Goal: Task Accomplishment & Management: Complete application form

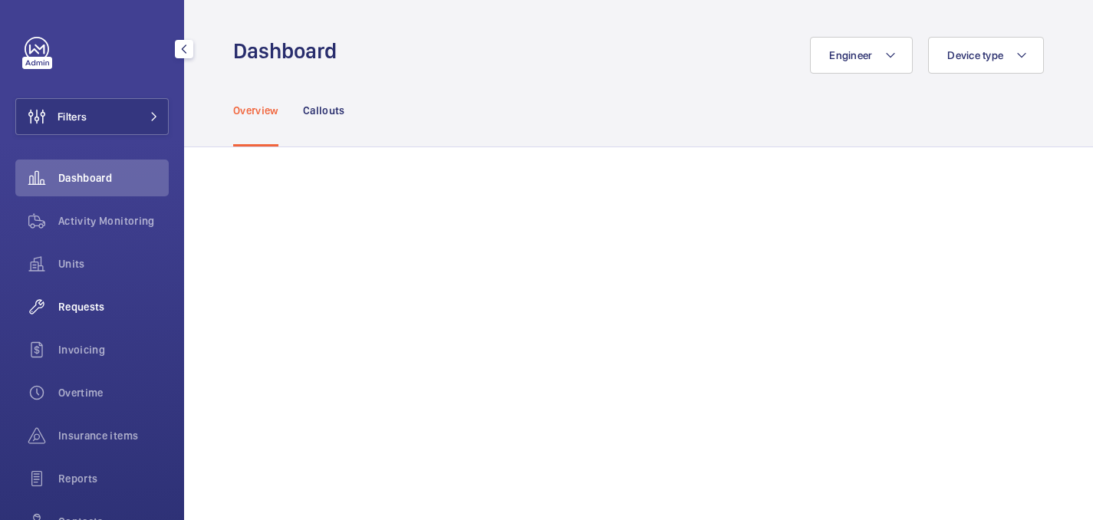
click at [65, 308] on span "Requests" at bounding box center [113, 306] width 110 height 15
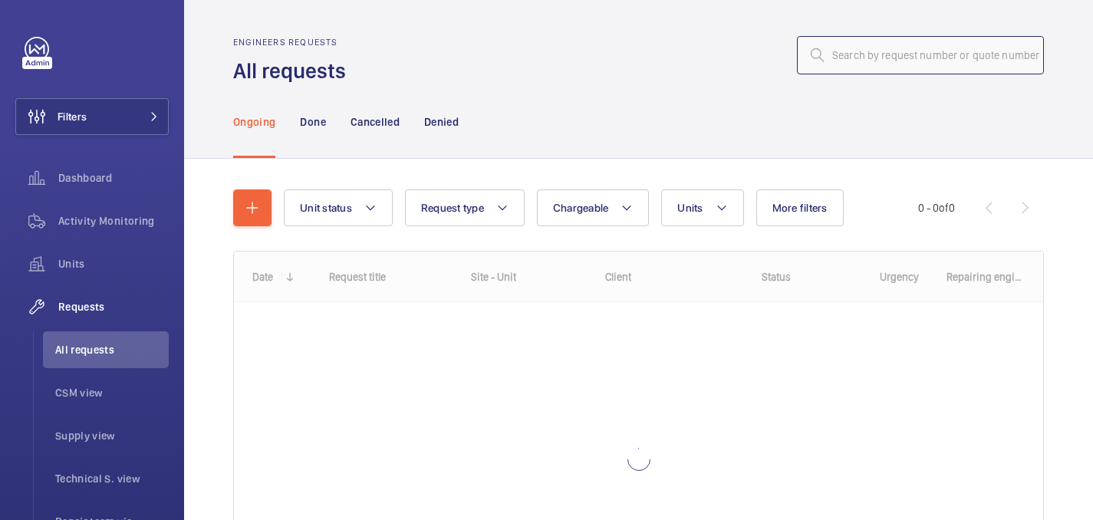
click at [861, 44] on input "text" at bounding box center [920, 55] width 247 height 38
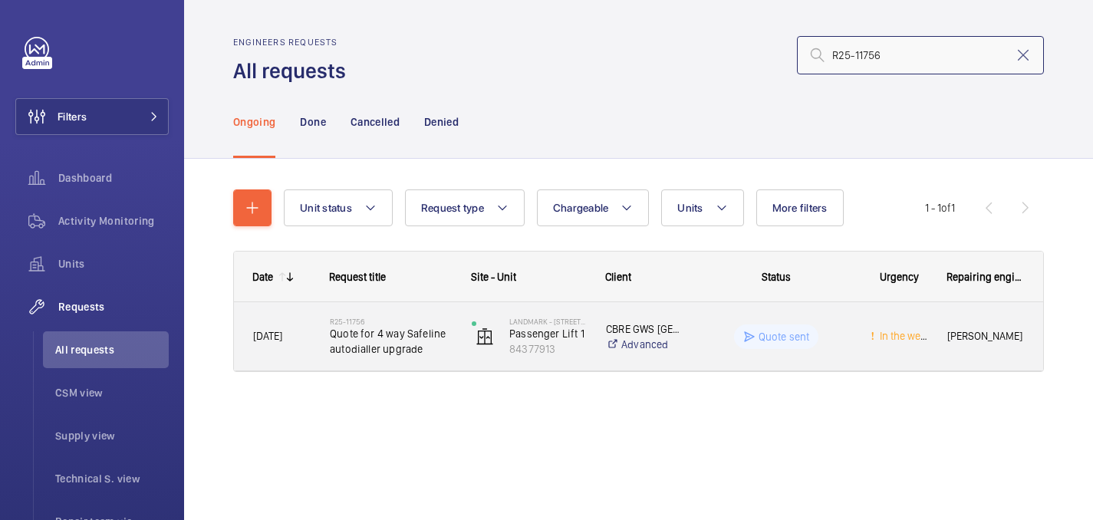
type input "R25-11756"
click at [412, 334] on span "Quote for 4 way Safeline autodialler upgrade" at bounding box center [391, 341] width 122 height 31
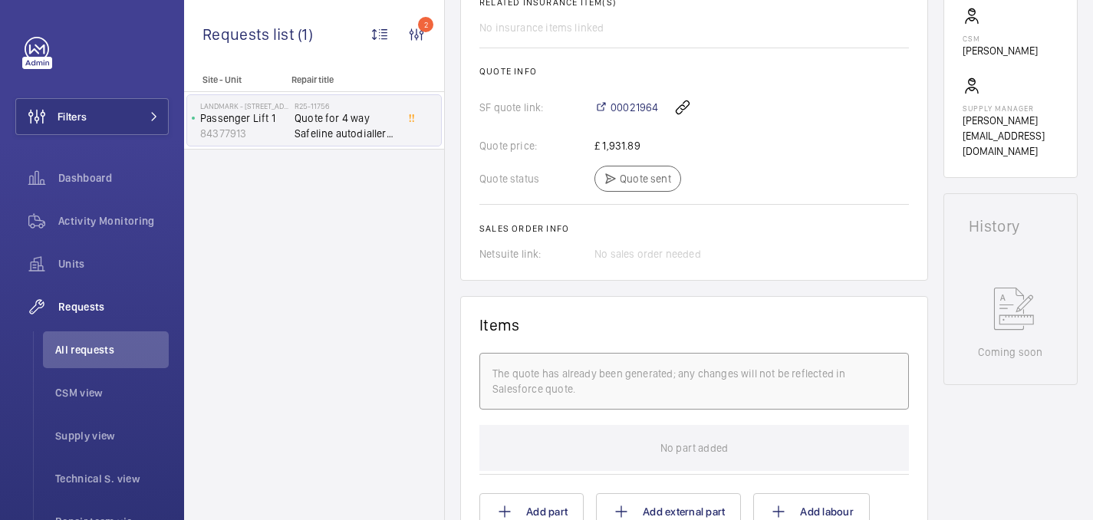
scroll to position [608, 0]
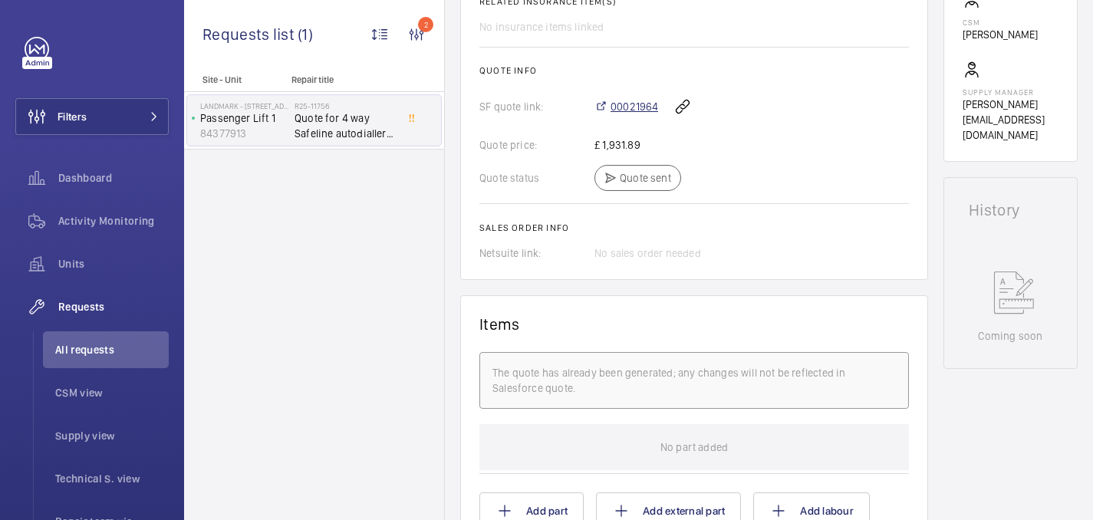
click at [630, 105] on span "00021964" at bounding box center [635, 106] width 48 height 15
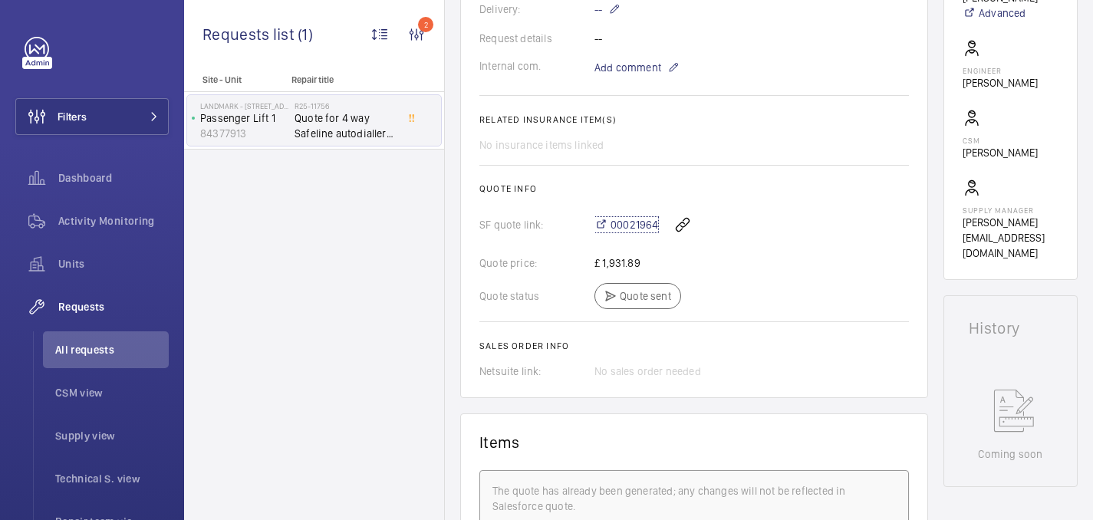
scroll to position [361, 0]
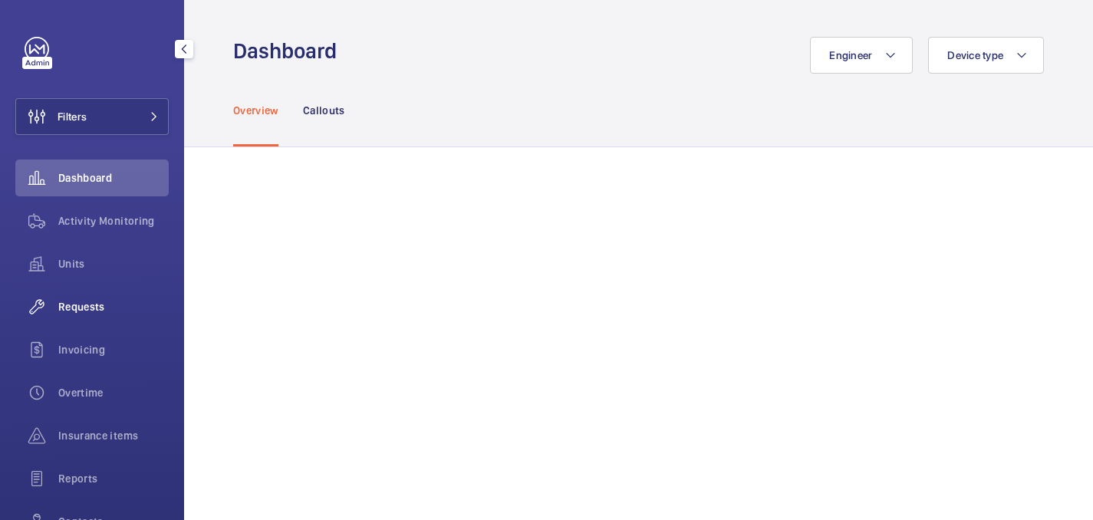
click at [112, 314] on span "Requests" at bounding box center [113, 306] width 110 height 15
click at [100, 120] on button "Filters" at bounding box center [91, 116] width 153 height 37
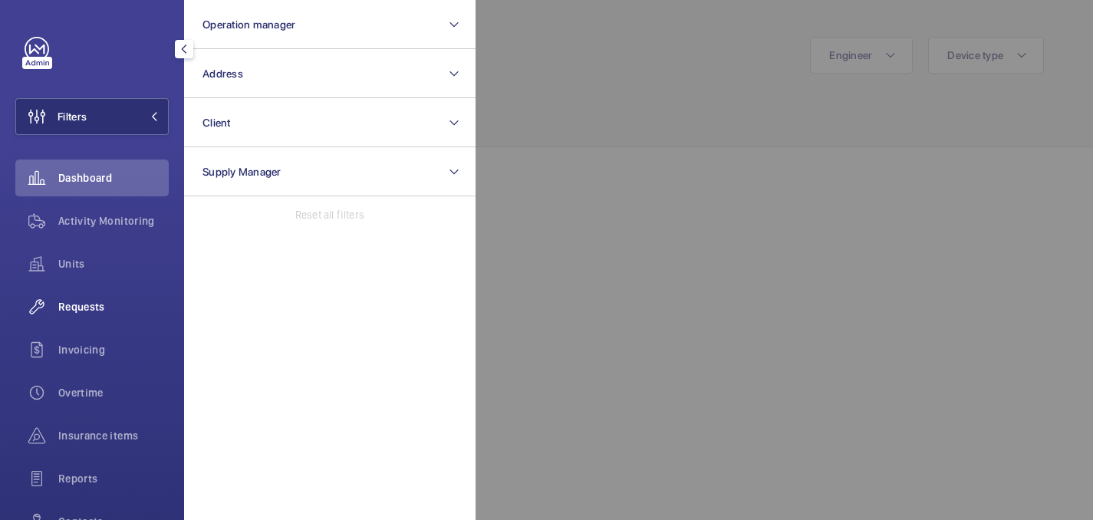
click at [104, 307] on span "Requests" at bounding box center [113, 306] width 110 height 15
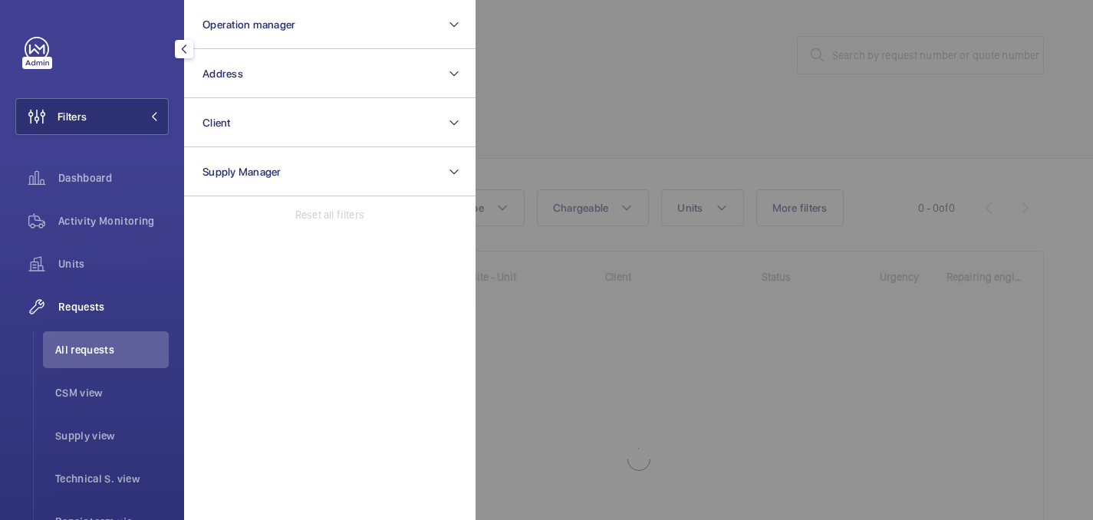
click at [564, 44] on div at bounding box center [1022, 260] width 1093 height 520
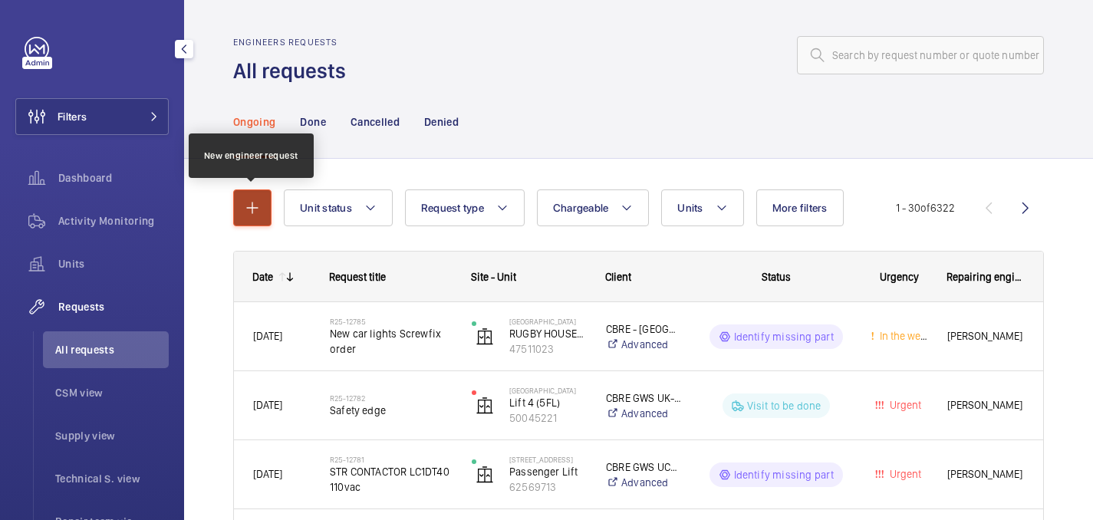
click at [258, 206] on mat-icon "button" at bounding box center [252, 208] width 18 height 18
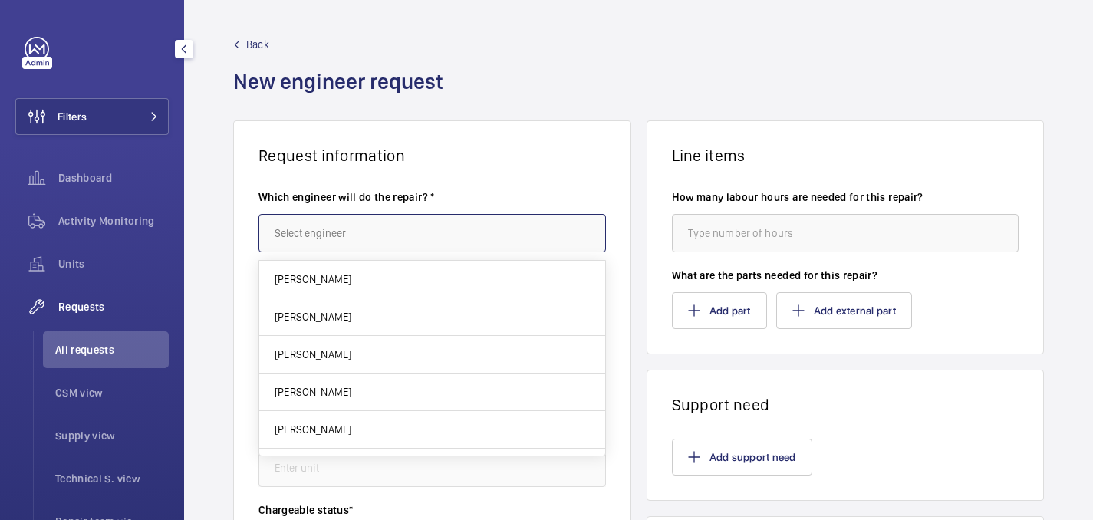
click at [498, 227] on input "text" at bounding box center [433, 233] width 348 height 38
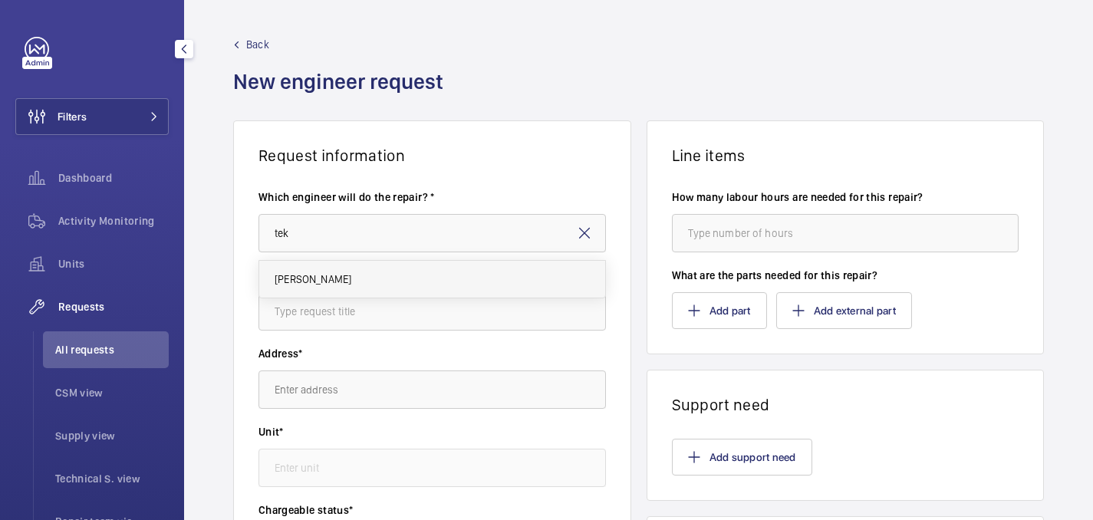
click at [417, 292] on mat-option "[PERSON_NAME]" at bounding box center [432, 279] width 346 height 37
type input "[PERSON_NAME]"
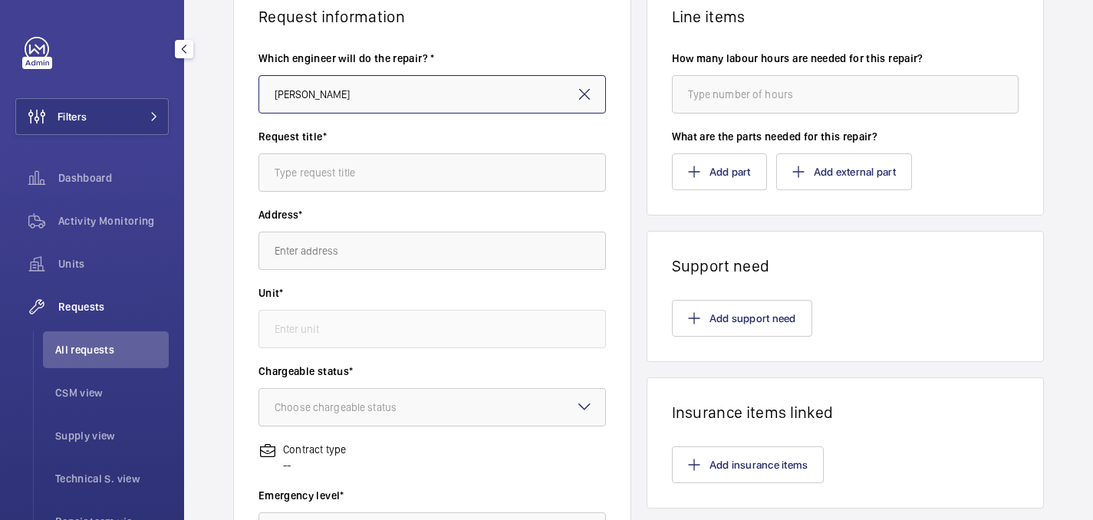
scroll to position [161, 0]
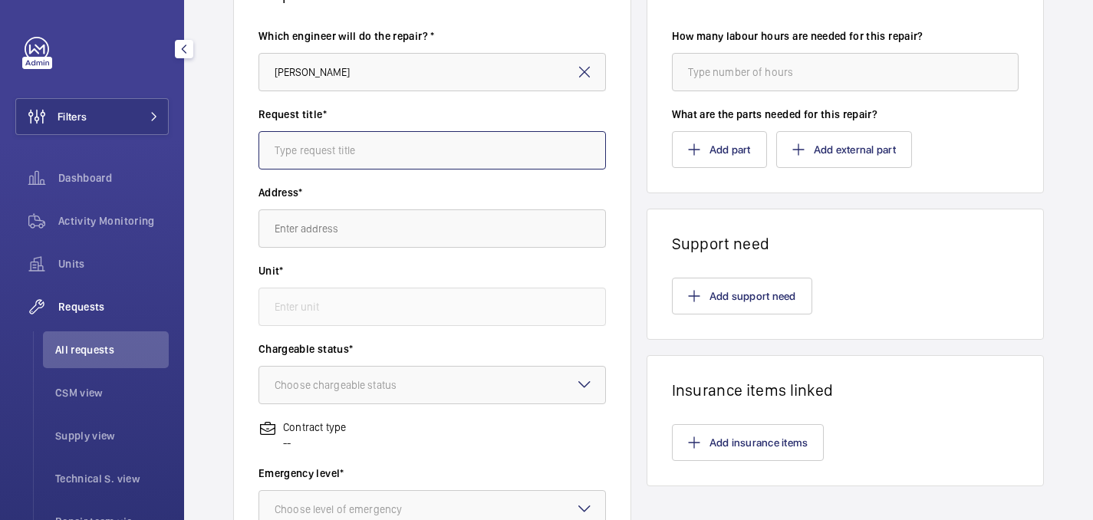
click at [338, 153] on input "text" at bounding box center [433, 150] width 348 height 38
type input "[GEOGRAPHIC_DATA]"
click at [307, 224] on input "text" at bounding box center [433, 228] width 348 height 38
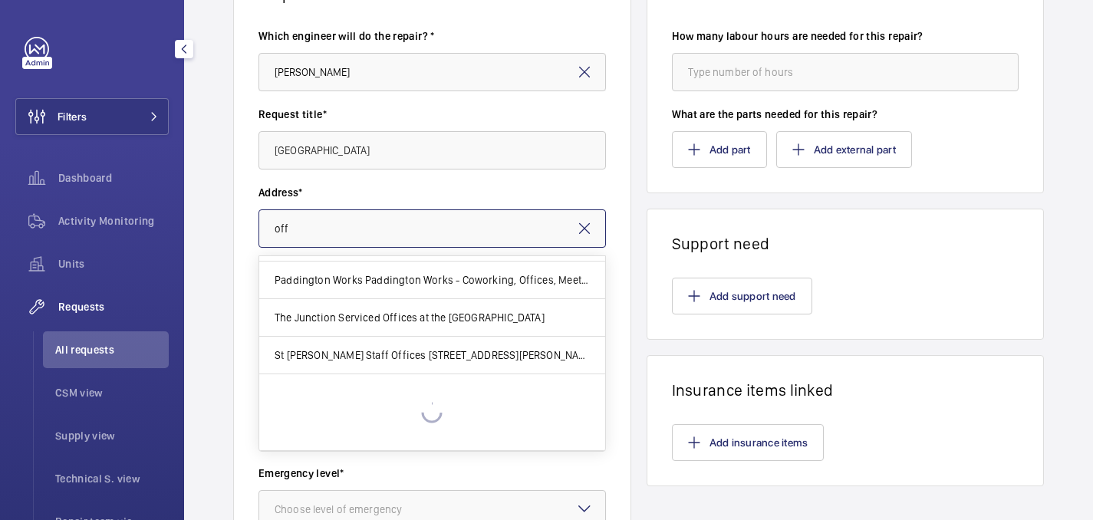
scroll to position [443, 0]
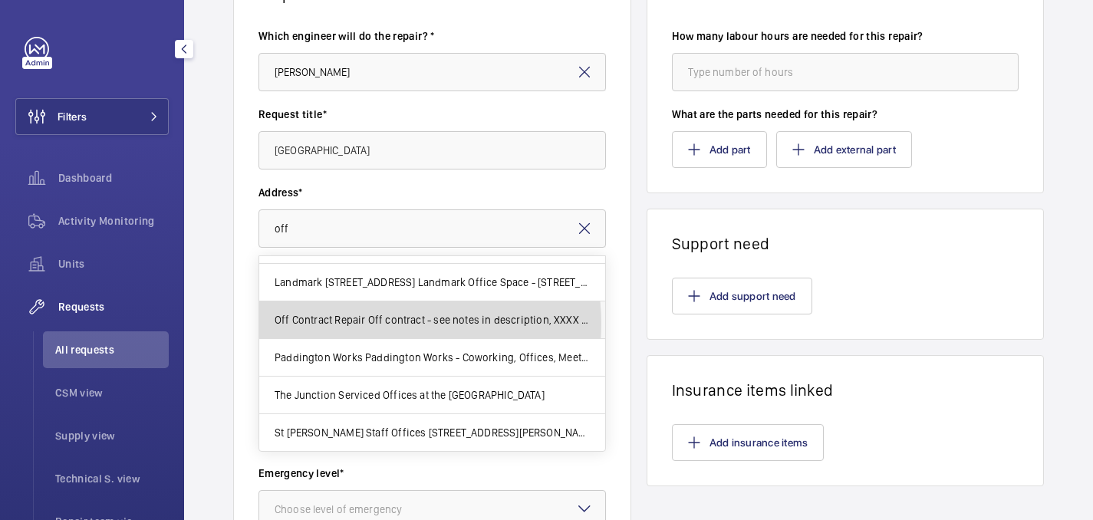
click at [379, 324] on span "Off Contract Repair Off contract - see notes in description, XXXX [GEOGRAPHIC_D…" at bounding box center [432, 319] width 315 height 15
type input "Off Contract Repair Off contract - see notes in description, XXXX [GEOGRAPHIC_D…"
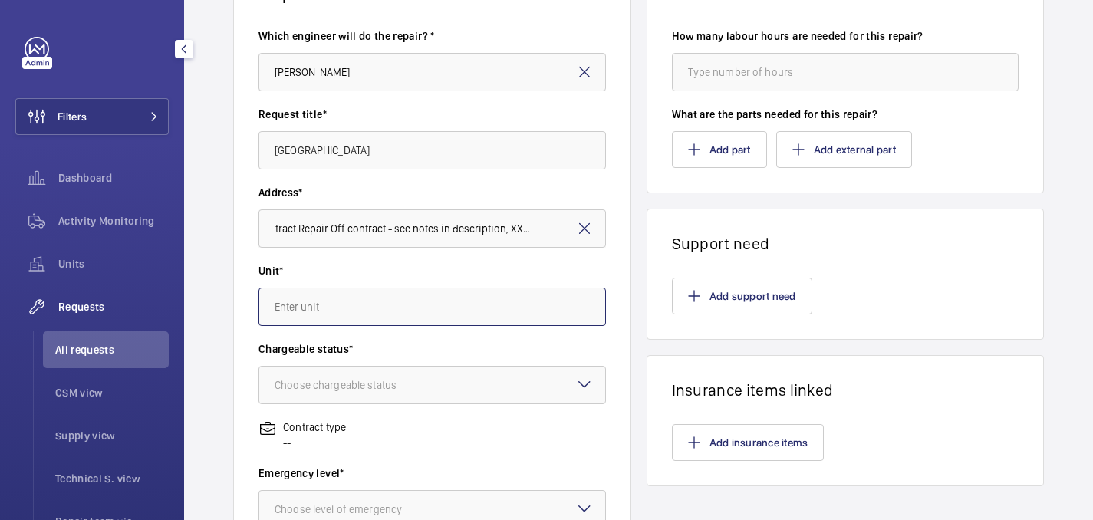
click at [371, 304] on input "text" at bounding box center [433, 307] width 348 height 38
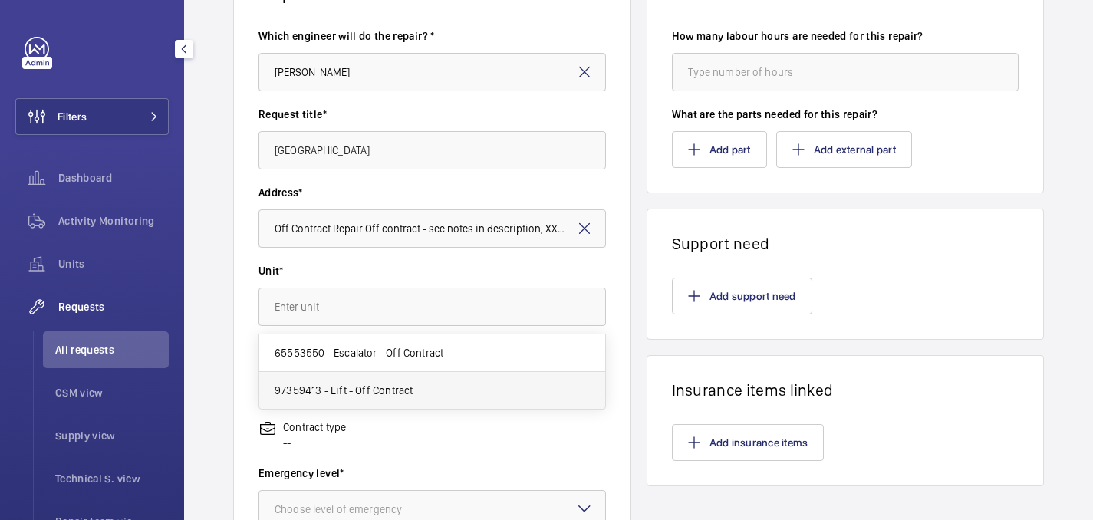
click at [389, 399] on mat-option "97359413 - Lift - Off Contract" at bounding box center [432, 390] width 346 height 37
type input "97359413 - Lift - Off Contract"
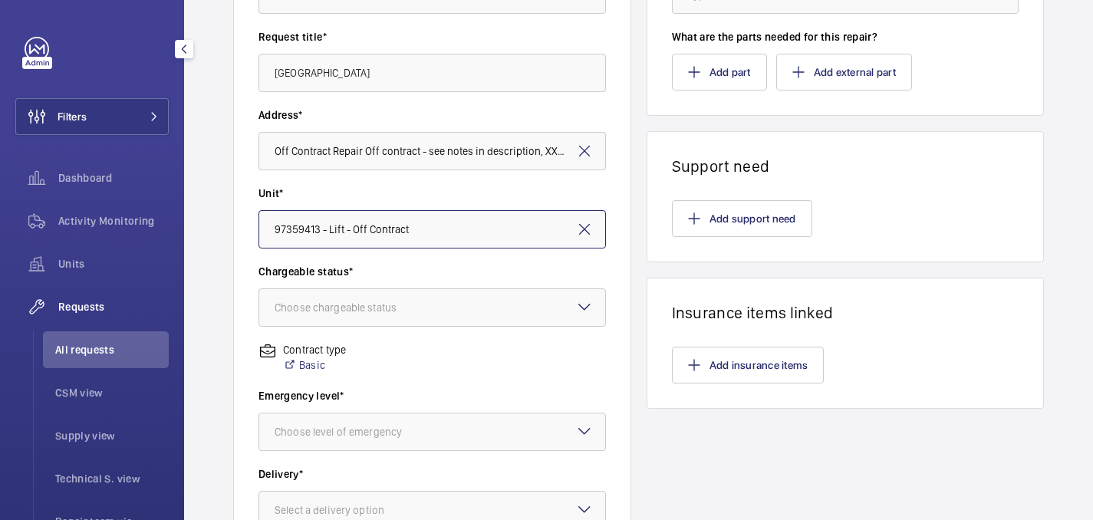
scroll to position [250, 0]
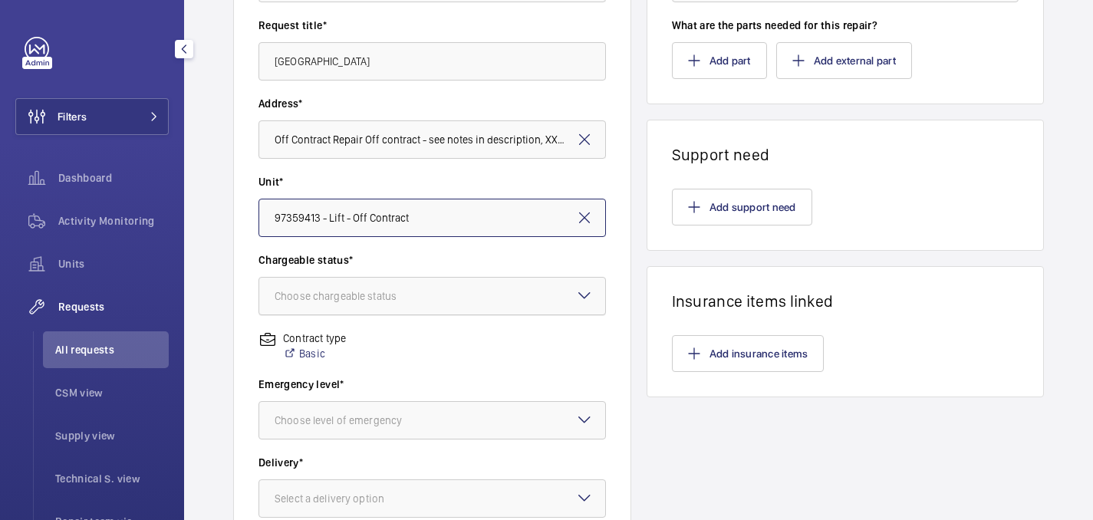
click at [357, 290] on div "Choose chargeable status" at bounding box center [355, 295] width 160 height 15
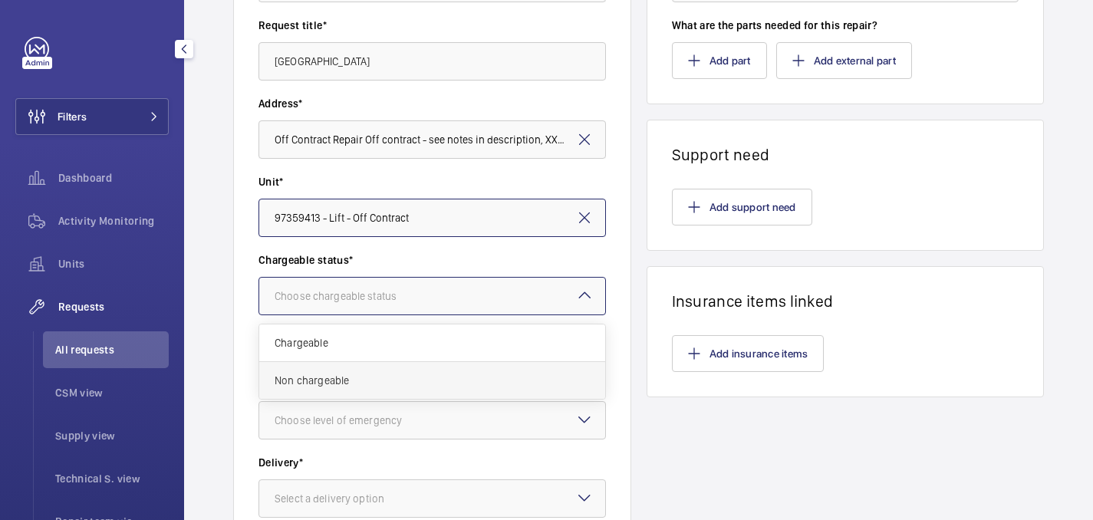
click at [350, 384] on span "Non chargeable" at bounding box center [432, 380] width 315 height 15
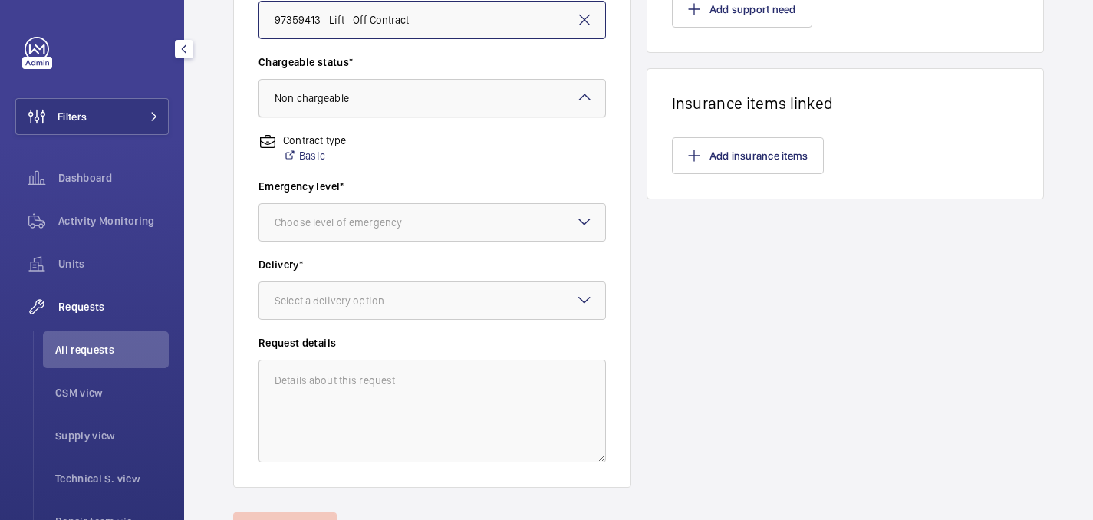
scroll to position [449, 0]
click at [339, 229] on div at bounding box center [432, 221] width 346 height 37
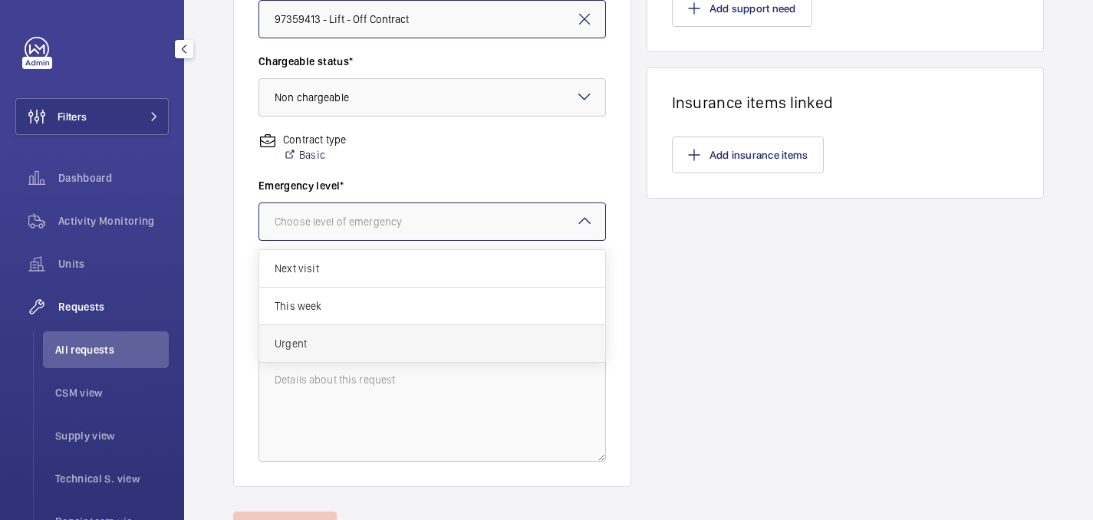
click at [364, 354] on div "Urgent" at bounding box center [432, 343] width 346 height 37
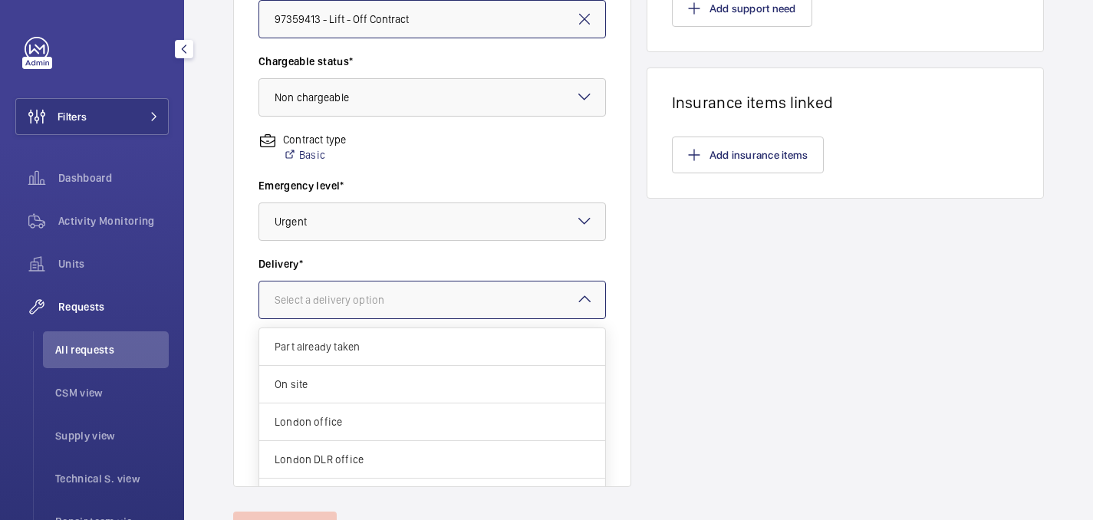
click at [356, 316] on div at bounding box center [432, 300] width 346 height 37
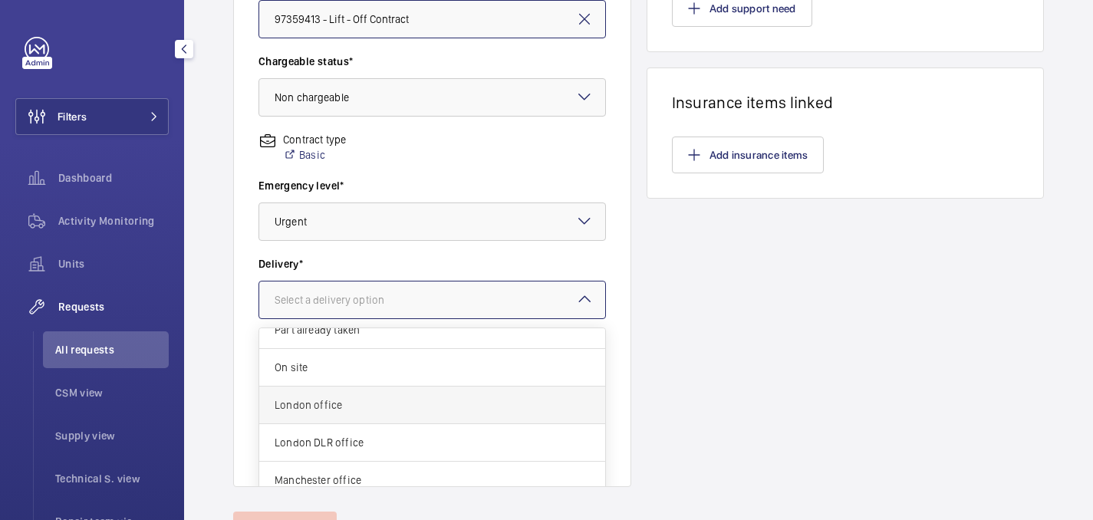
click at [346, 394] on div "London office" at bounding box center [432, 406] width 346 height 38
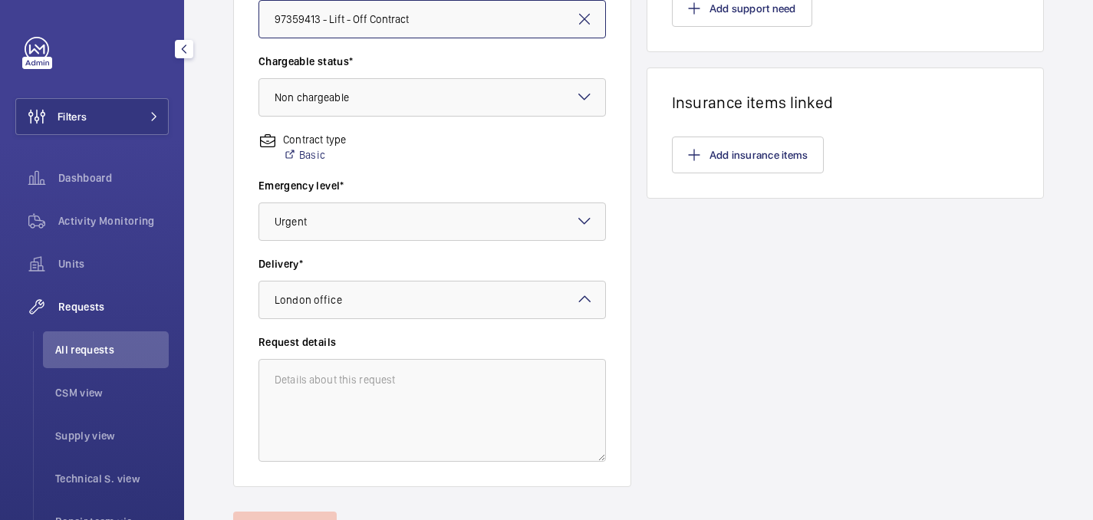
scroll to position [0, 0]
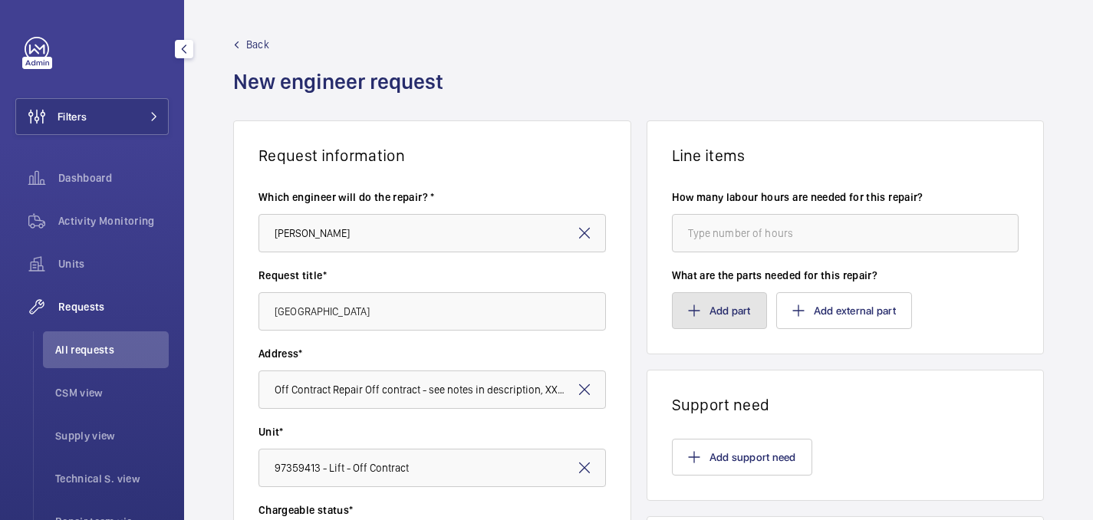
click at [706, 315] on button "Add part" at bounding box center [719, 310] width 95 height 37
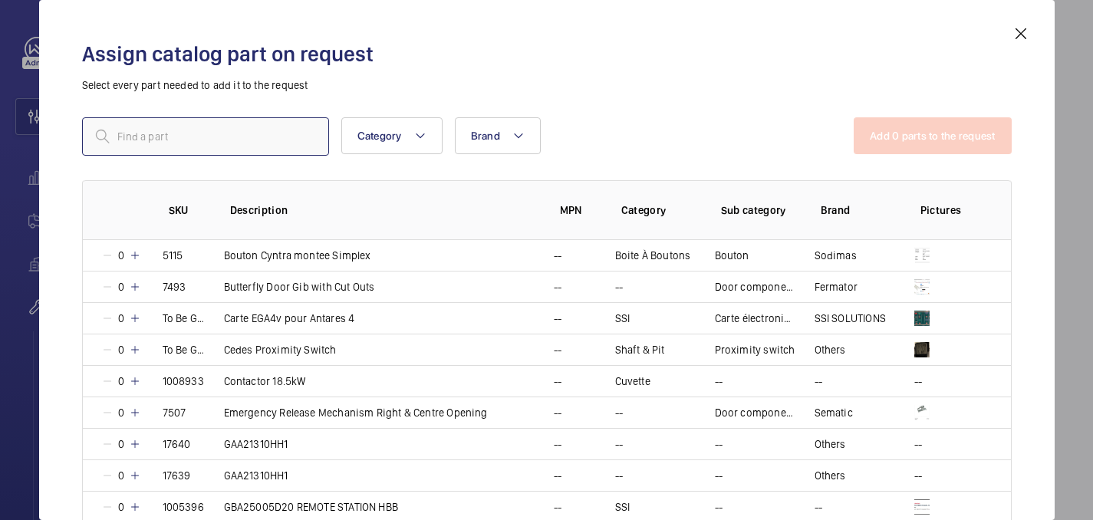
click at [248, 153] on input "text" at bounding box center [205, 136] width 247 height 38
click at [242, 145] on input "text" at bounding box center [205, 136] width 247 height 38
paste input "1010349"
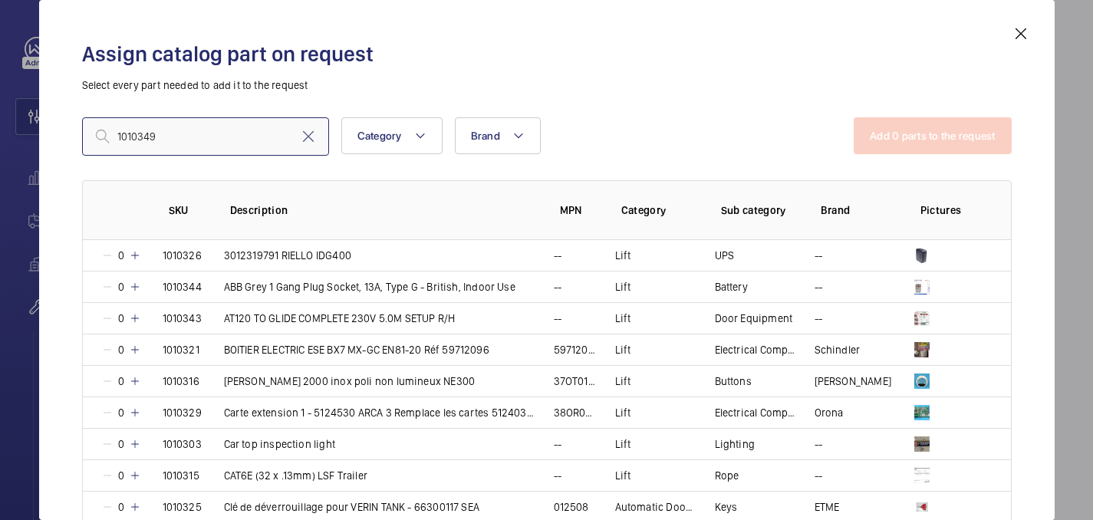
click at [117, 139] on input "1010349" at bounding box center [205, 136] width 247 height 38
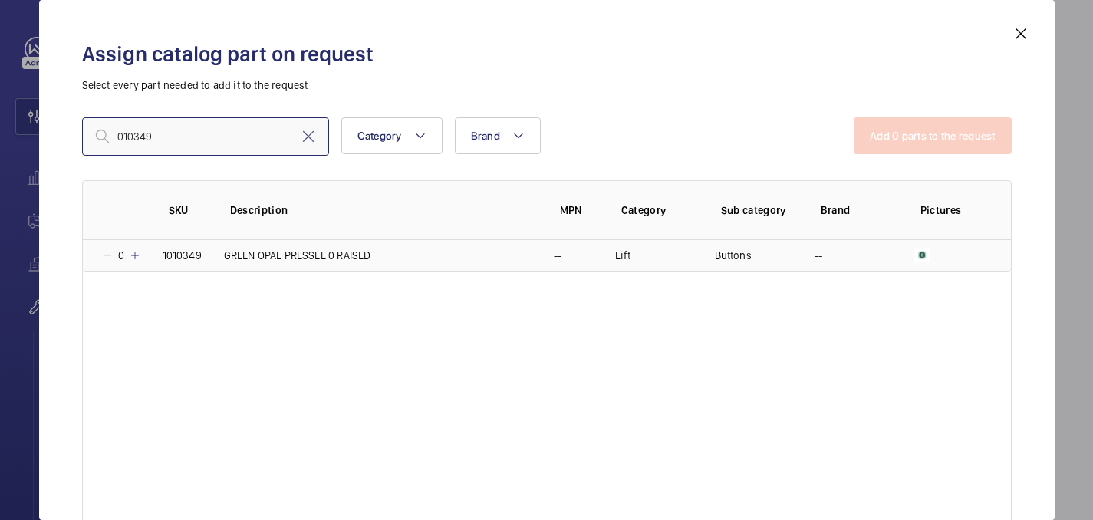
type input "010349"
click at [136, 257] on mat-icon at bounding box center [135, 255] width 12 height 12
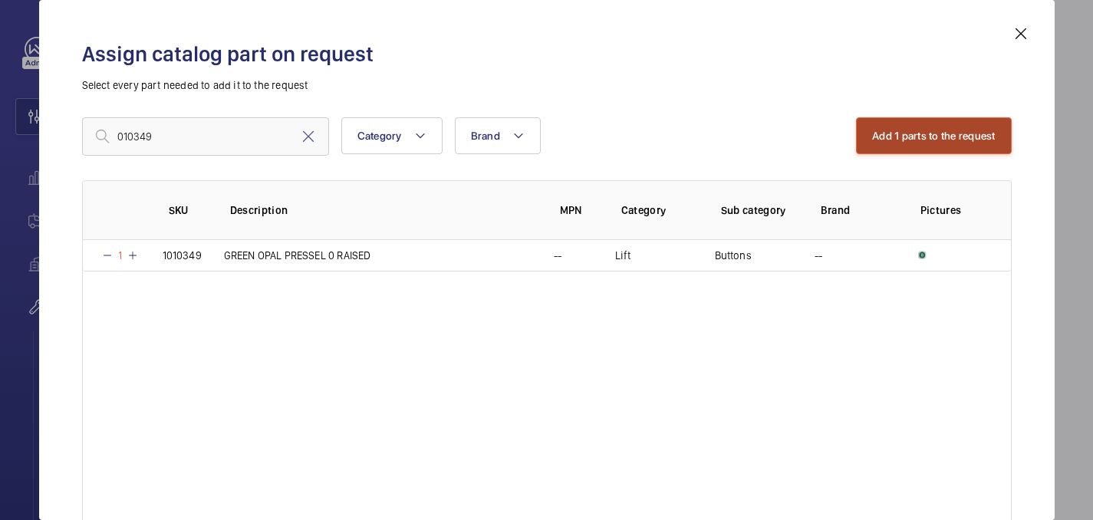
click at [928, 133] on button "Add 1 parts to the request" at bounding box center [934, 135] width 156 height 37
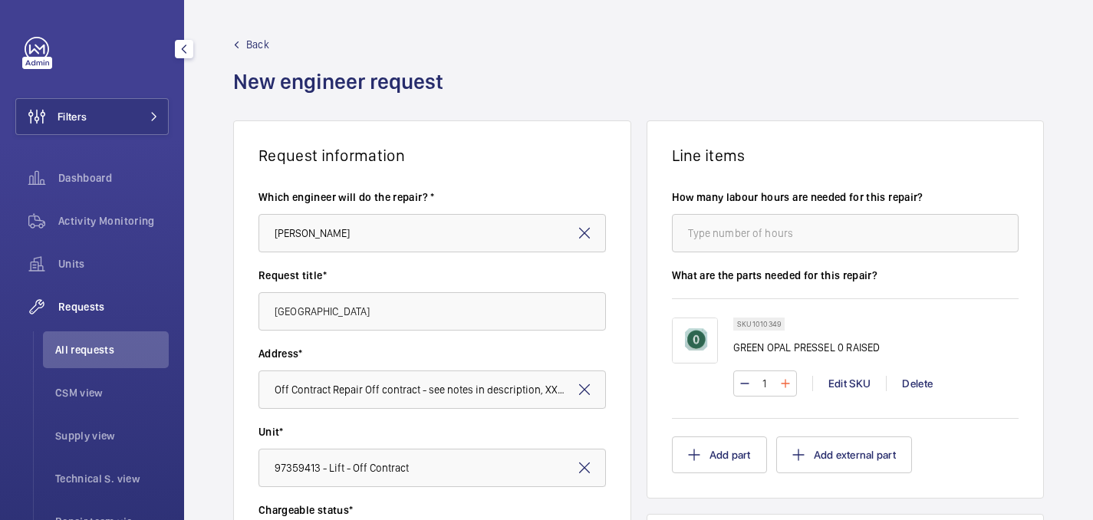
click at [785, 376] on mat-icon at bounding box center [785, 383] width 12 height 18
type input "2"
click at [730, 458] on button "Add part" at bounding box center [719, 455] width 95 height 37
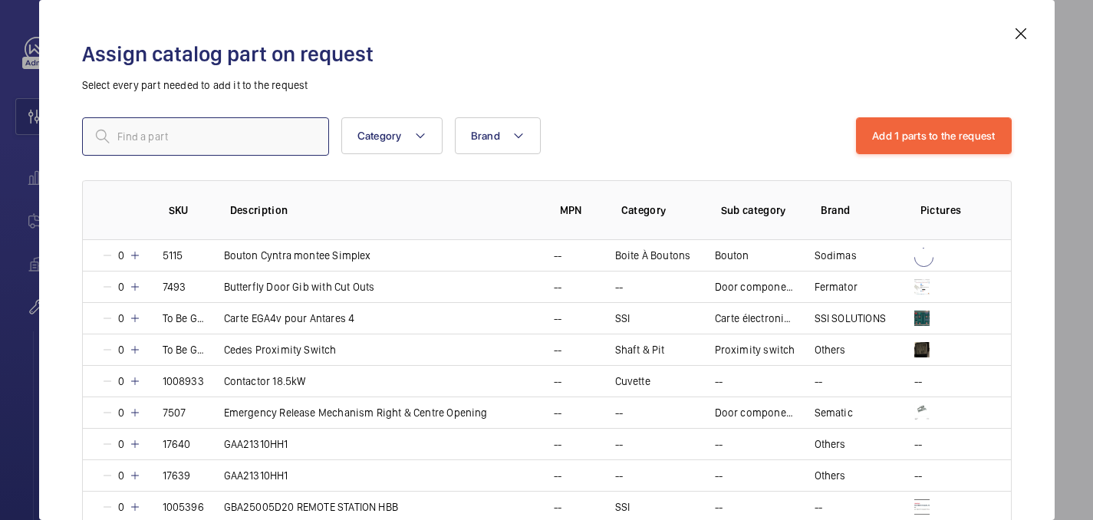
click at [231, 150] on input "text" at bounding box center [205, 136] width 247 height 38
paste input "1010350"
click at [117, 137] on input "1010350" at bounding box center [205, 136] width 247 height 38
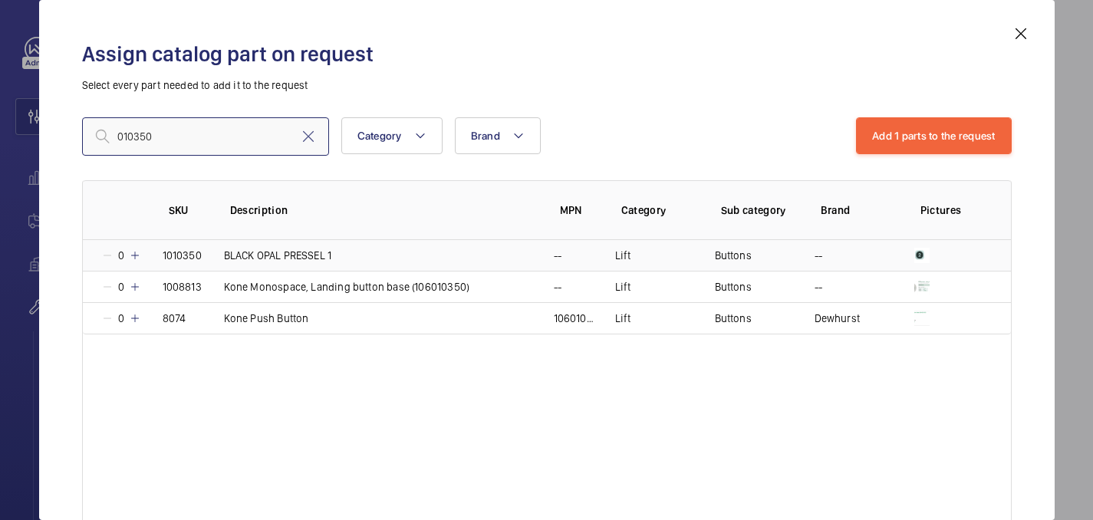
type input "010350"
click at [137, 259] on mat-icon at bounding box center [135, 255] width 12 height 12
click at [137, 259] on mat-icon at bounding box center [133, 255] width 12 height 12
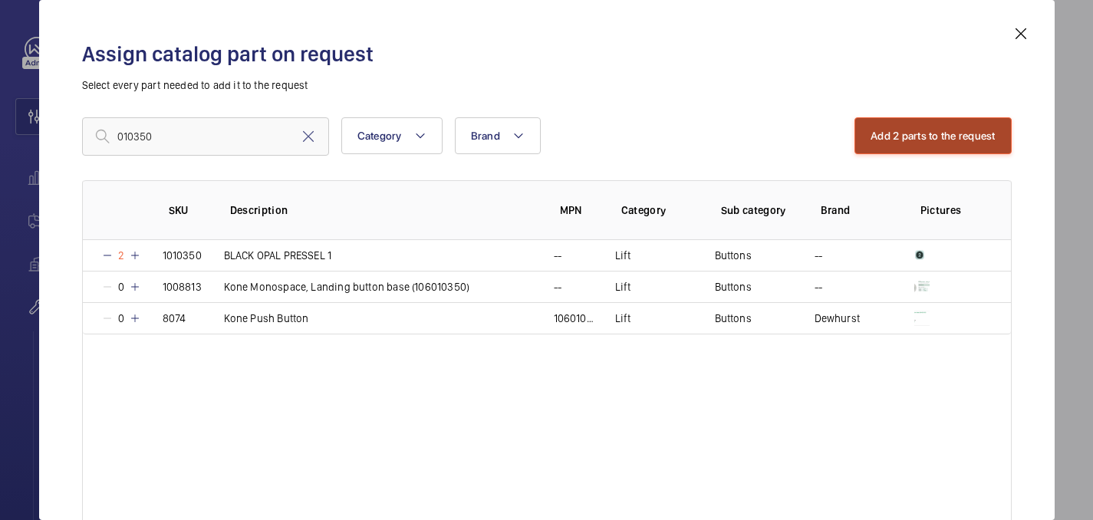
click at [940, 130] on button "Add 2 parts to the request" at bounding box center [933, 135] width 157 height 37
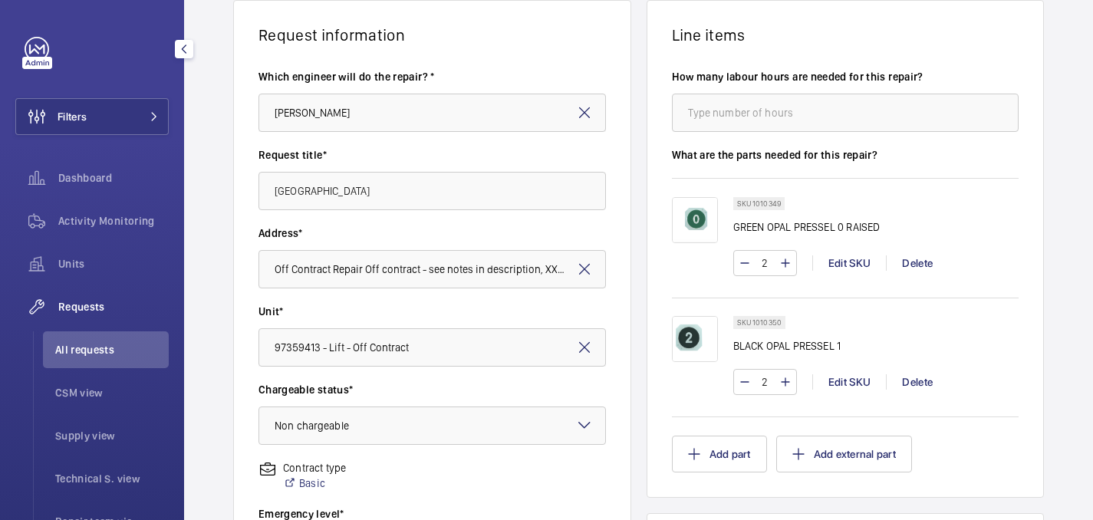
scroll to position [147, 0]
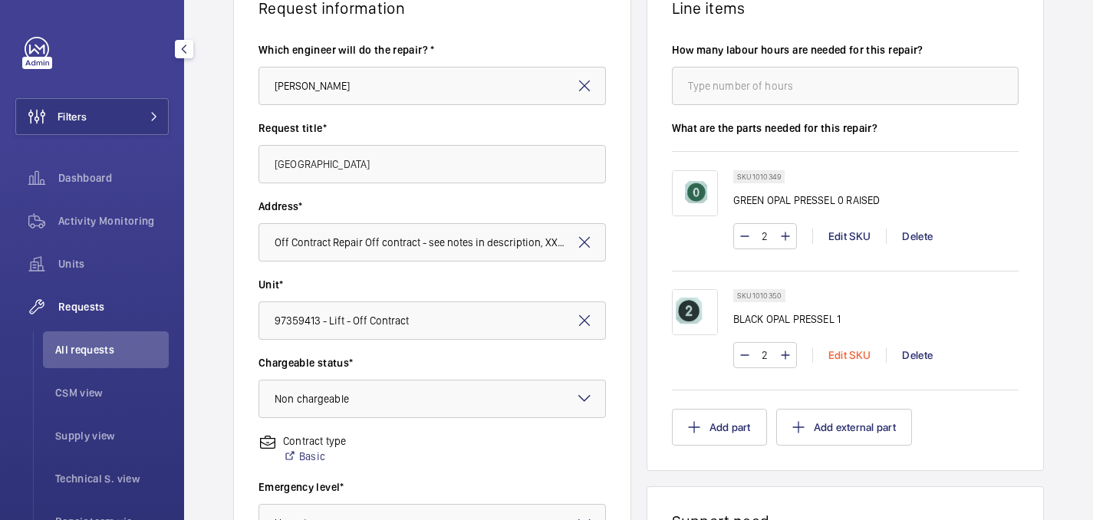
click at [844, 357] on div "Edit SKU" at bounding box center [849, 355] width 74 height 15
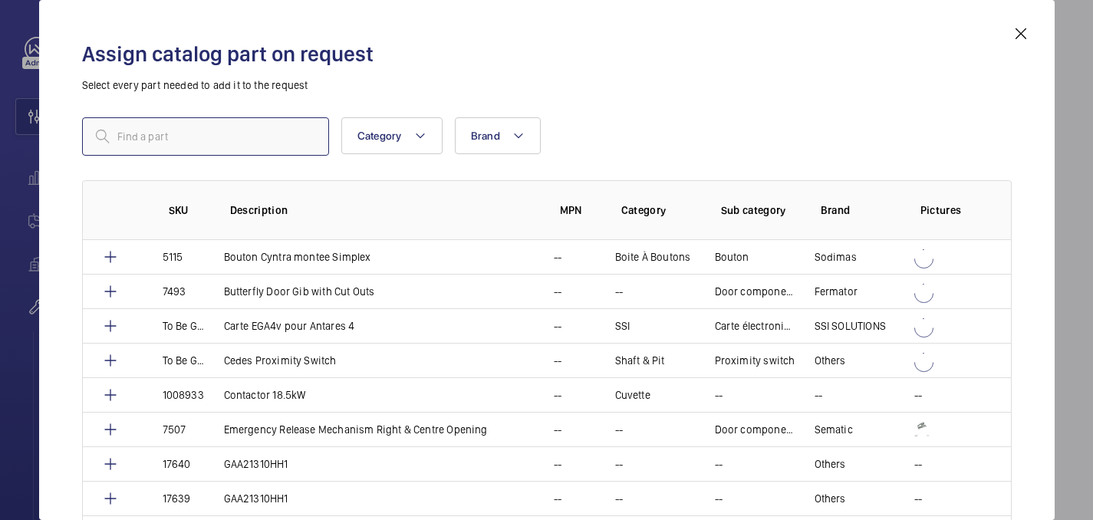
click at [234, 143] on input "text" at bounding box center [205, 136] width 247 height 38
paste input "1010350"
click at [114, 140] on input "1010350" at bounding box center [205, 136] width 247 height 38
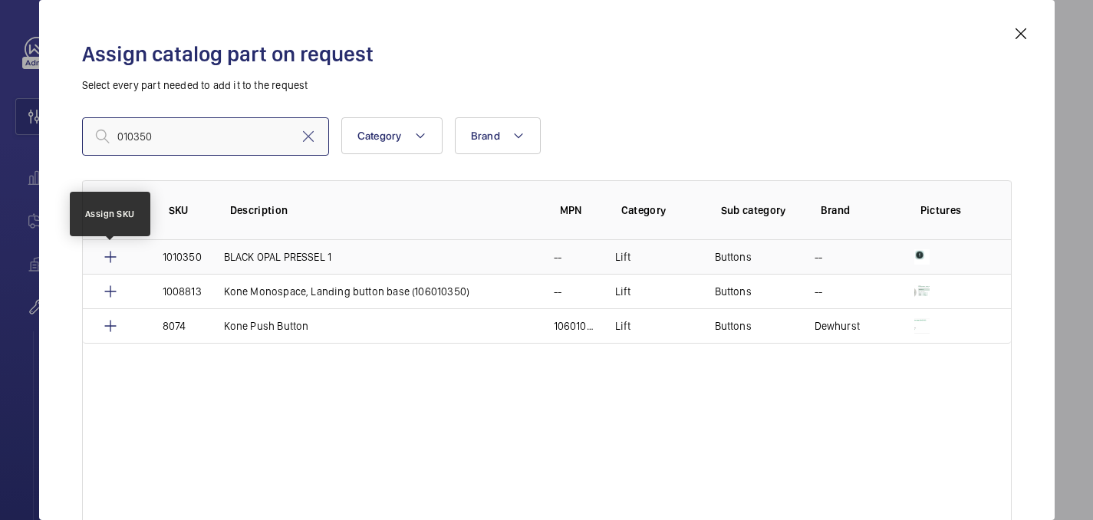
type input "010350"
click at [115, 255] on mat-icon at bounding box center [110, 257] width 18 height 18
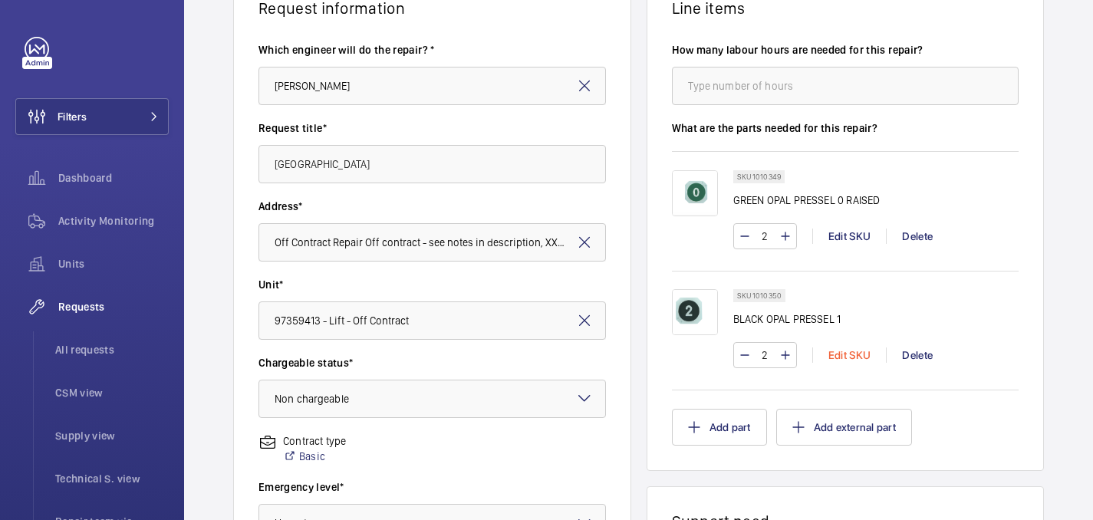
click at [851, 360] on div "Edit SKU" at bounding box center [849, 355] width 74 height 15
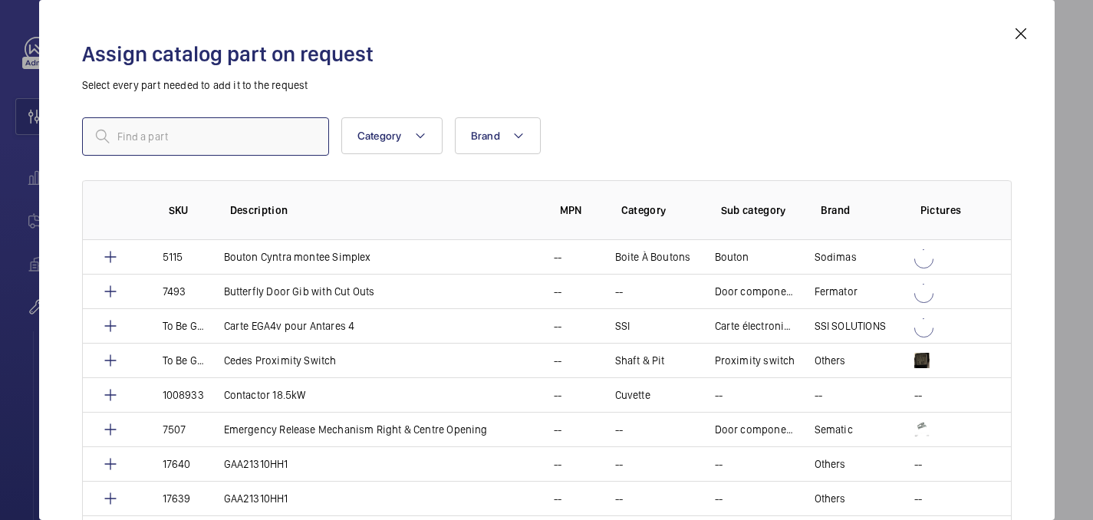
click at [281, 147] on input "text" at bounding box center [205, 136] width 247 height 38
paste input "1010350"
click at [117, 138] on input "1010350" at bounding box center [205, 136] width 247 height 38
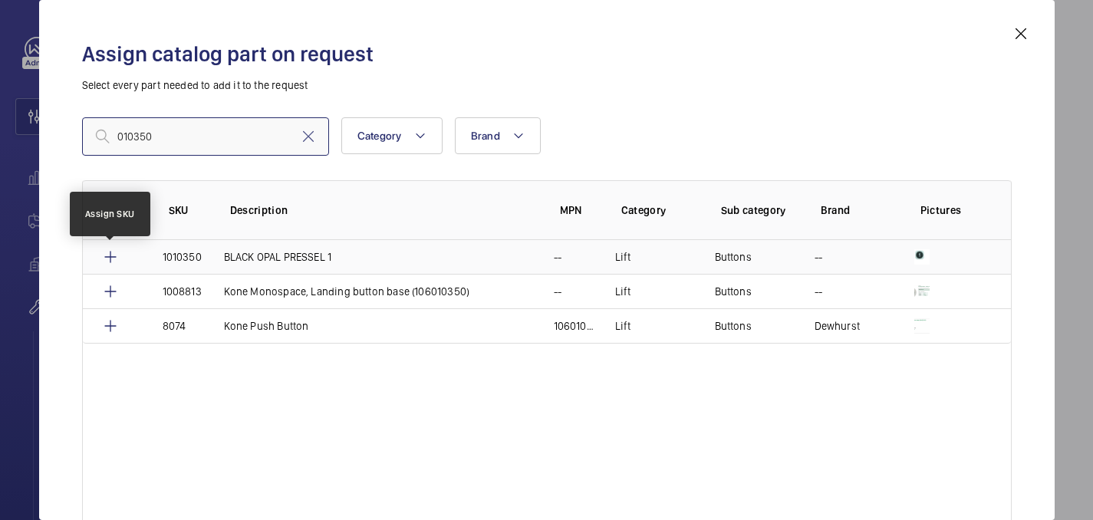
type input "010350"
click at [111, 259] on mat-icon at bounding box center [110, 257] width 18 height 18
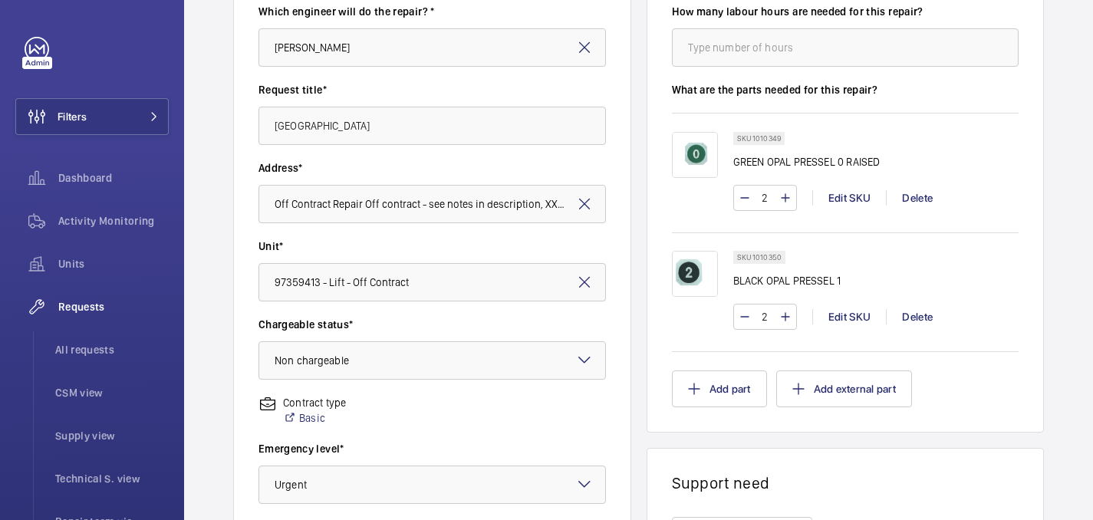
scroll to position [188, 0]
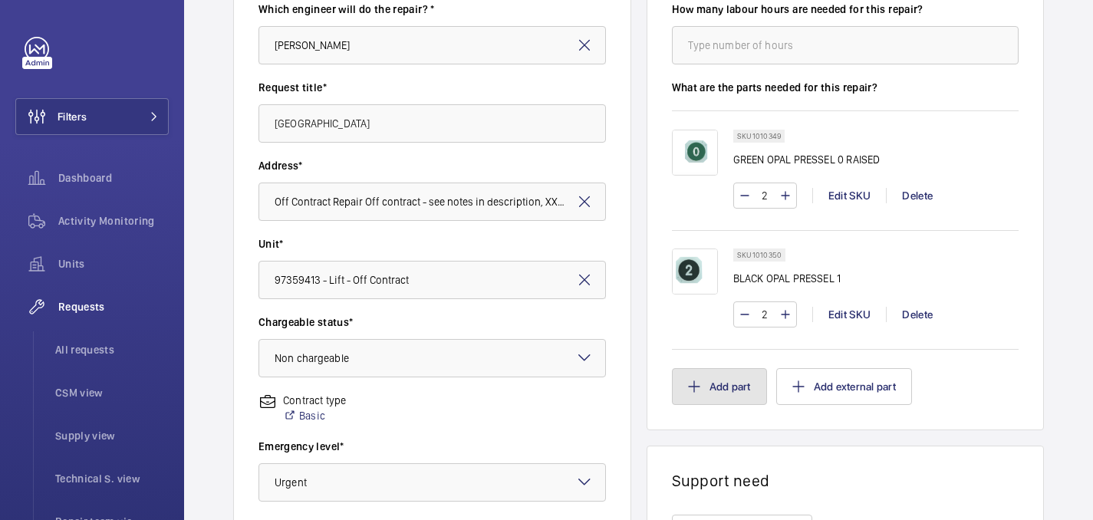
click at [700, 389] on button "Add part" at bounding box center [719, 386] width 95 height 37
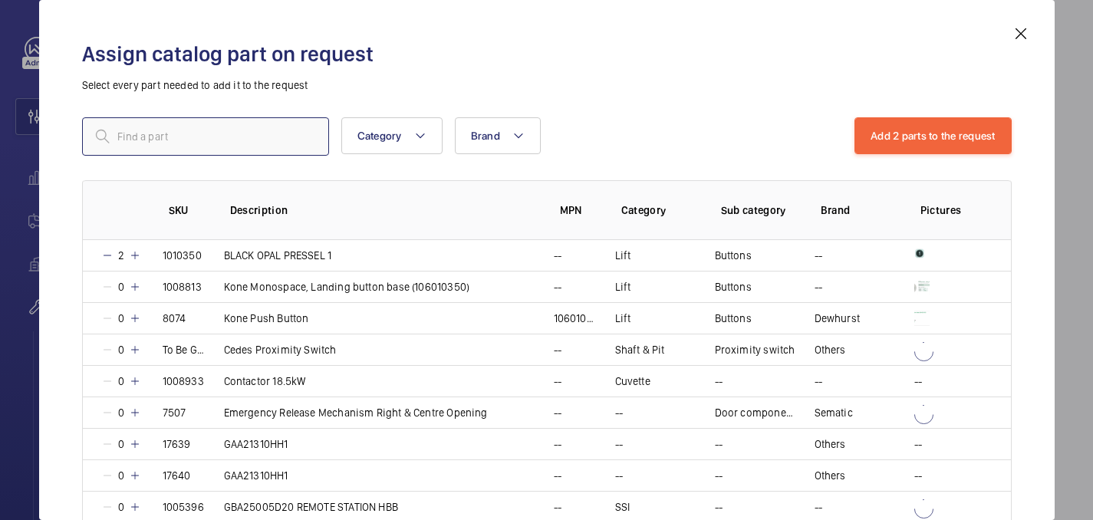
click at [255, 123] on input "text" at bounding box center [205, 136] width 247 height 38
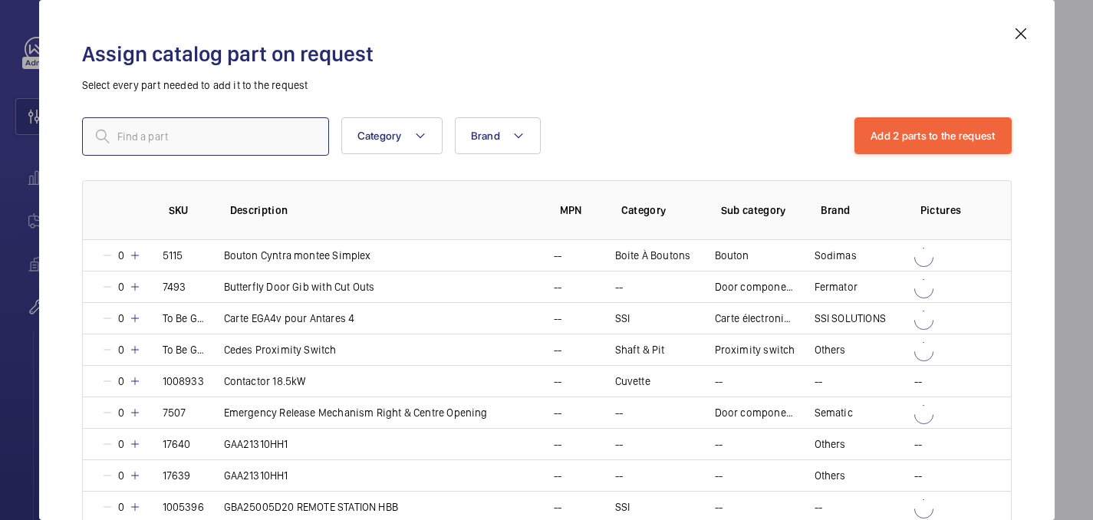
paste input "1010352"
click at [118, 139] on input "1010352" at bounding box center [205, 136] width 247 height 38
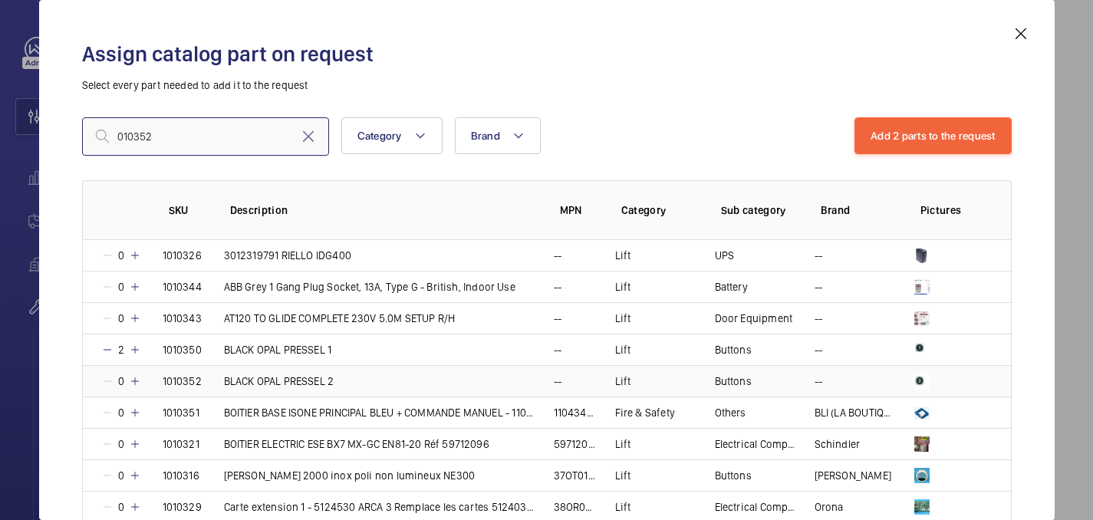
type input "010352"
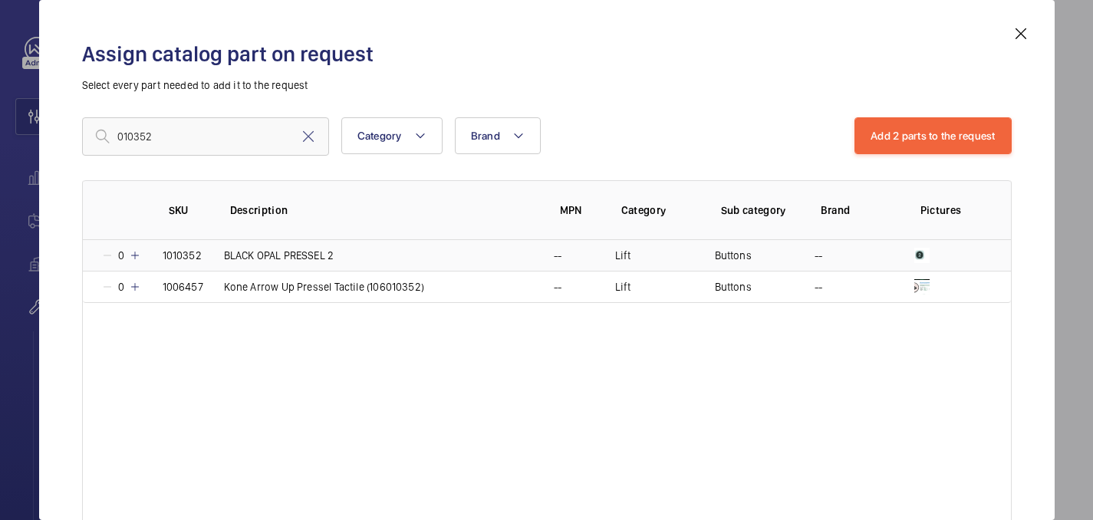
click at [137, 256] on mat-icon at bounding box center [135, 255] width 12 height 12
click at [137, 256] on mat-icon at bounding box center [133, 255] width 12 height 12
click at [878, 143] on button "Add 3 parts to the request" at bounding box center [933, 135] width 157 height 37
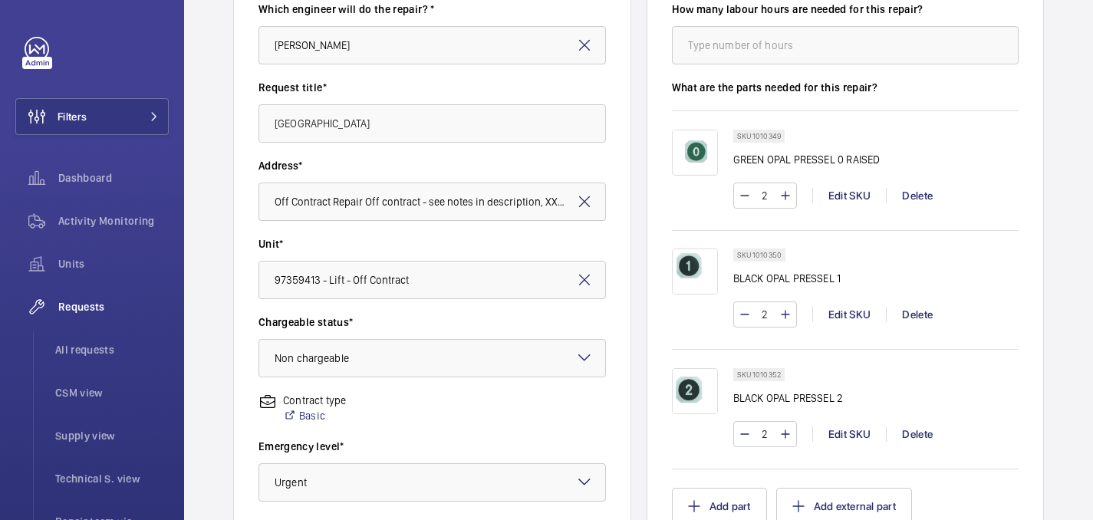
scroll to position [343, 0]
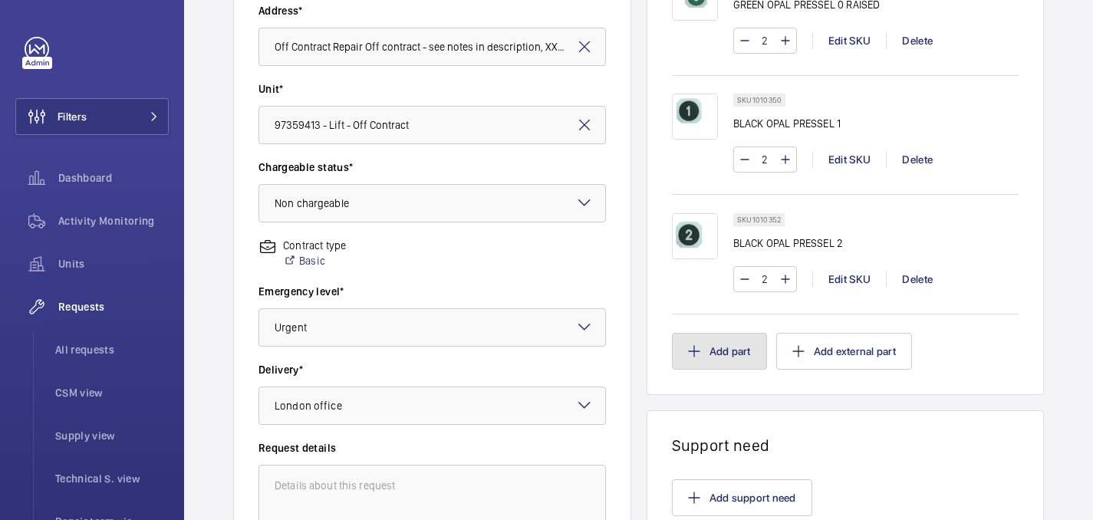
click at [739, 365] on button "Add part" at bounding box center [719, 351] width 95 height 37
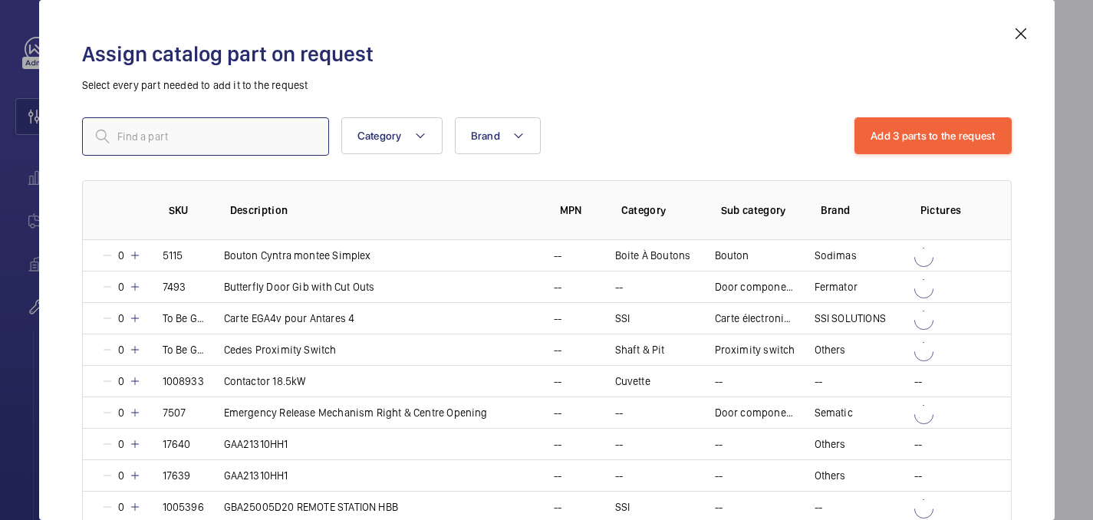
click at [212, 143] on input "text" at bounding box center [205, 136] width 247 height 38
paste input "1010353"
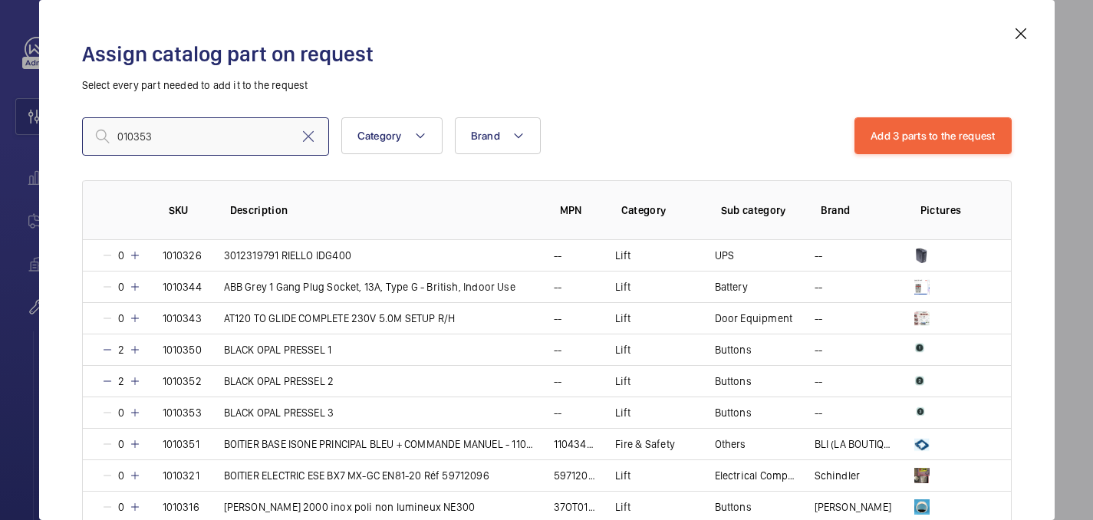
type input "010353"
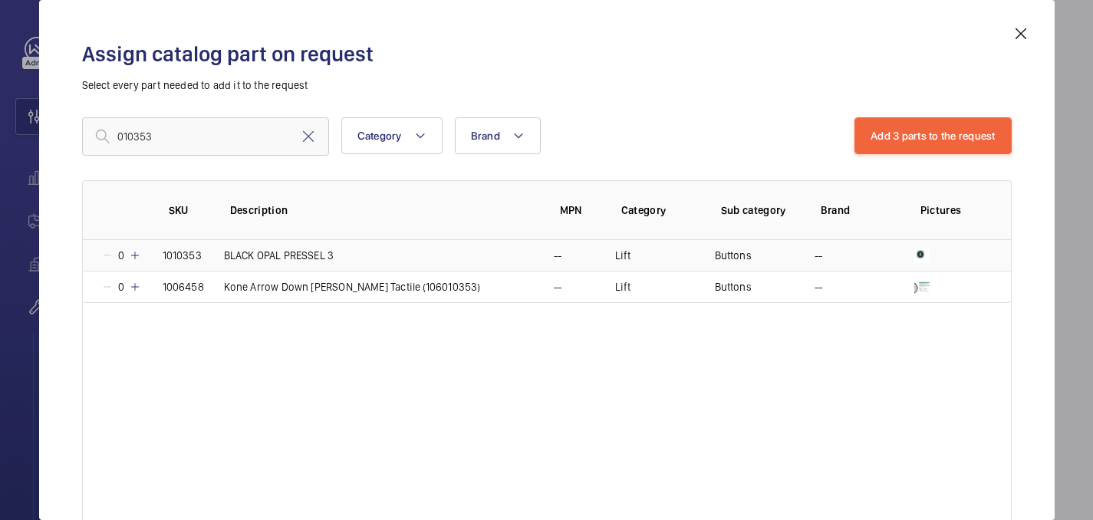
click at [140, 261] on mat-icon at bounding box center [135, 255] width 12 height 12
click at [140, 261] on td "1" at bounding box center [113, 255] width 61 height 31
click at [934, 142] on button "Add 4 parts to the request" at bounding box center [933, 135] width 158 height 37
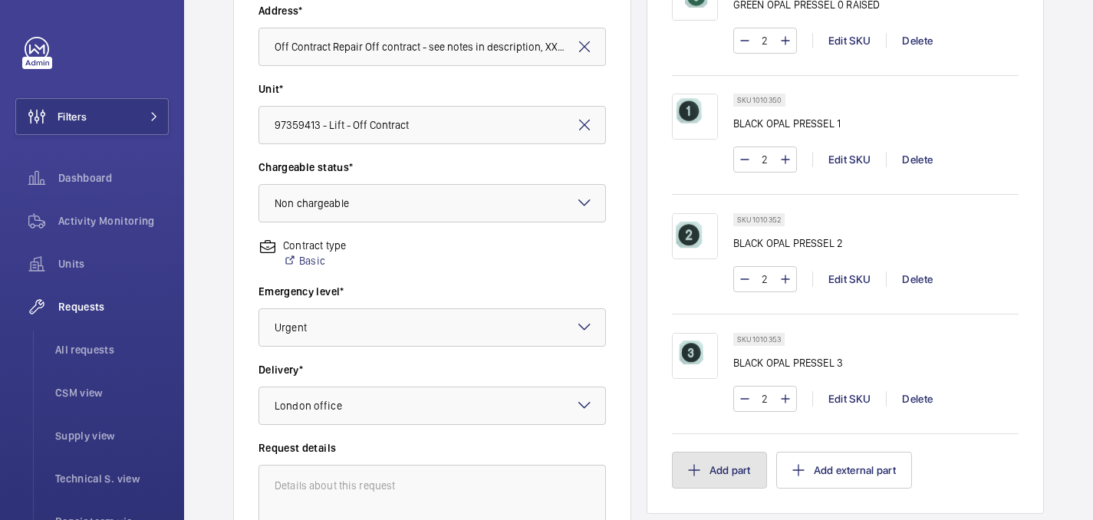
click at [692, 473] on mat-icon "button" at bounding box center [694, 470] width 12 height 12
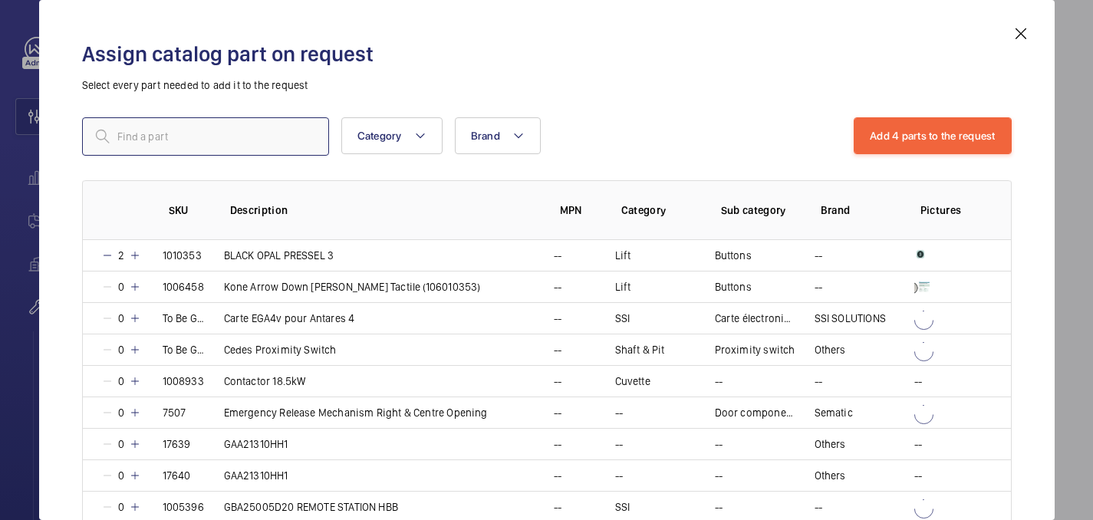
click at [130, 140] on input "text" at bounding box center [205, 136] width 247 height 38
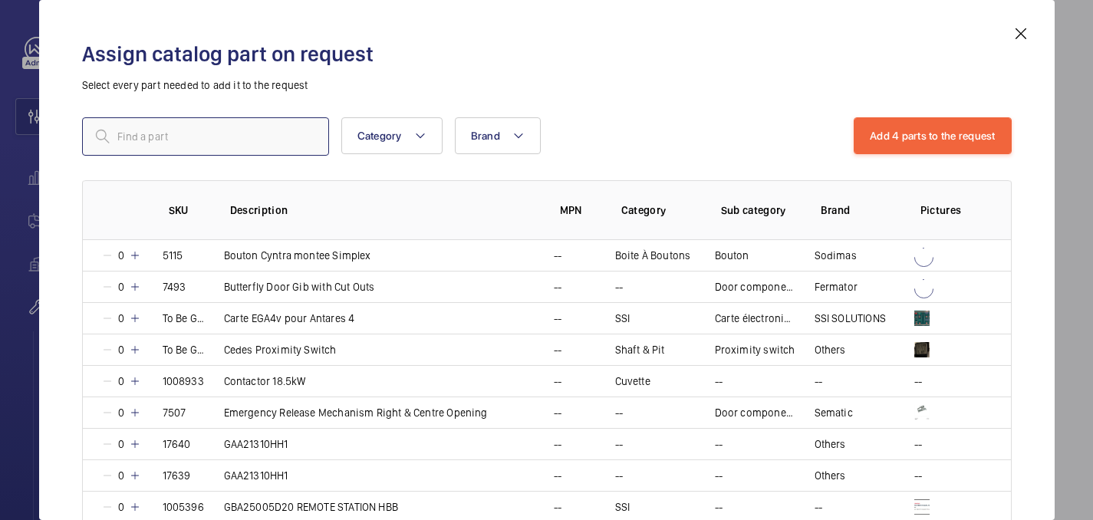
paste input "1010356"
click at [120, 141] on input "1010356" at bounding box center [205, 136] width 247 height 38
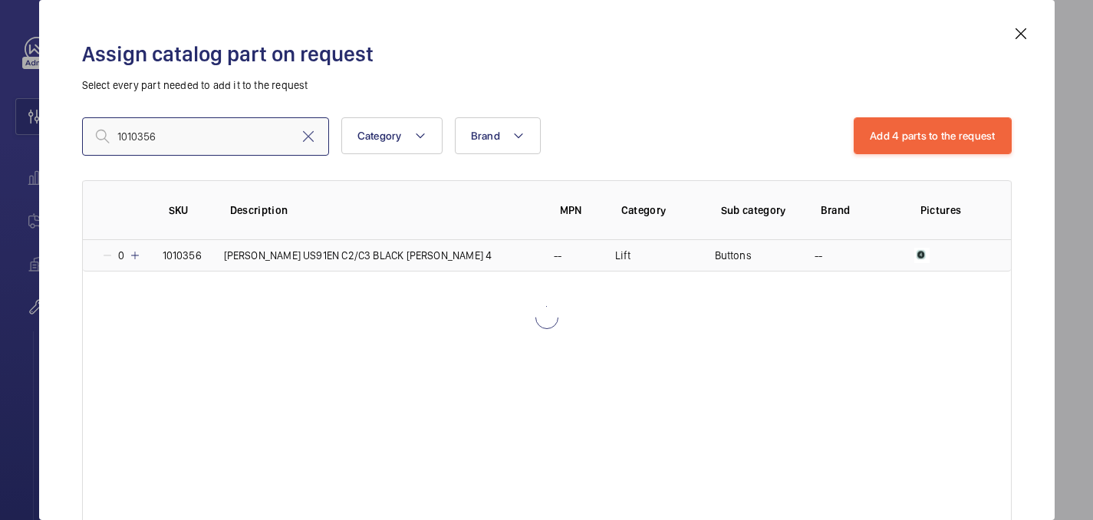
type input "1010356"
click at [134, 252] on mat-icon at bounding box center [135, 255] width 12 height 12
click at [134, 252] on mat-icon at bounding box center [133, 255] width 12 height 12
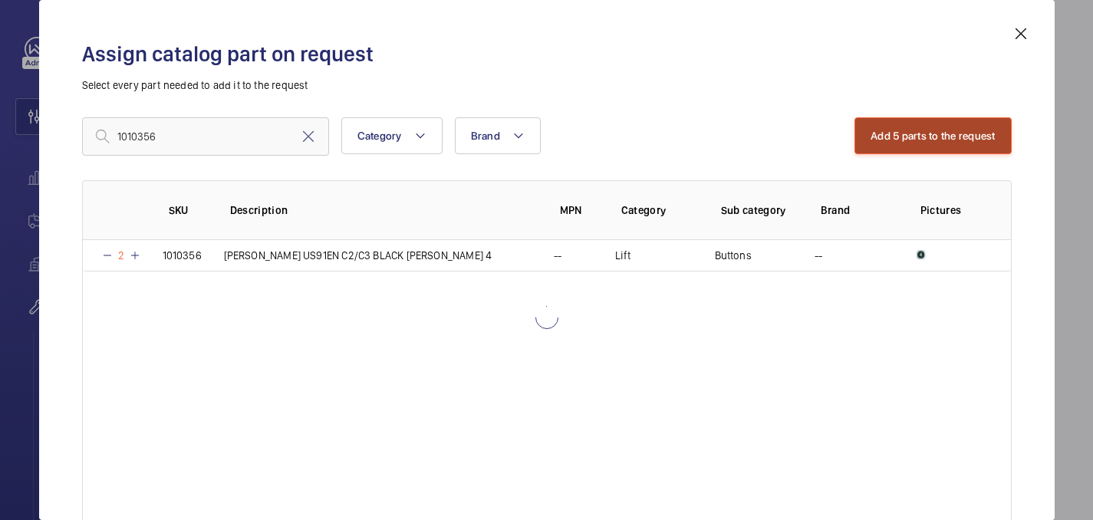
click at [872, 146] on button "Add 5 parts to the request" at bounding box center [933, 135] width 157 height 37
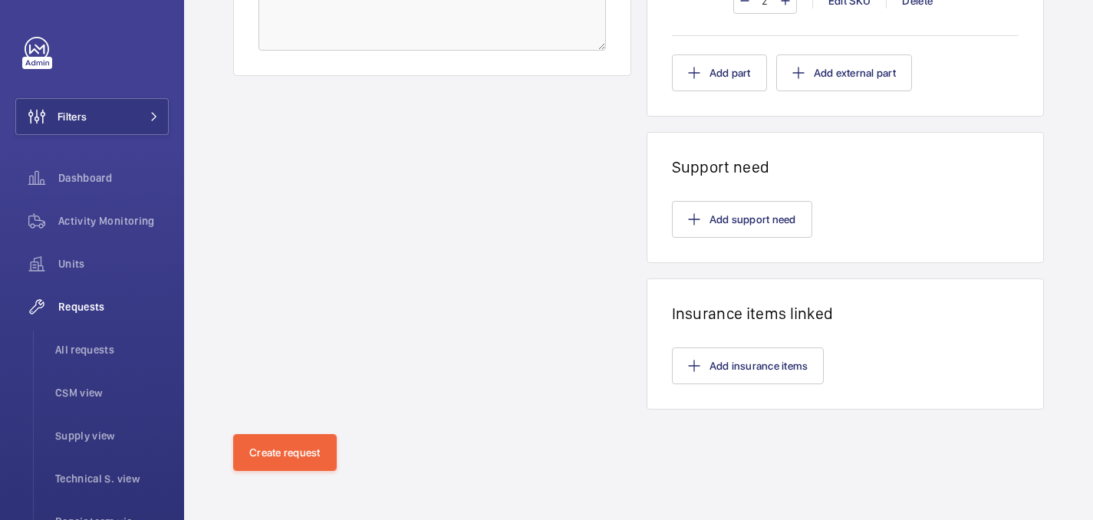
scroll to position [600, 0]
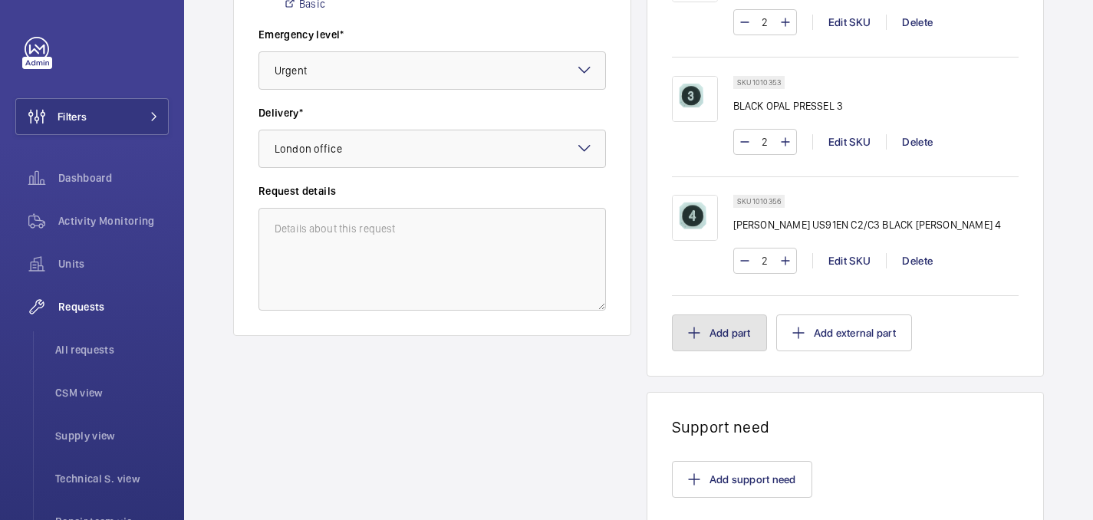
click at [723, 328] on button "Add part" at bounding box center [719, 333] width 95 height 37
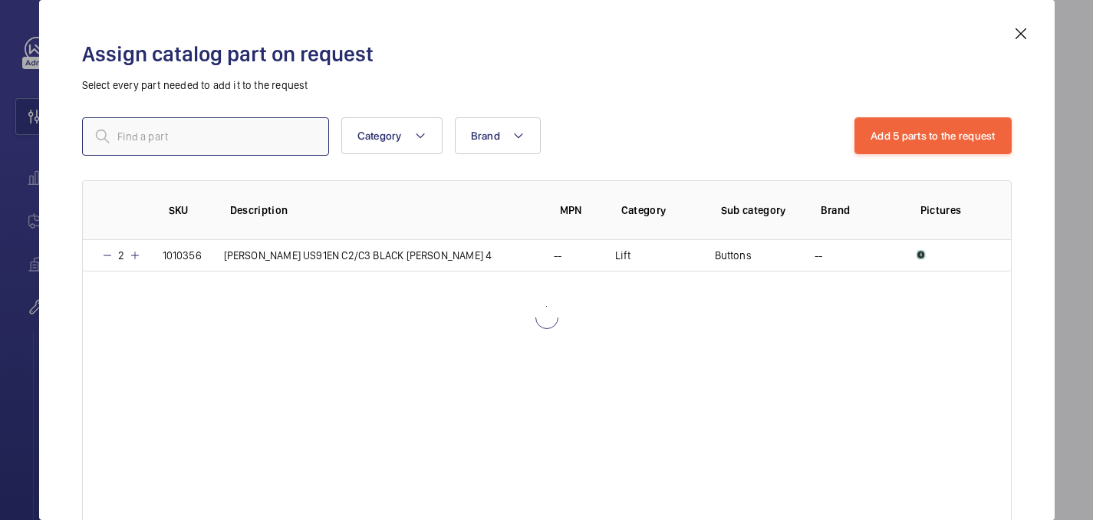
click at [186, 131] on input "text" at bounding box center [205, 136] width 247 height 38
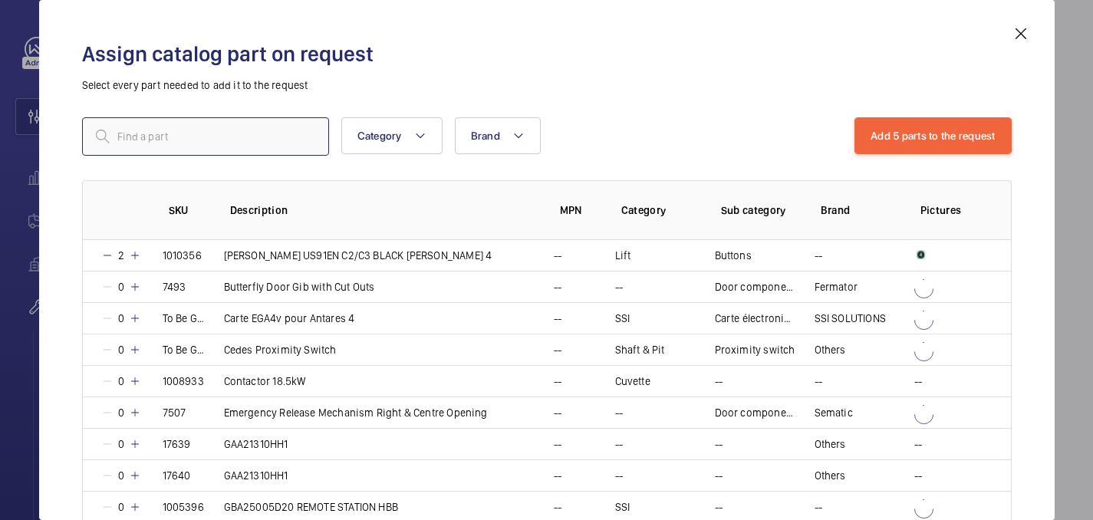
paste input "1010357"
click at [120, 140] on input "1010357" at bounding box center [205, 136] width 247 height 38
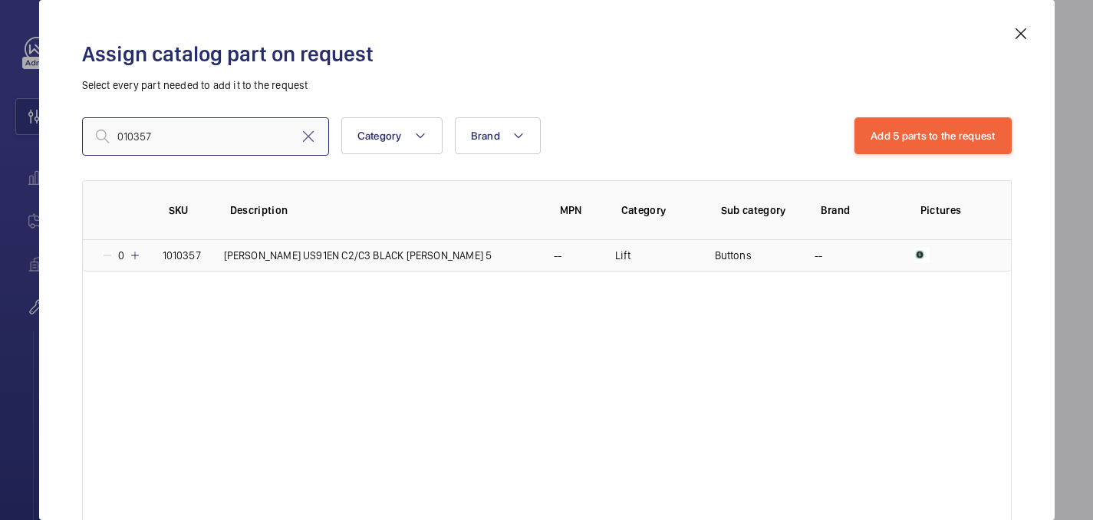
type input "010357"
click at [133, 259] on mat-icon at bounding box center [135, 255] width 12 height 12
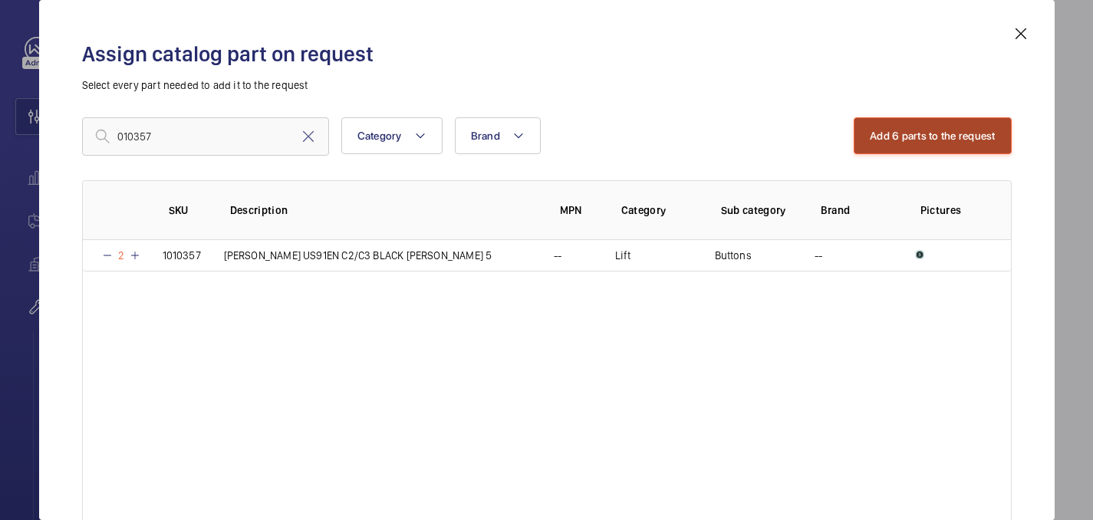
click at [905, 137] on button "Add 6 parts to the request" at bounding box center [933, 135] width 158 height 37
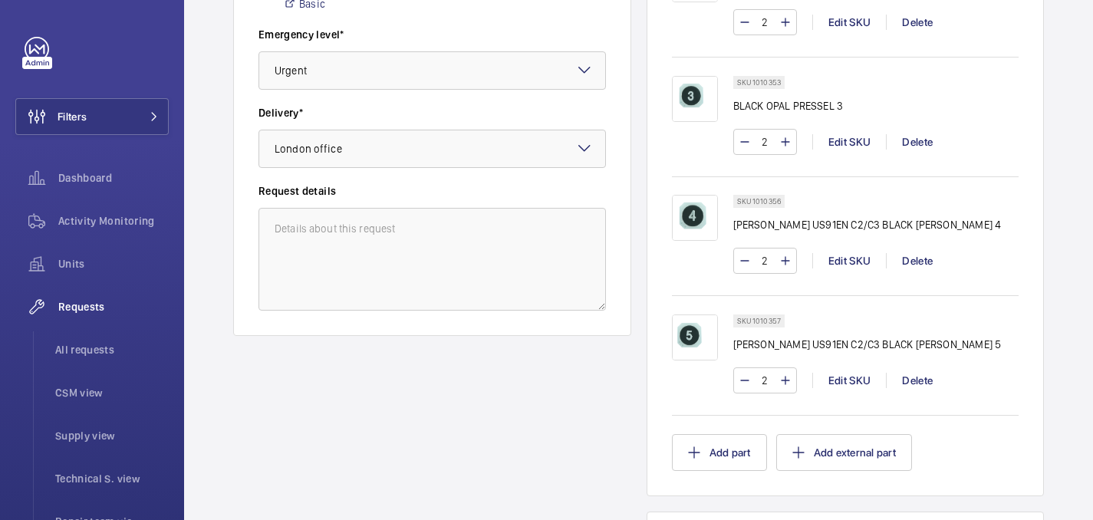
scroll to position [621, 0]
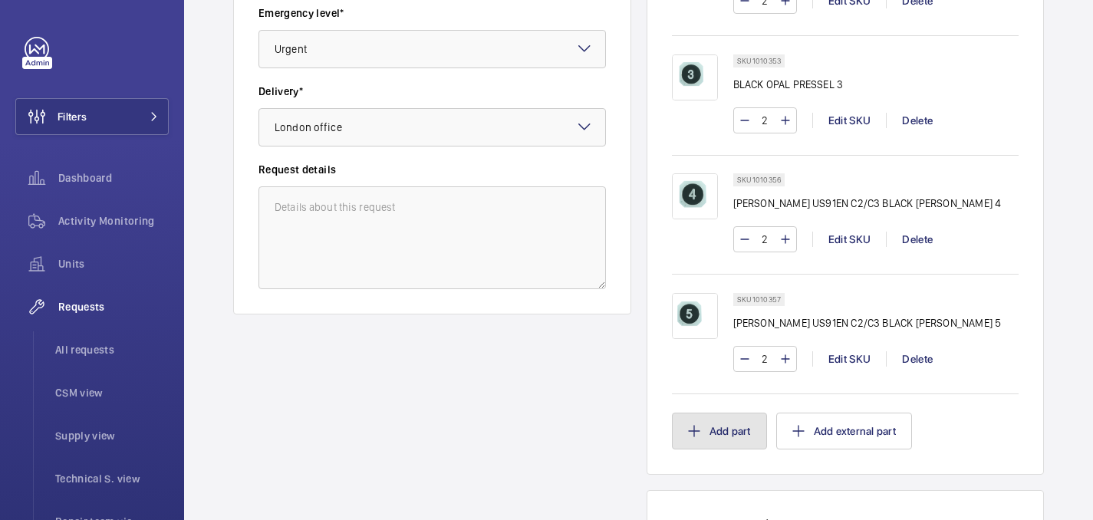
click at [721, 432] on button "Add part" at bounding box center [719, 431] width 95 height 37
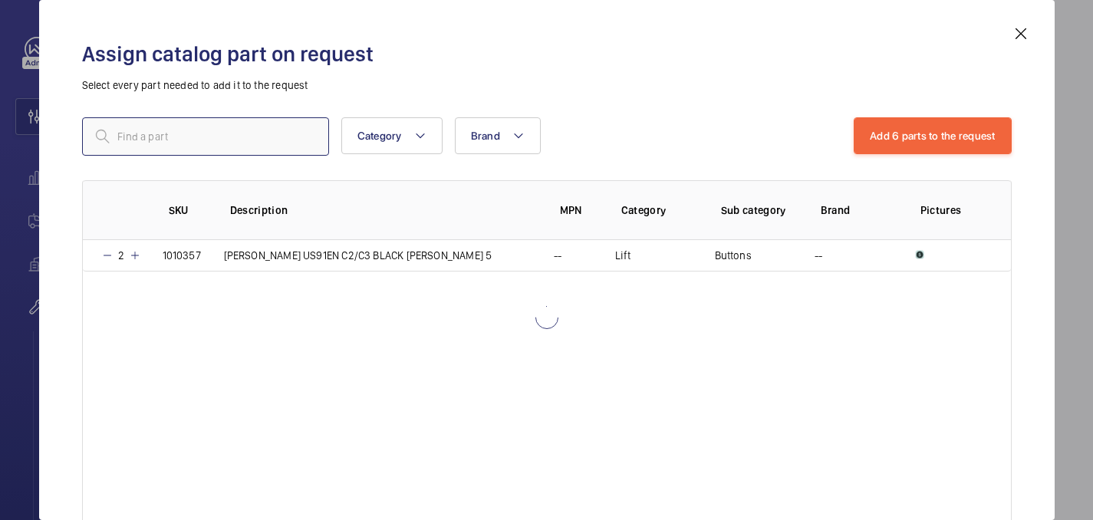
click at [198, 134] on input "text" at bounding box center [205, 136] width 247 height 38
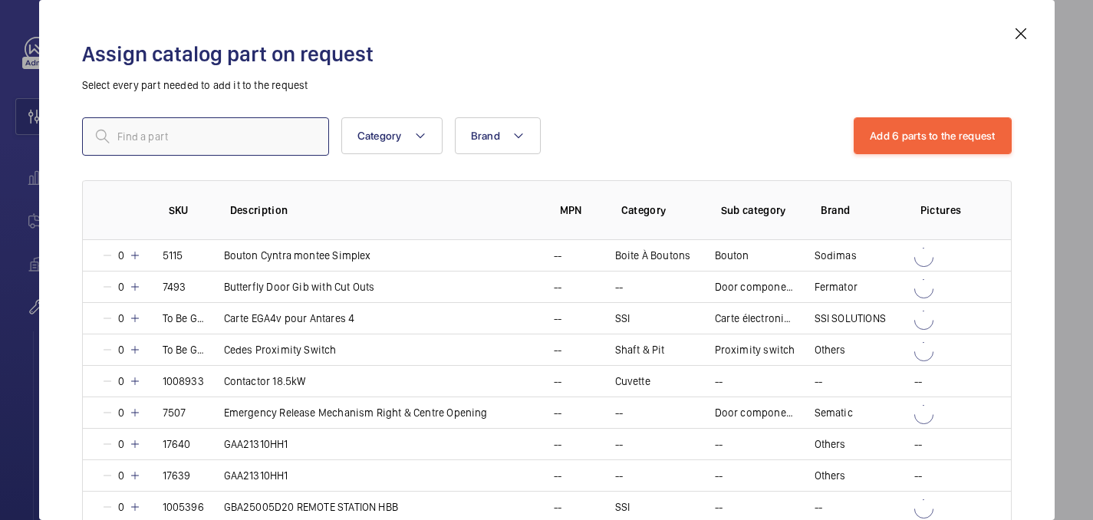
paste input "1010359"
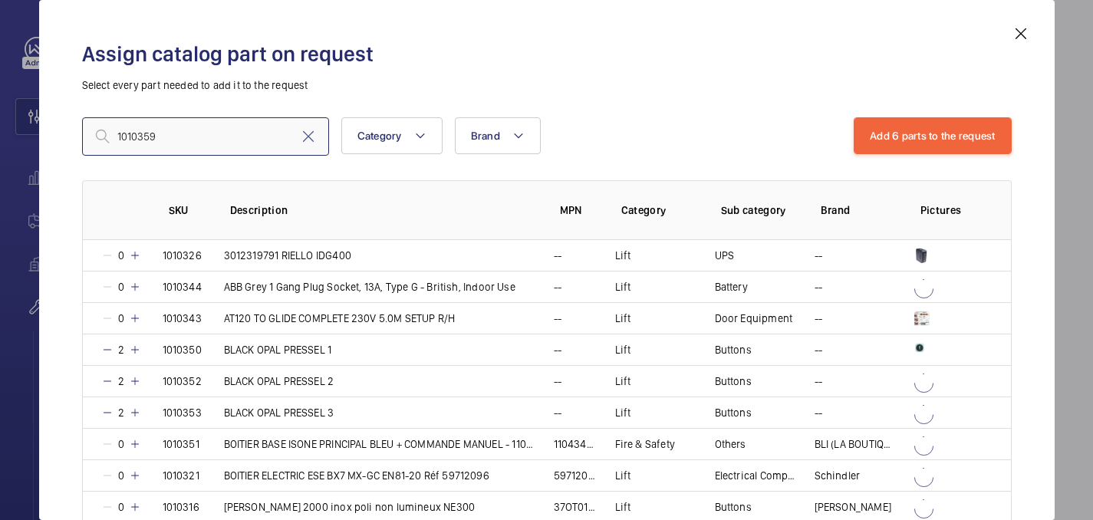
click at [118, 134] on input "1010359" at bounding box center [205, 136] width 247 height 38
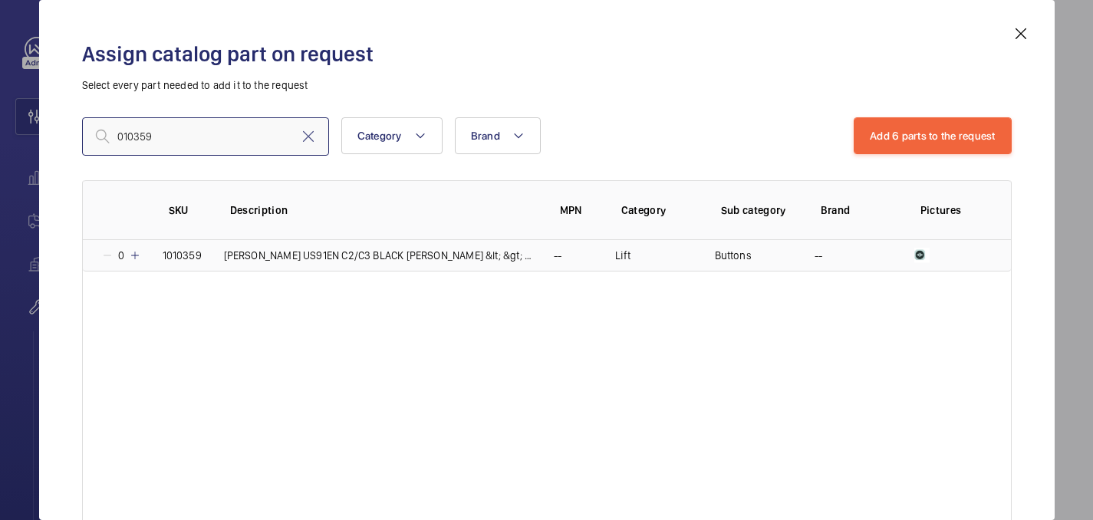
type input "010359"
click at [133, 255] on mat-icon at bounding box center [135, 255] width 12 height 12
click at [133, 255] on mat-icon at bounding box center [133, 255] width 12 height 12
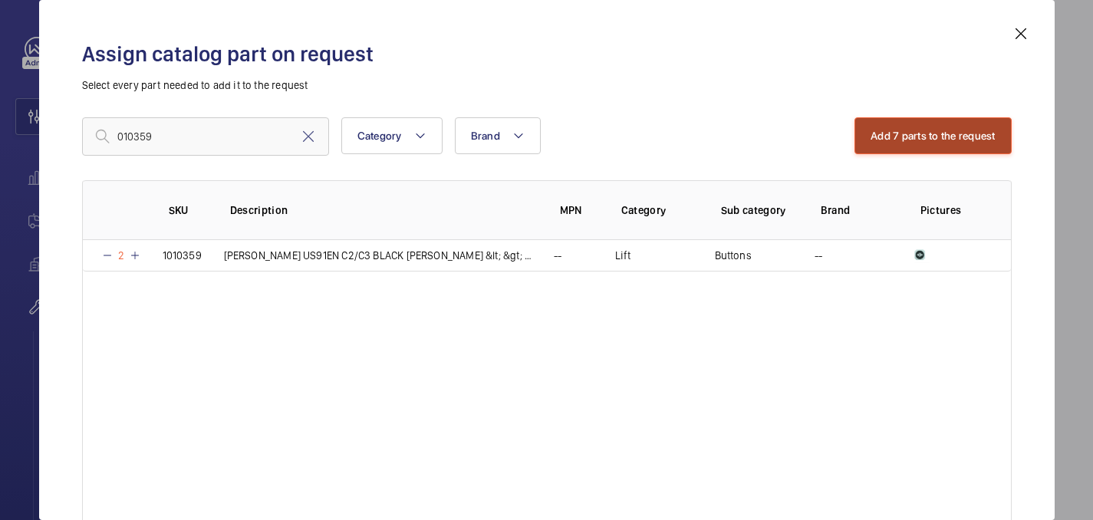
drag, startPoint x: 910, startPoint y: 132, endPoint x: 885, endPoint y: 132, distance: 24.6
click at [910, 132] on button "Add 7 parts to the request" at bounding box center [933, 135] width 157 height 37
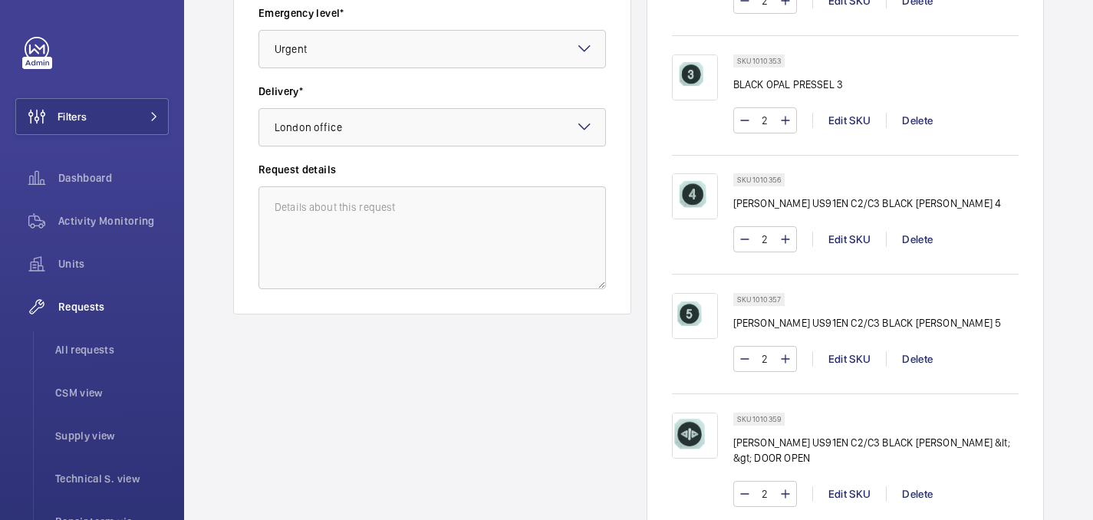
scroll to position [875, 0]
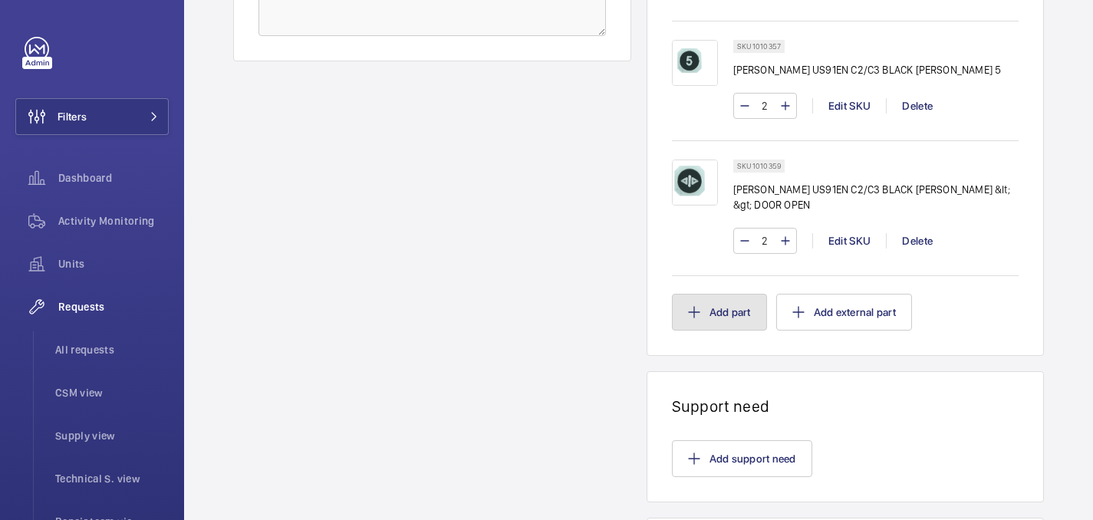
click at [737, 315] on button "Add part" at bounding box center [719, 312] width 95 height 37
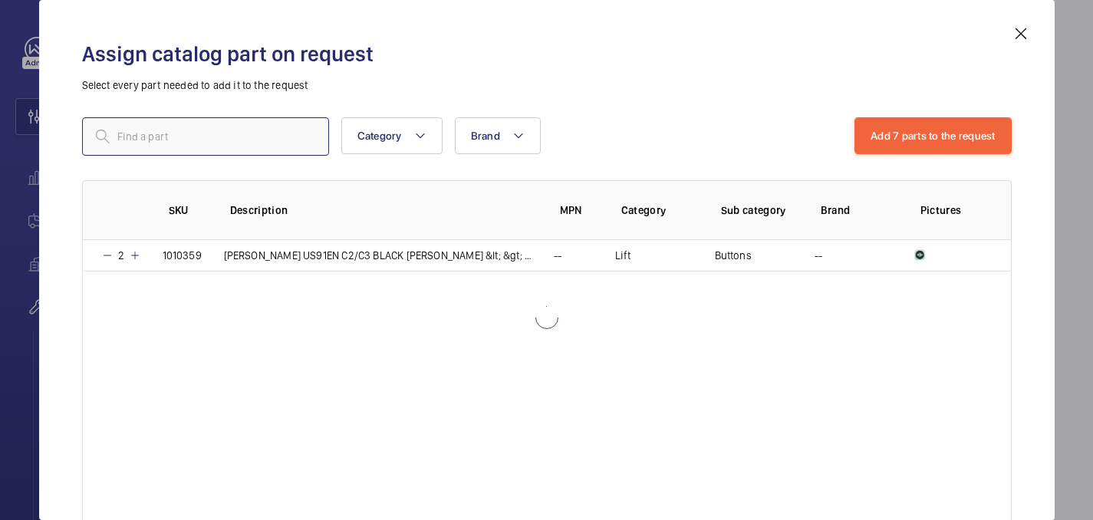
click at [285, 136] on input "text" at bounding box center [205, 136] width 247 height 38
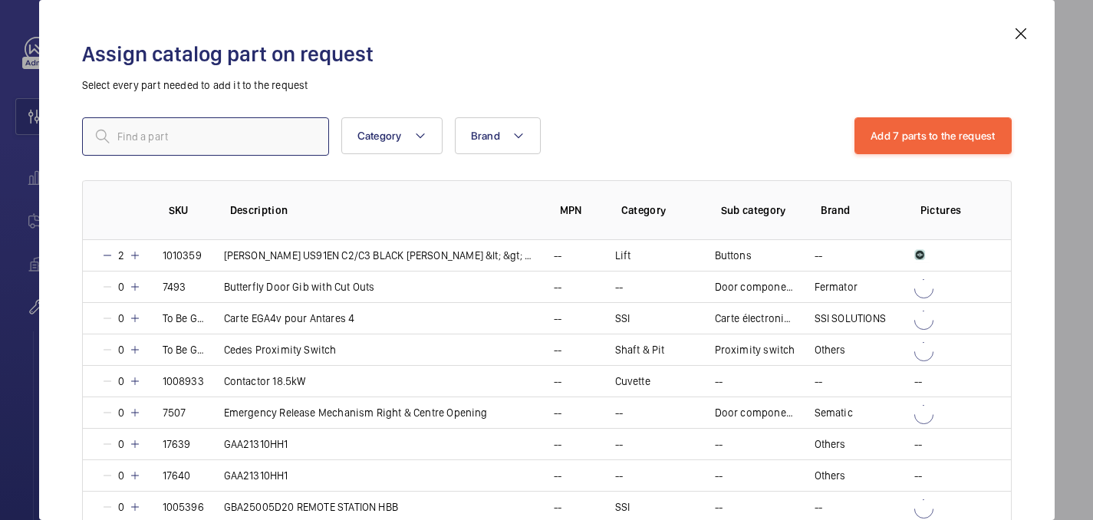
paste input "1010360"
click at [122, 140] on input "1010360" at bounding box center [205, 136] width 247 height 38
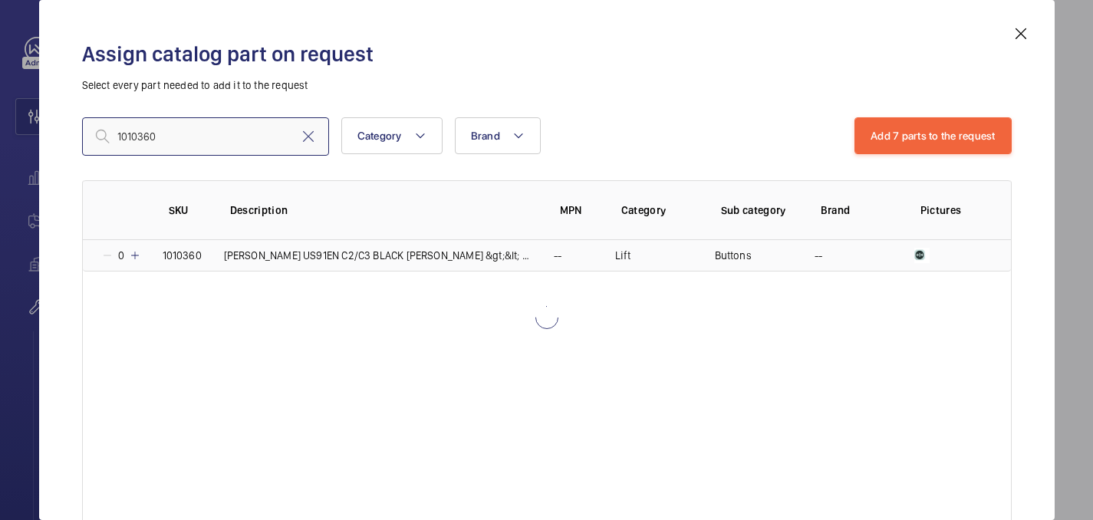
type input "1010360"
click at [132, 253] on mat-icon at bounding box center [135, 255] width 12 height 12
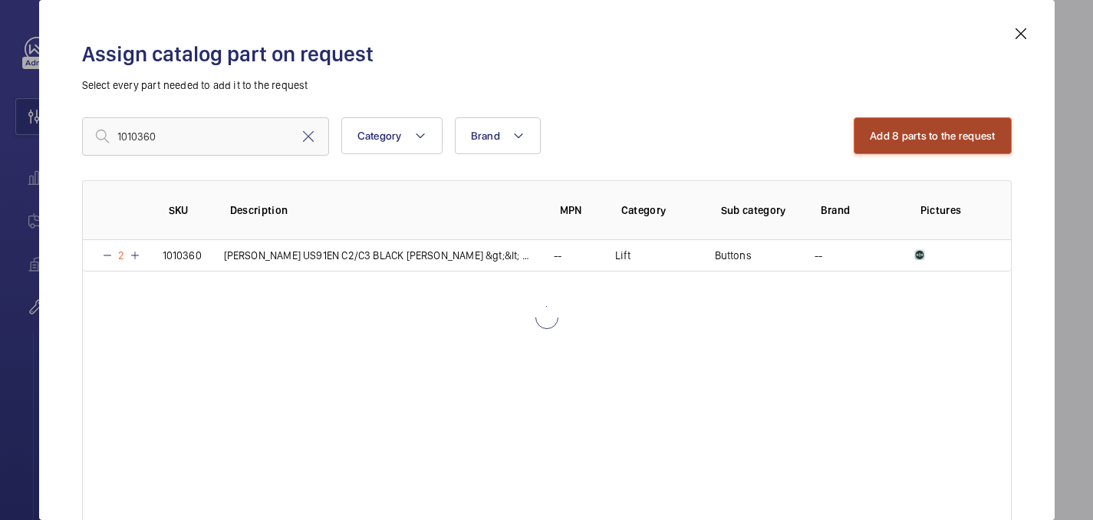
click at [868, 141] on button "Add 8 parts to the request" at bounding box center [933, 135] width 158 height 37
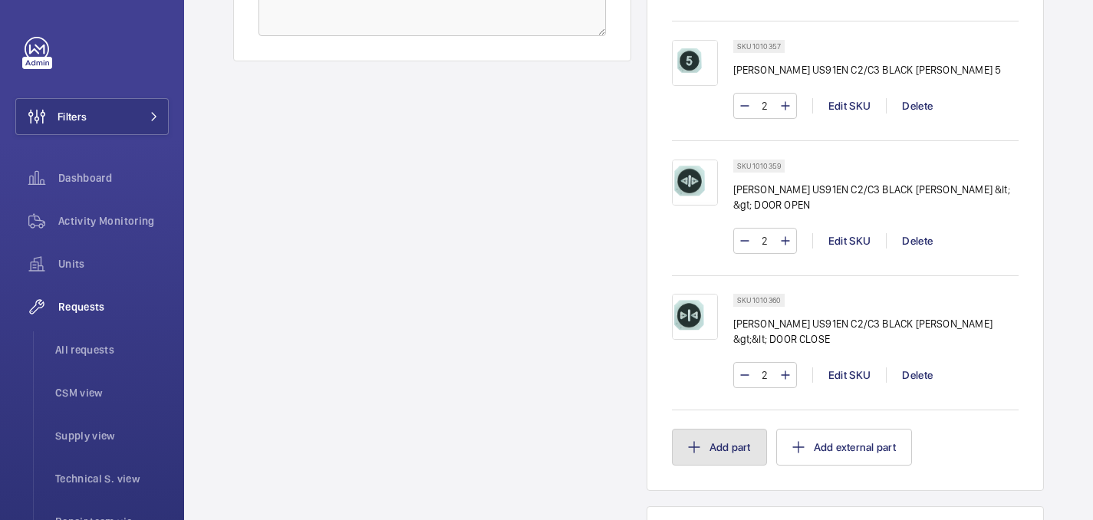
click at [743, 454] on button "Add part" at bounding box center [719, 447] width 95 height 37
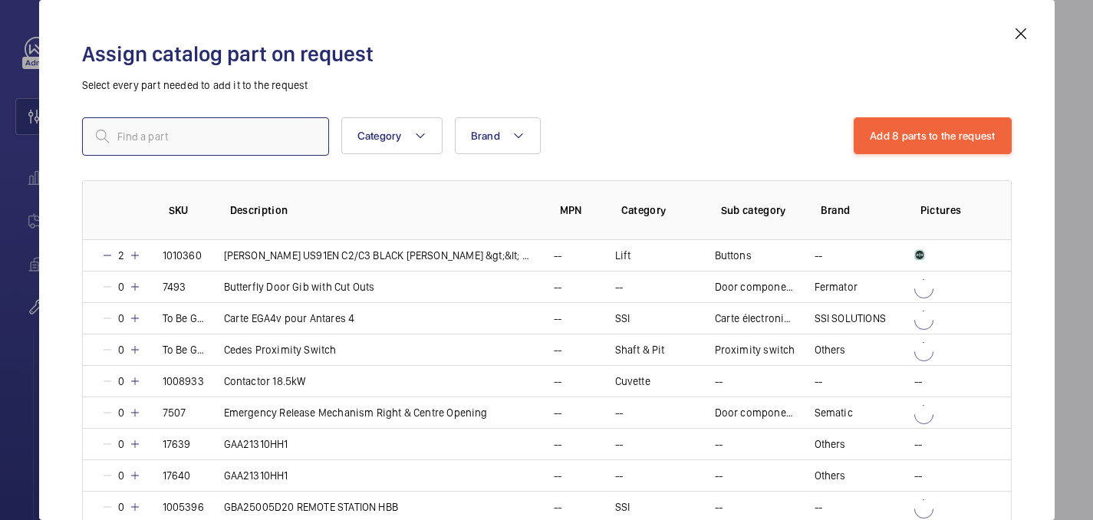
click at [233, 140] on input "text" at bounding box center [205, 136] width 247 height 38
paste input "1010361"
click at [120, 140] on input "1010361" at bounding box center [205, 136] width 247 height 38
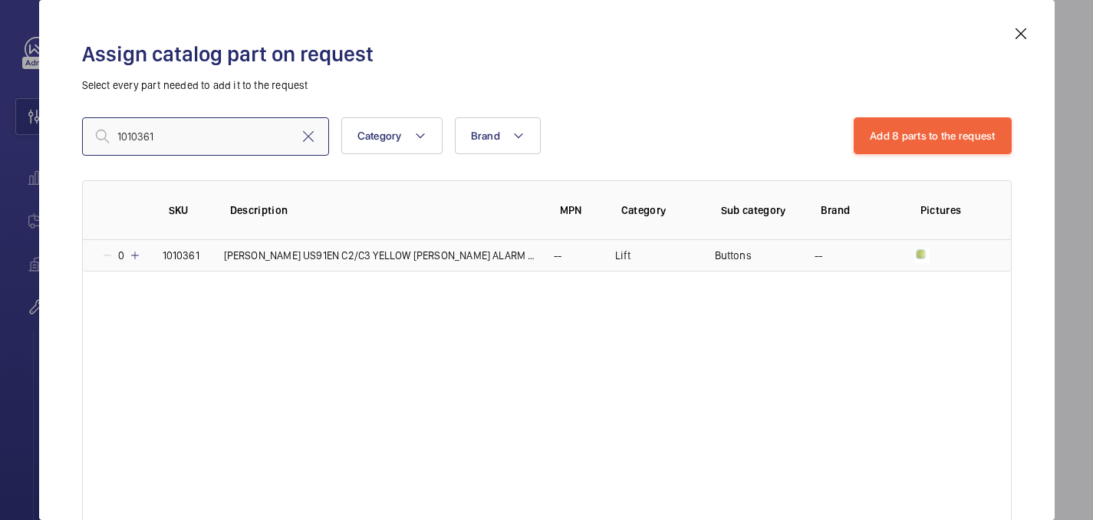
type input "1010361"
click at [137, 251] on mat-icon at bounding box center [135, 255] width 12 height 12
click at [137, 251] on mat-icon at bounding box center [133, 255] width 12 height 12
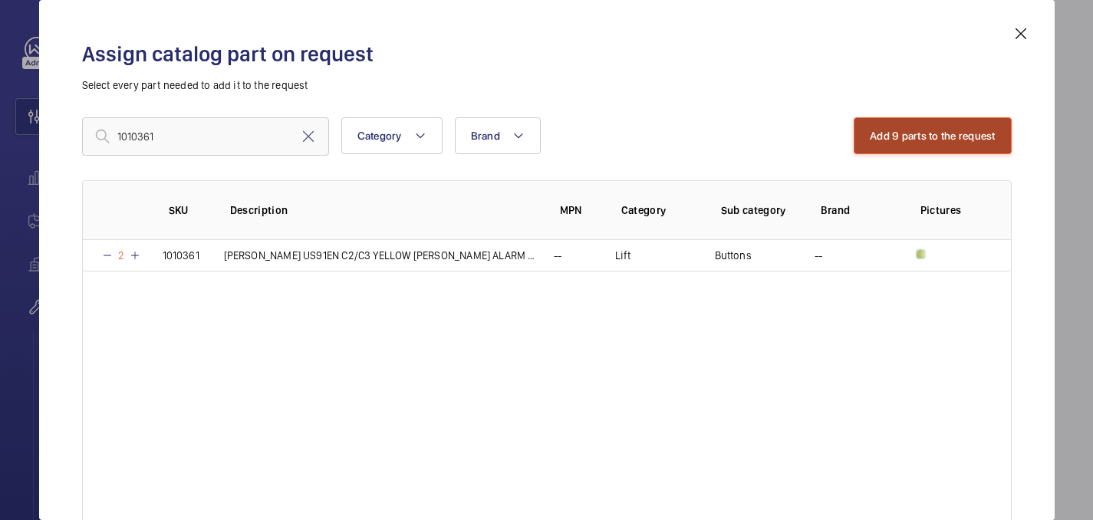
click at [957, 118] on button "Add 9 parts to the request" at bounding box center [933, 135] width 158 height 37
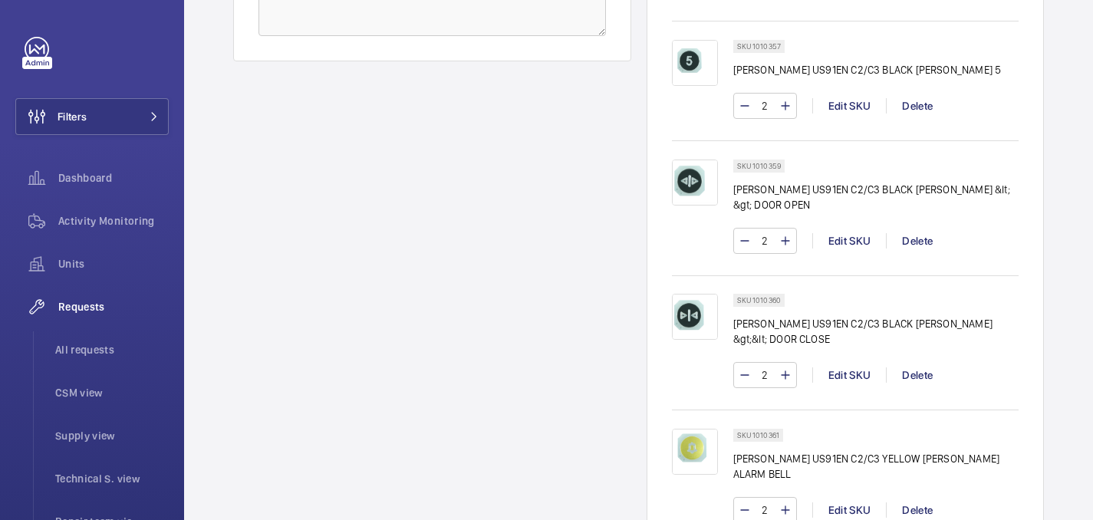
scroll to position [1105, 0]
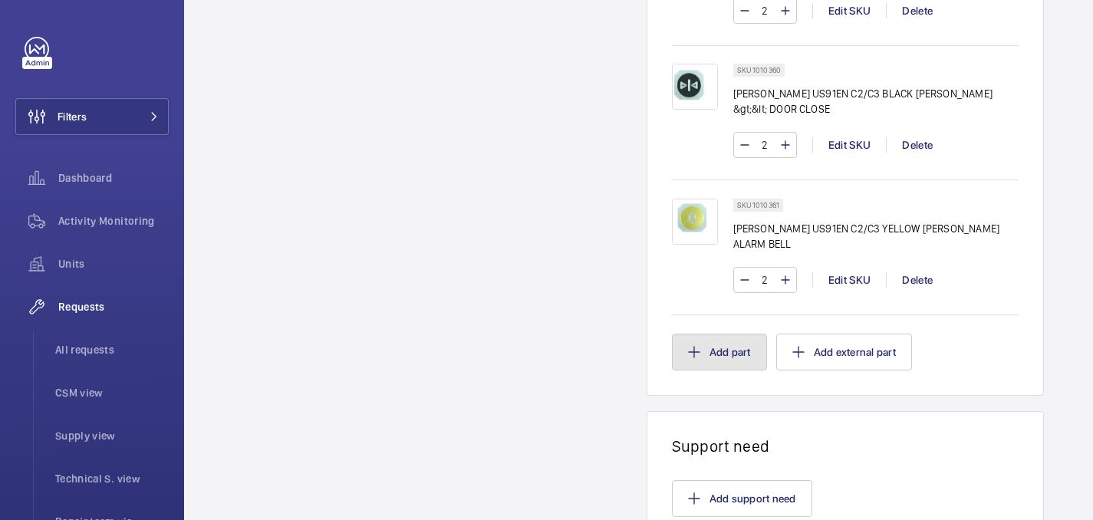
click at [704, 353] on button "Add part" at bounding box center [719, 352] width 95 height 37
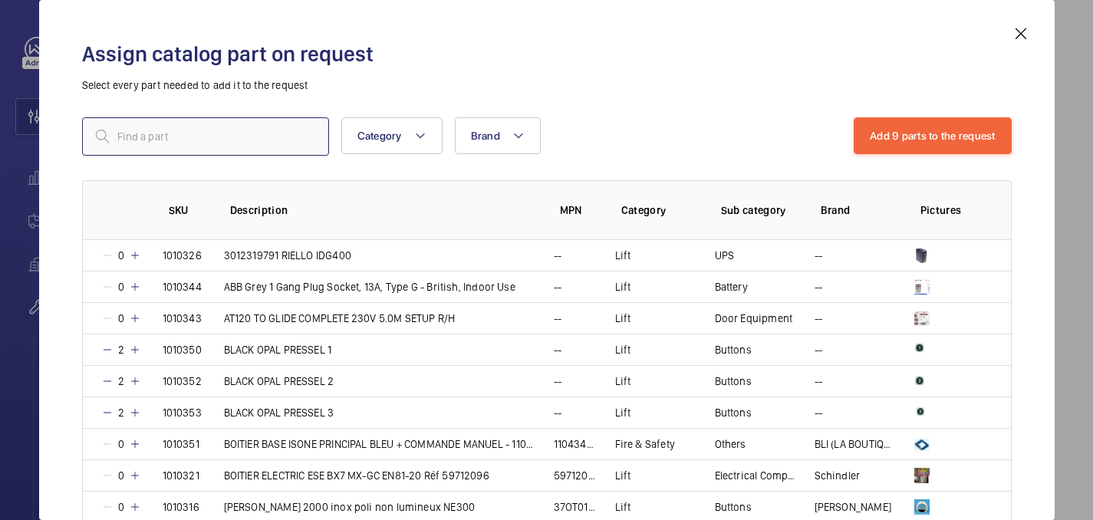
click at [174, 135] on input "text" at bounding box center [205, 136] width 247 height 38
type input "√"
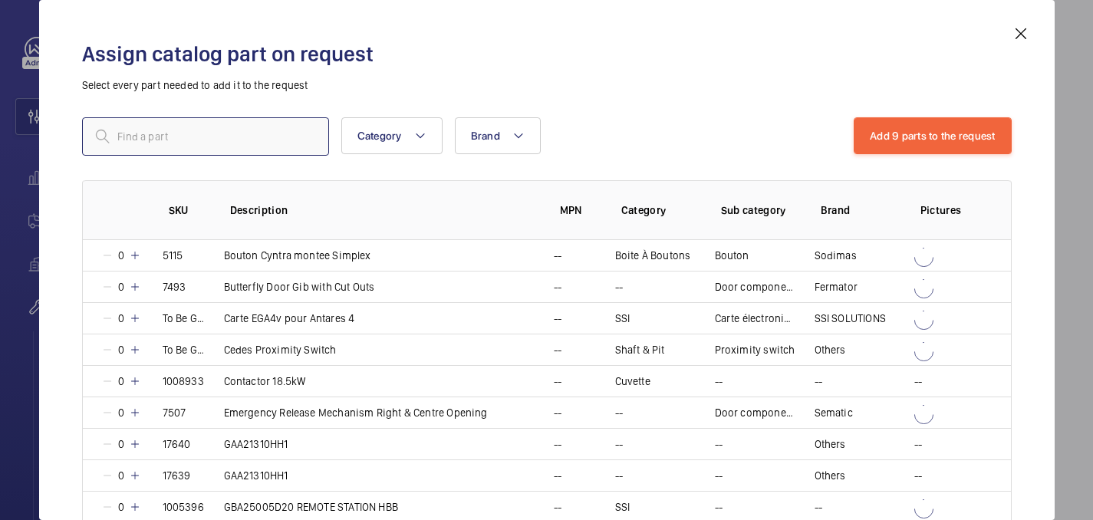
paste input "1010363"
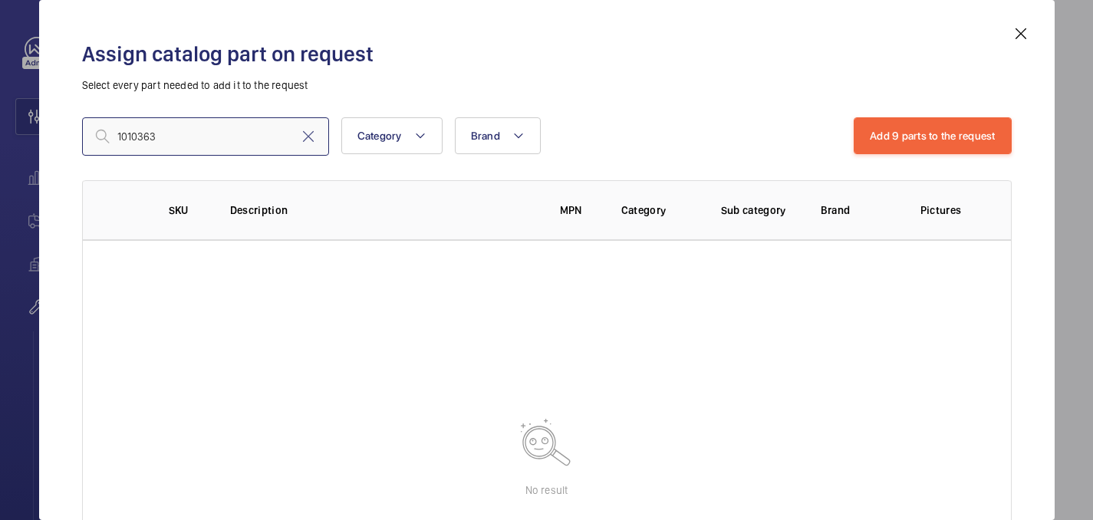
click at [117, 133] on input "1010363" at bounding box center [205, 136] width 247 height 38
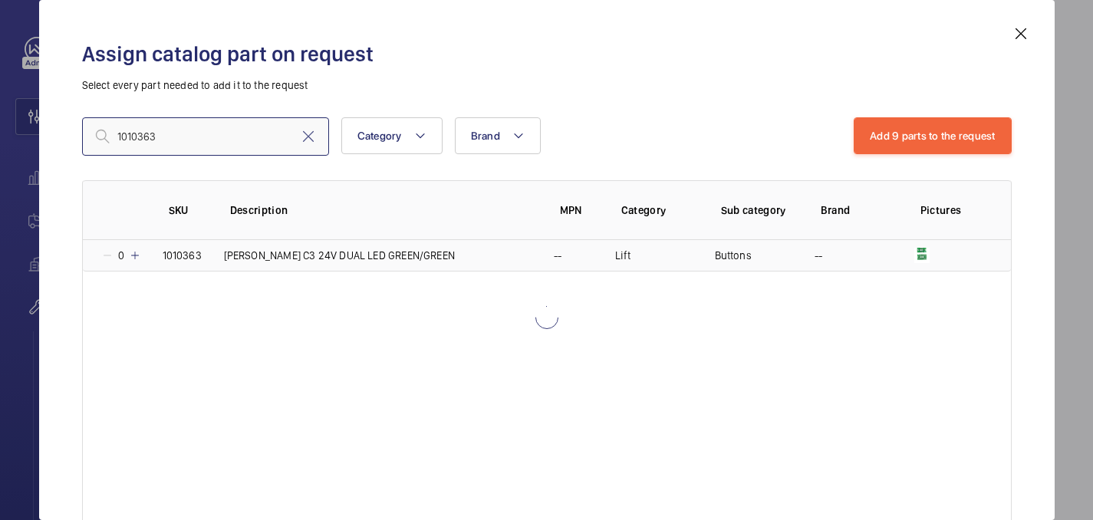
type input "1010363"
click at [141, 255] on td "0" at bounding box center [113, 255] width 61 height 31
click at [141, 255] on td "1" at bounding box center [113, 255] width 61 height 31
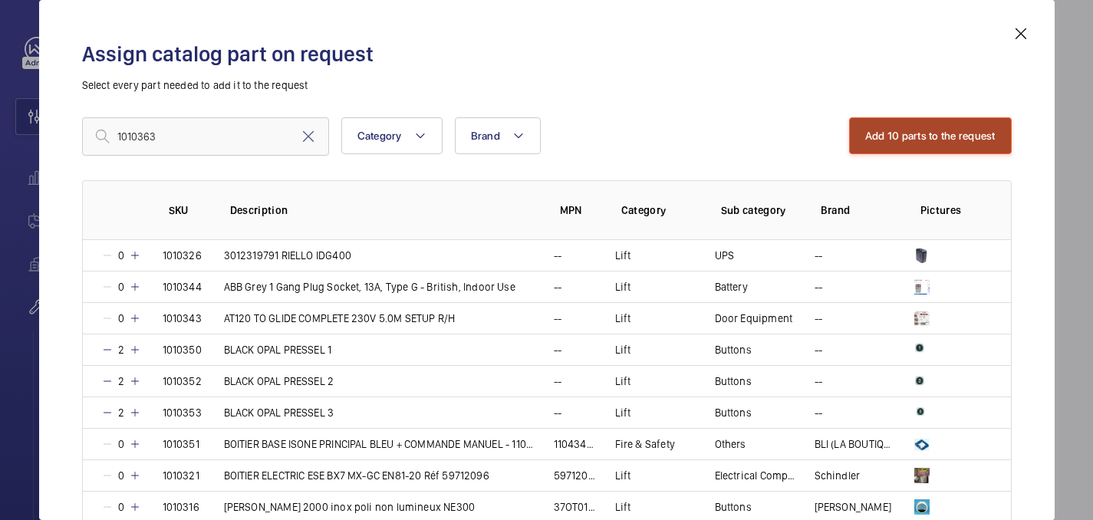
click at [929, 137] on button "Add 10 parts to the request" at bounding box center [930, 135] width 163 height 37
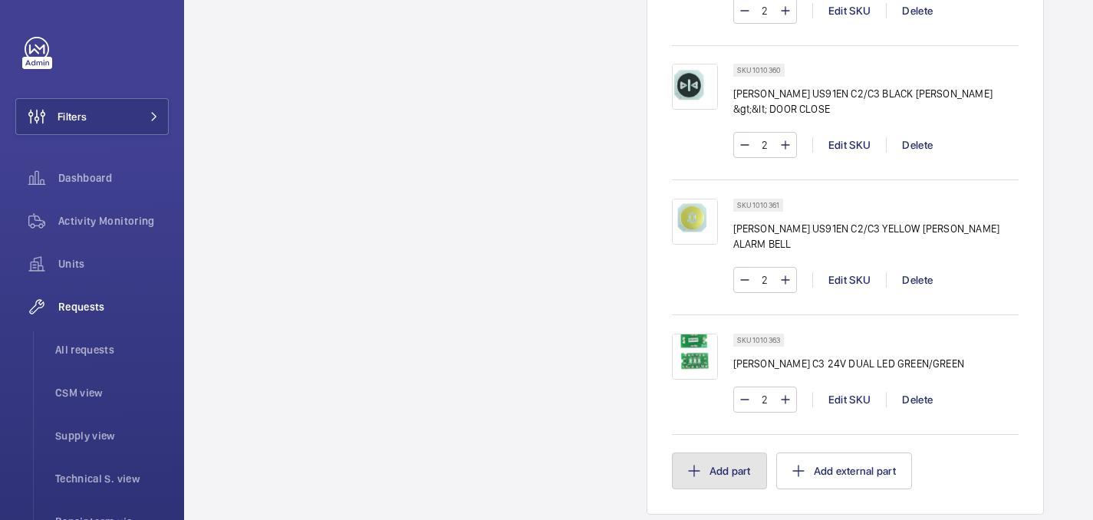
click at [725, 461] on button "Add part" at bounding box center [719, 471] width 95 height 37
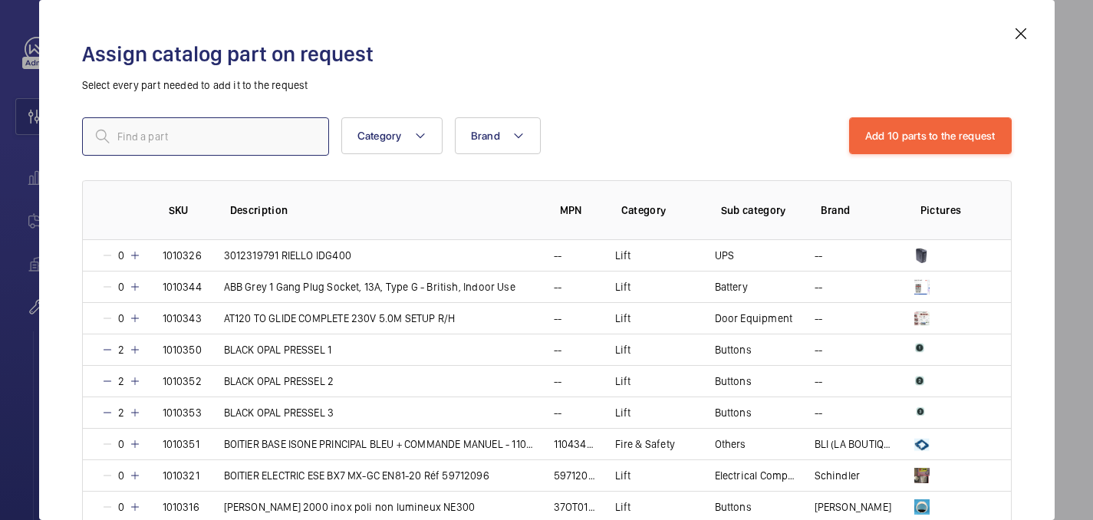
click at [247, 154] on input "text" at bounding box center [205, 136] width 247 height 38
click at [242, 144] on input "text" at bounding box center [205, 136] width 247 height 38
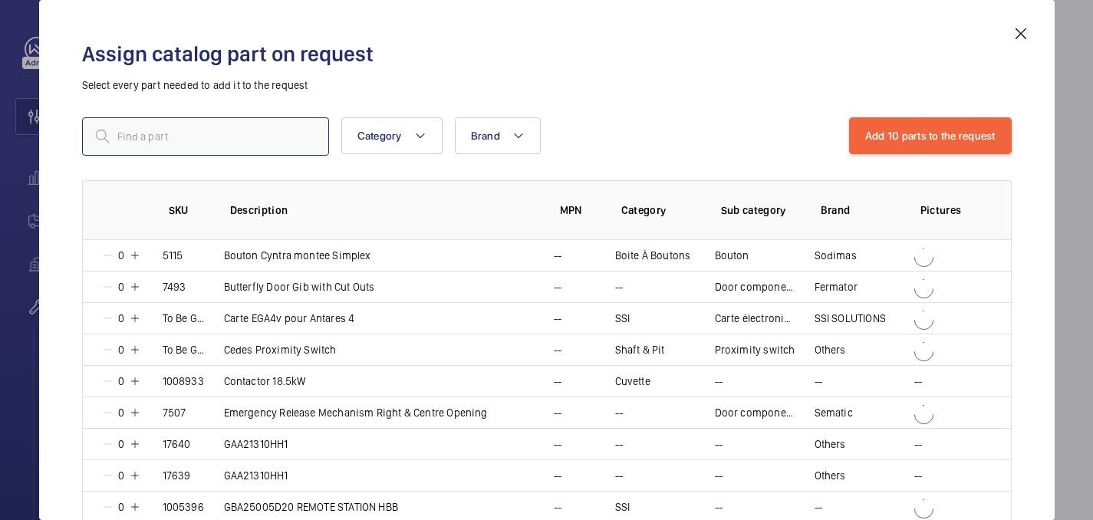
paste input "1010364"
click at [120, 142] on input "1010364" at bounding box center [205, 136] width 247 height 38
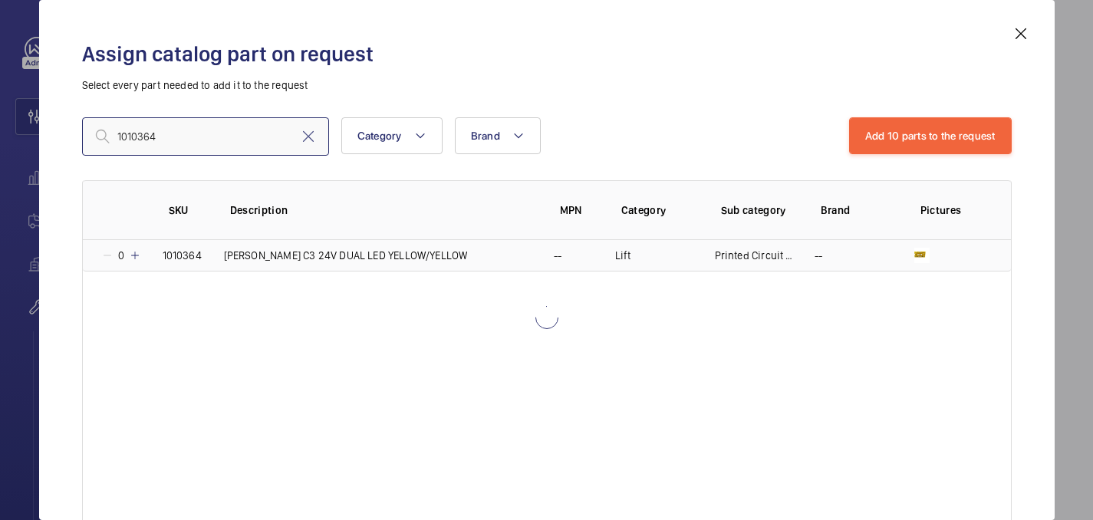
type input "1010364"
click at [136, 252] on mat-icon at bounding box center [135, 255] width 12 height 12
click at [136, 252] on mat-icon at bounding box center [133, 255] width 12 height 12
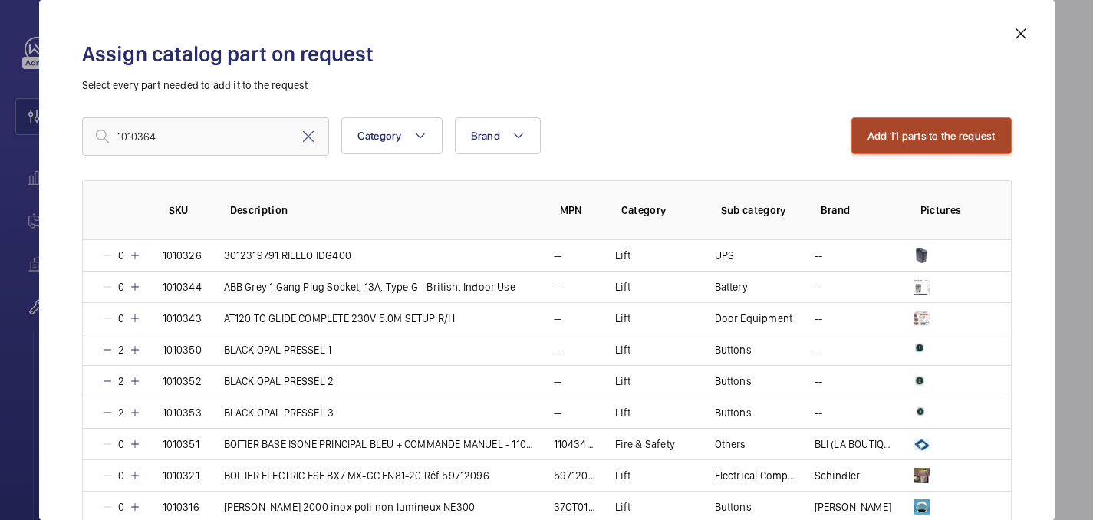
click at [934, 132] on button "Add 11 parts to the request" at bounding box center [932, 135] width 160 height 37
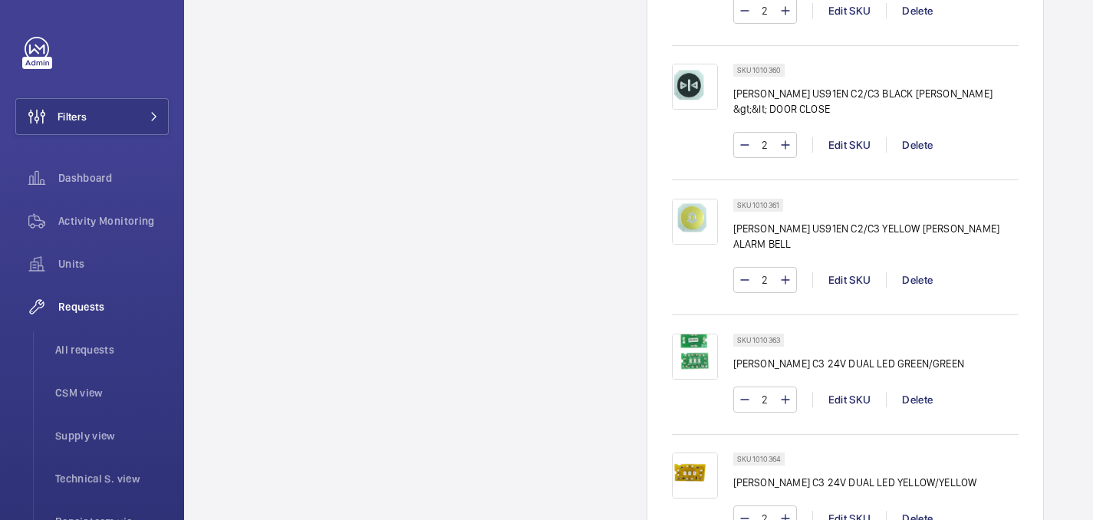
scroll to position [1208, 0]
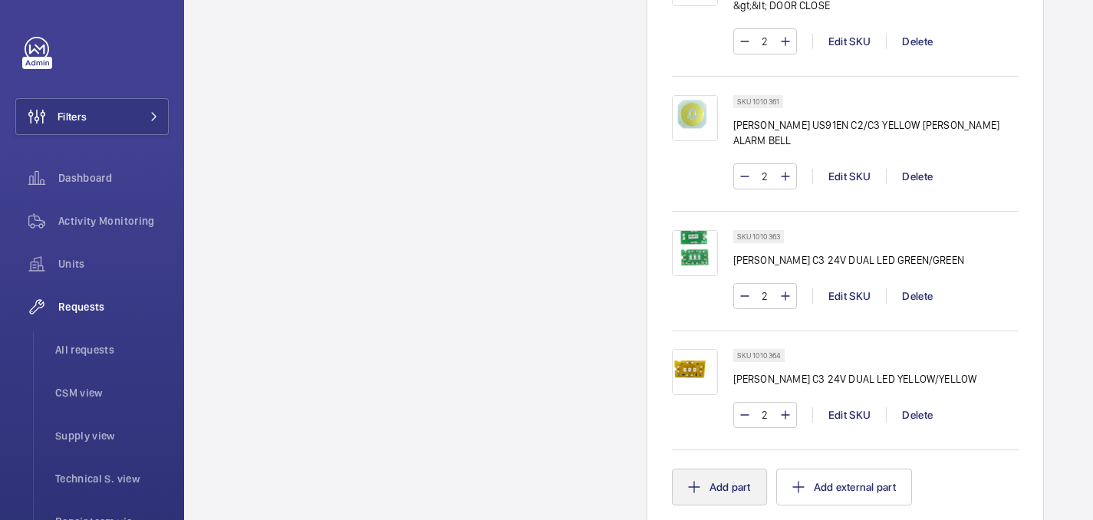
click at [714, 469] on button "Add part" at bounding box center [719, 487] width 95 height 37
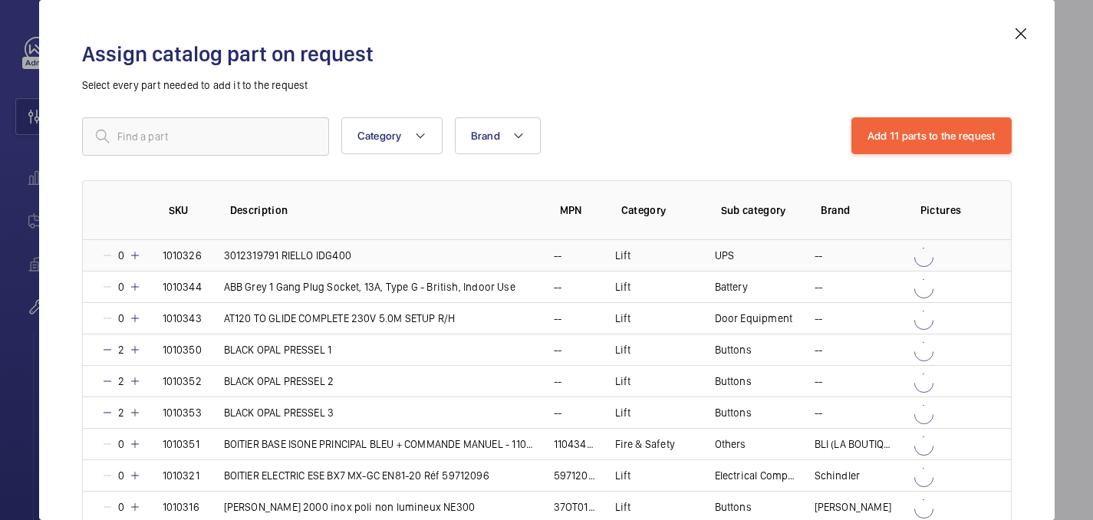
scroll to position [1317, 0]
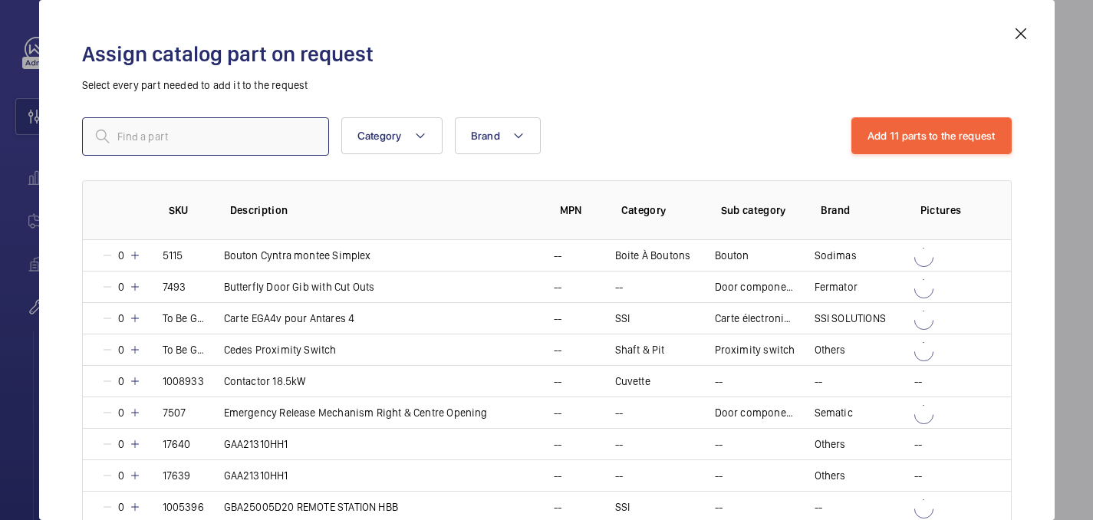
click at [229, 136] on input "text" at bounding box center [205, 136] width 247 height 38
paste input "1010365"
click at [123, 134] on input "1010365" at bounding box center [205, 136] width 247 height 38
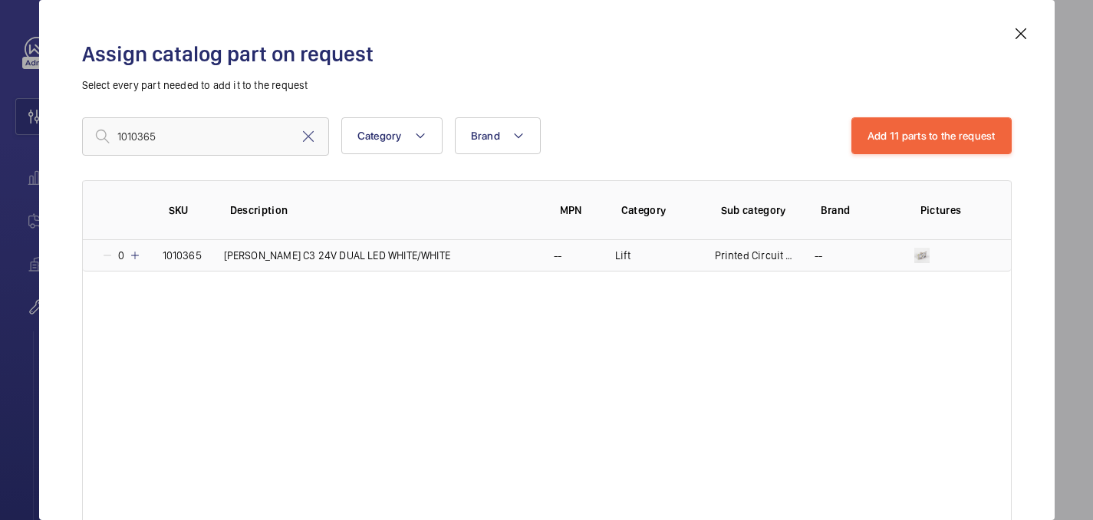
click at [137, 256] on mat-icon at bounding box center [135, 255] width 12 height 12
click at [137, 256] on mat-icon at bounding box center [133, 255] width 12 height 12
click at [139, 253] on mat-icon at bounding box center [135, 255] width 12 height 12
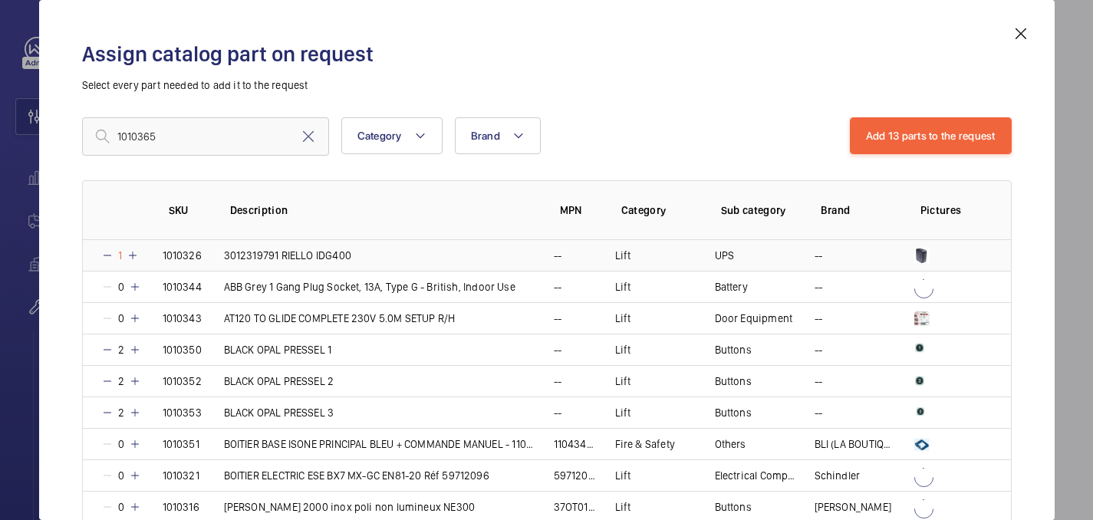
click at [139, 253] on td "1" at bounding box center [113, 255] width 61 height 31
click at [139, 253] on mat-icon at bounding box center [135, 255] width 12 height 12
click at [104, 258] on mat-icon at bounding box center [107, 255] width 12 height 12
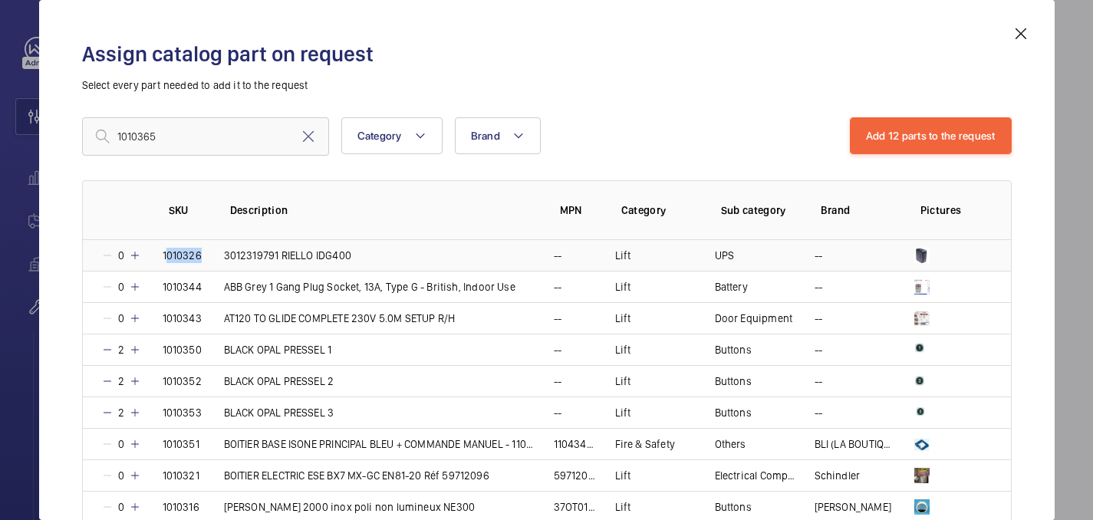
click at [104, 258] on mat-icon at bounding box center [107, 255] width 12 height 12
click at [120, 134] on input "1010365" at bounding box center [205, 136] width 247 height 38
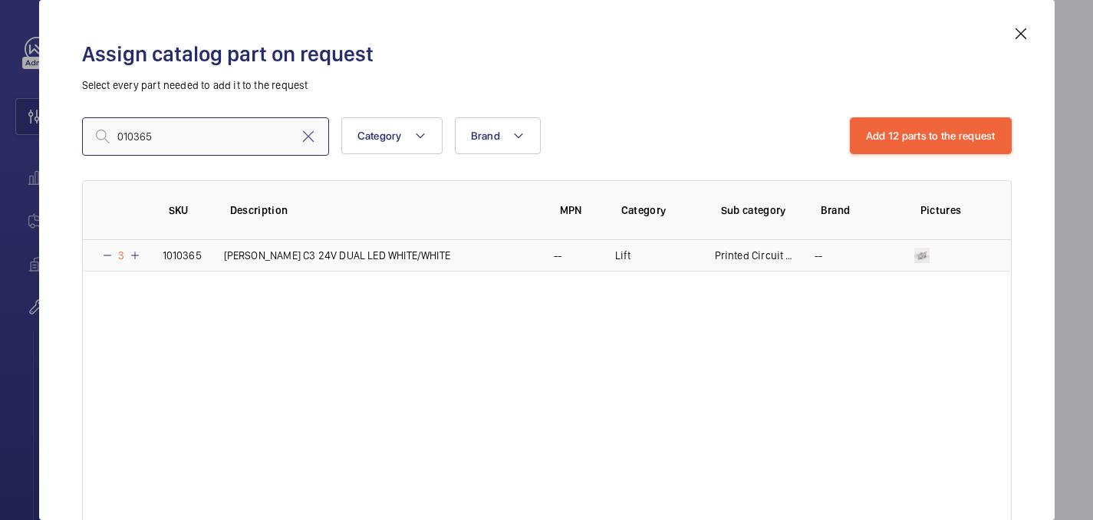
type input "010365"
click at [136, 253] on mat-icon at bounding box center [135, 255] width 12 height 12
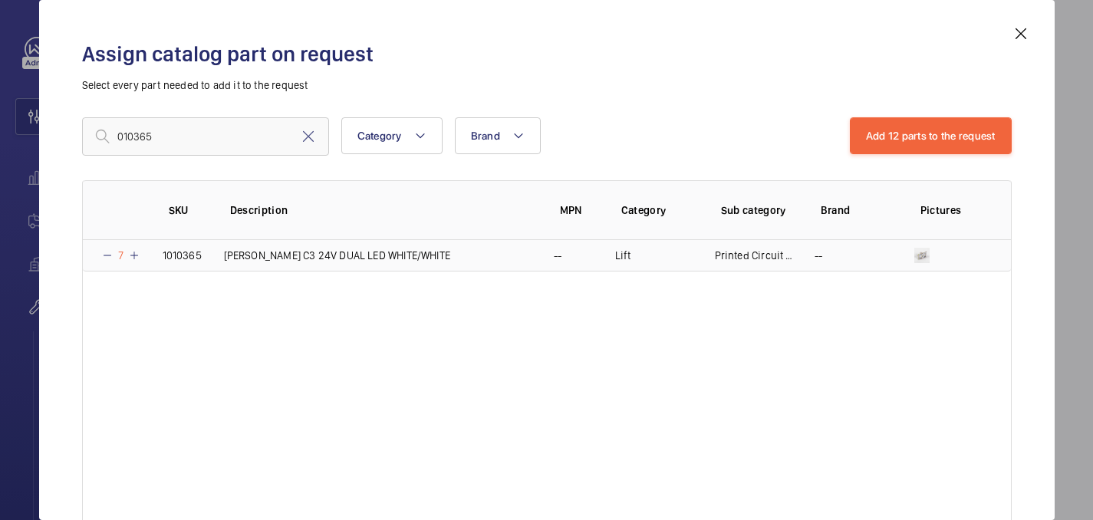
click at [136, 253] on mat-icon at bounding box center [134, 255] width 12 height 12
click at [136, 253] on mat-icon at bounding box center [135, 255] width 12 height 12
click at [136, 253] on mat-icon at bounding box center [139, 255] width 12 height 12
click at [136, 253] on mat-icon at bounding box center [136, 255] width 12 height 12
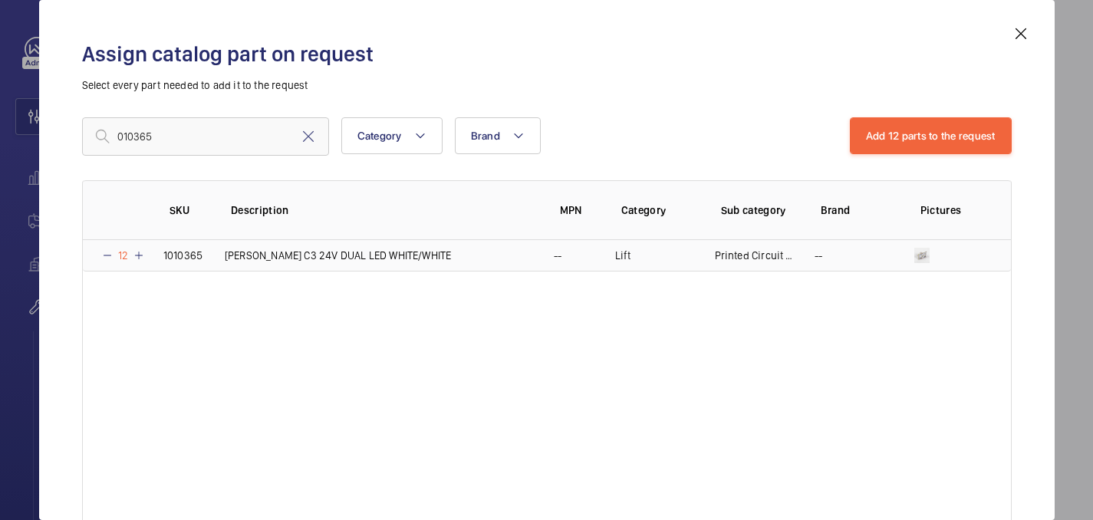
click at [136, 253] on mat-icon at bounding box center [139, 255] width 12 height 12
click at [108, 259] on mat-icon at bounding box center [107, 255] width 12 height 12
drag, startPoint x: 921, startPoint y: 124, endPoint x: 242, endPoint y: 435, distance: 746.3
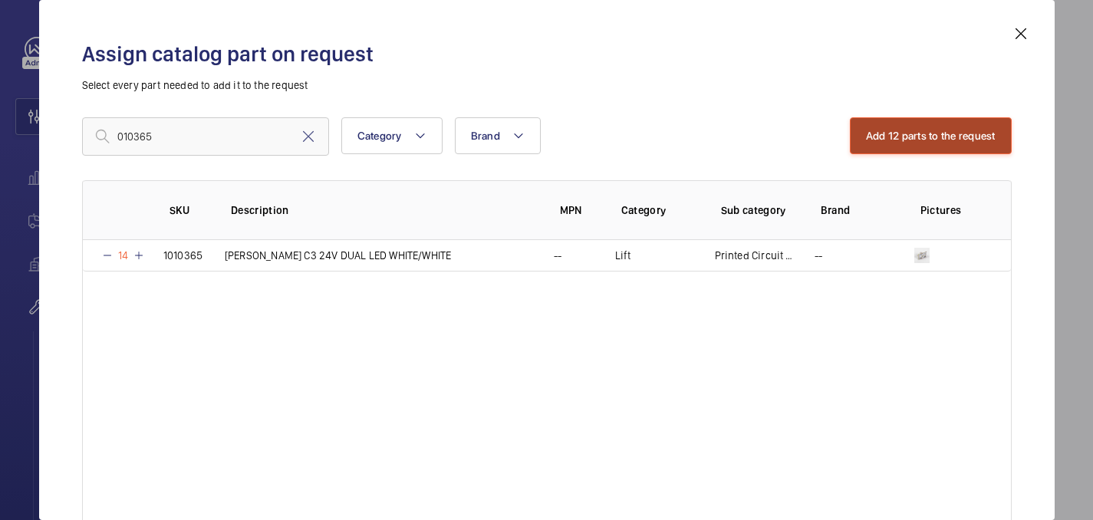
click at [921, 124] on button "Add 12 parts to the request" at bounding box center [931, 135] width 162 height 37
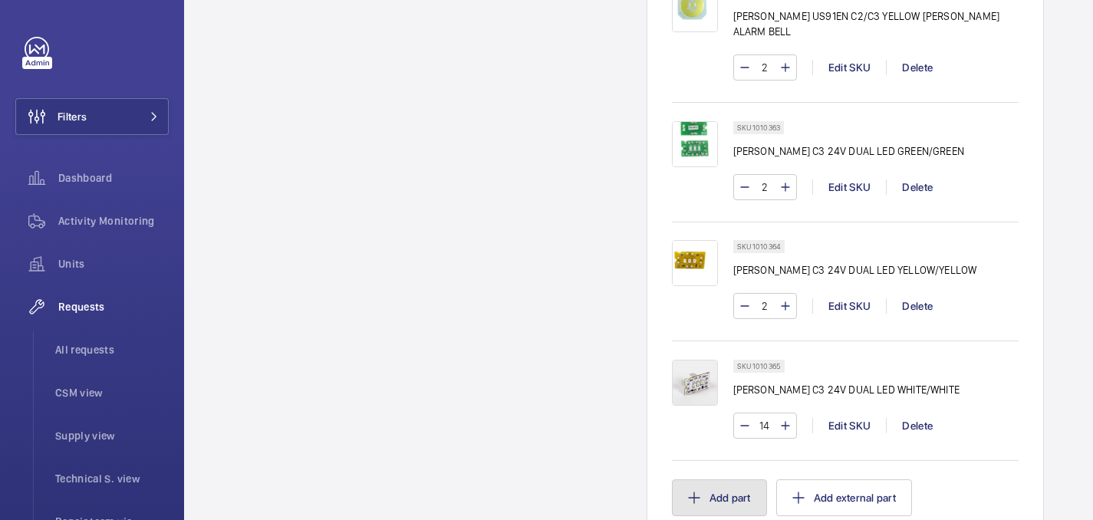
click at [690, 480] on button "Add part" at bounding box center [719, 498] width 95 height 37
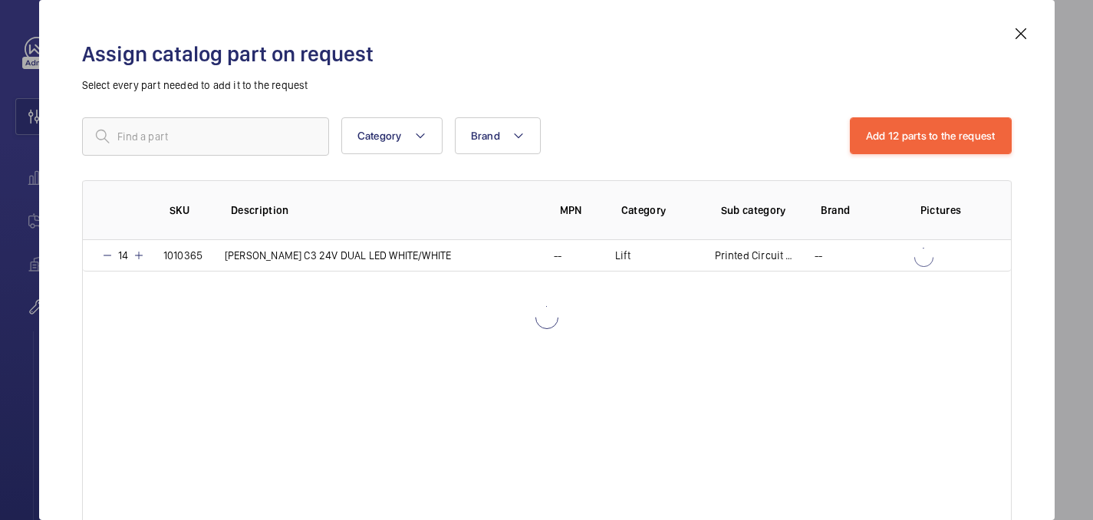
scroll to position [1473, 0]
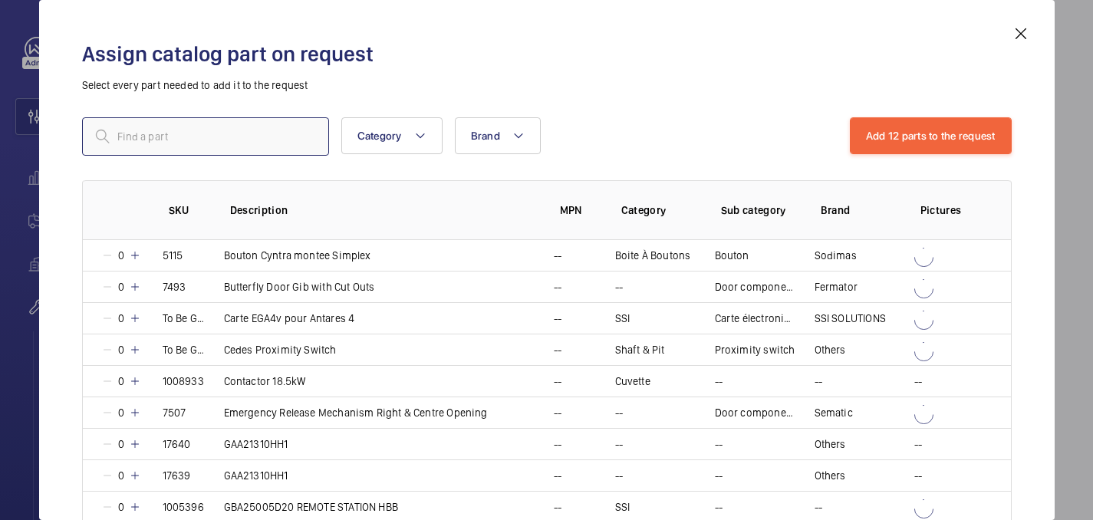
click at [153, 125] on input "text" at bounding box center [205, 136] width 247 height 38
paste input "1010367"
click at [119, 141] on input "1010367" at bounding box center [205, 136] width 247 height 38
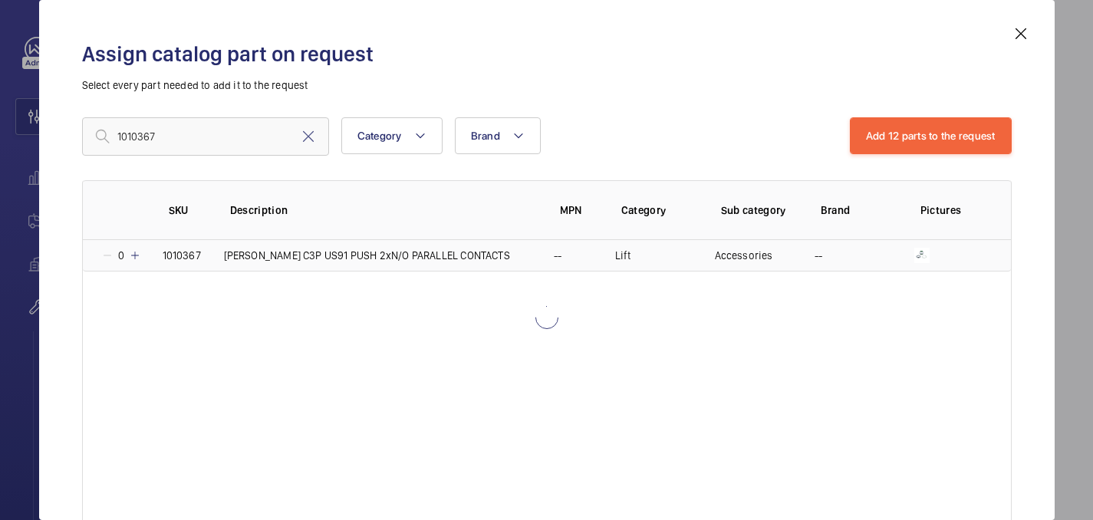
click at [139, 253] on mat-icon at bounding box center [135, 255] width 12 height 12
click at [139, 253] on td "1" at bounding box center [113, 255] width 61 height 31
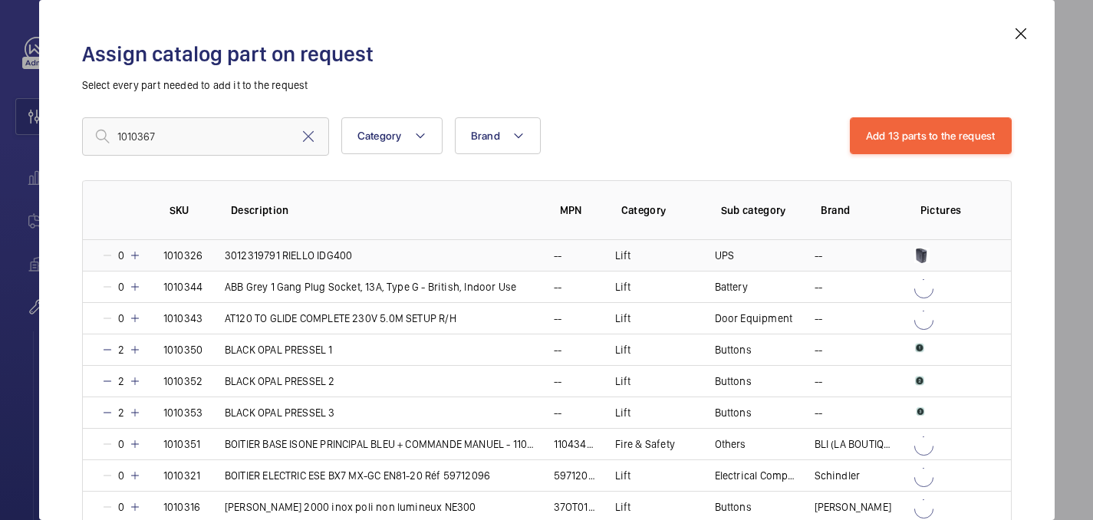
click at [139, 253] on mat-icon at bounding box center [135, 255] width 12 height 12
click at [107, 257] on mat-icon at bounding box center [107, 255] width 12 height 12
click at [120, 134] on input "1010367" at bounding box center [205, 136] width 247 height 38
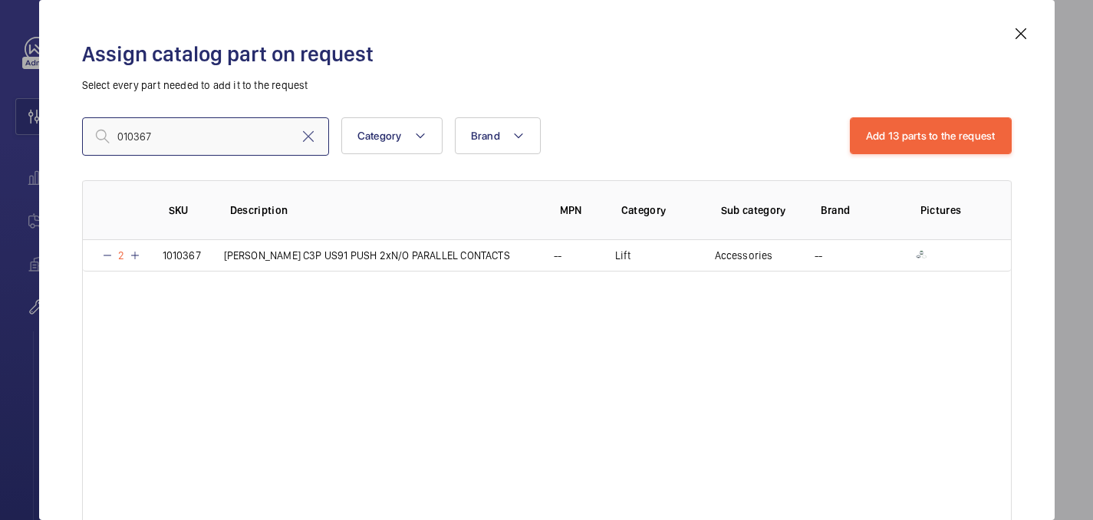
type input "010367"
click at [135, 257] on mat-icon at bounding box center [135, 255] width 12 height 12
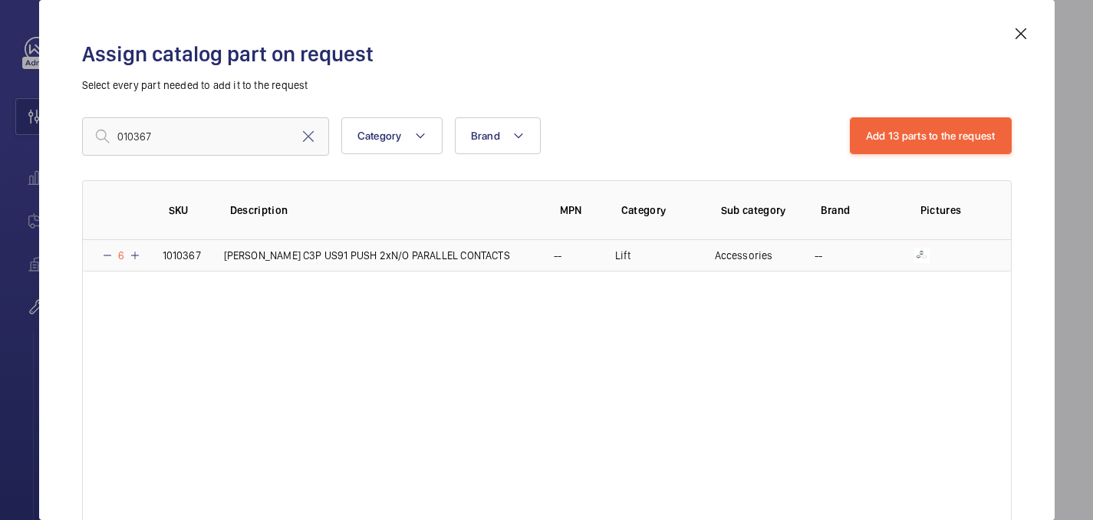
click at [135, 257] on mat-icon at bounding box center [135, 255] width 12 height 12
click at [135, 257] on mat-icon at bounding box center [134, 255] width 12 height 12
click at [135, 257] on mat-icon at bounding box center [135, 255] width 12 height 12
click at [980, 130] on button "Add 13 parts to the request" at bounding box center [931, 135] width 162 height 37
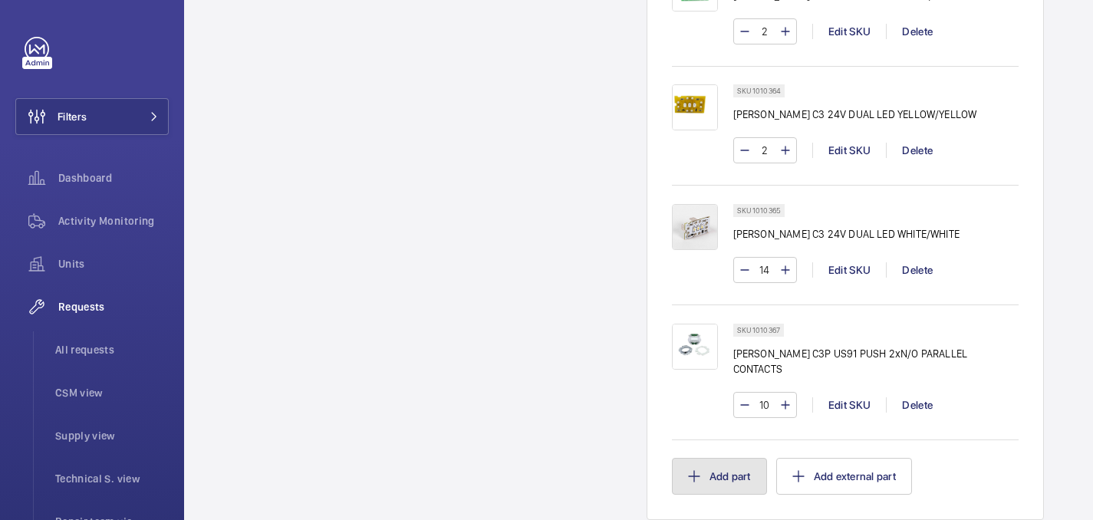
click at [741, 458] on button "Add part" at bounding box center [719, 476] width 95 height 37
click at [569, 412] on div "SKU Description MPN Category Sub category Brand Pictures 10 1010367 DEWHURST C3…" at bounding box center [547, 353] width 744 height 315
click at [720, 377] on div "SKU Description MPN Category Sub category Brand Pictures 10 1010367 DEWHURST C3…" at bounding box center [547, 353] width 744 height 315
click at [708, 379] on div "SKU Description MPN Category Sub category Brand Pictures 10 1010367 DEWHURST C3…" at bounding box center [547, 353] width 744 height 315
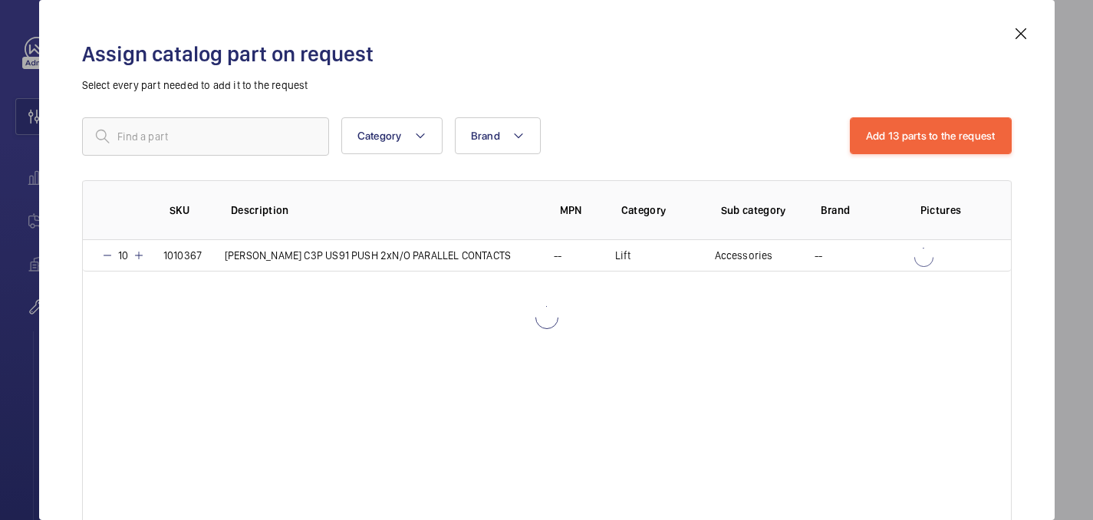
scroll to position [1557, 0]
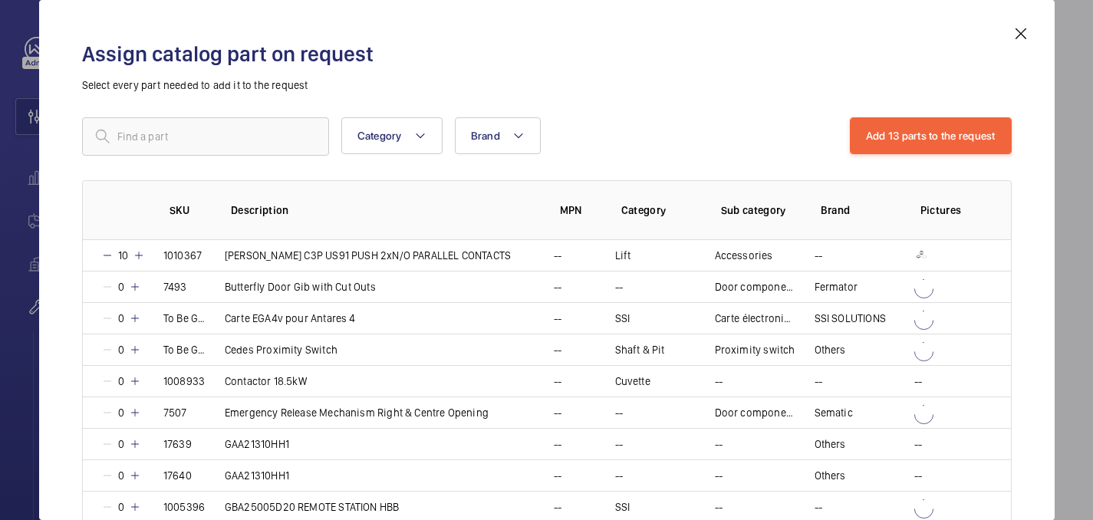
click at [550, 360] on td "--" at bounding box center [566, 349] width 61 height 31
click at [110, 346] on mat-icon at bounding box center [107, 350] width 12 height 12
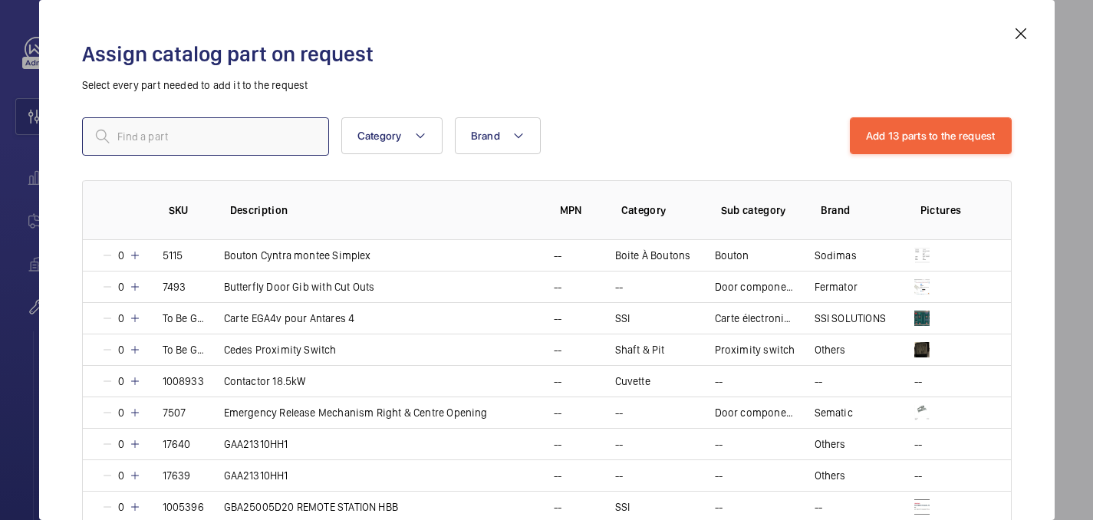
click at [148, 145] on input "text" at bounding box center [205, 136] width 247 height 38
paste input "1010368"
click at [122, 137] on input "1010368" at bounding box center [205, 136] width 247 height 38
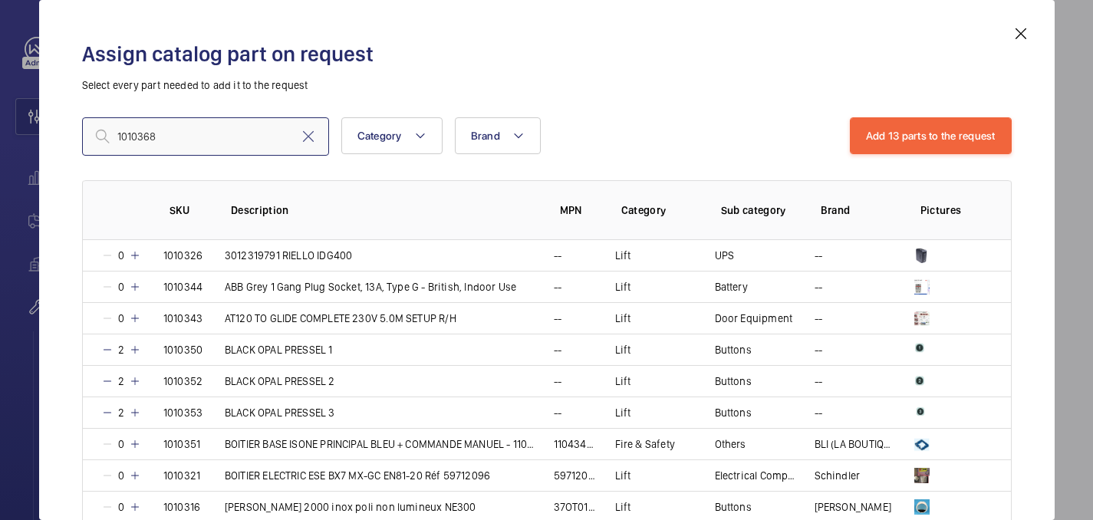
click at [196, 142] on input "1010368" at bounding box center [205, 136] width 247 height 38
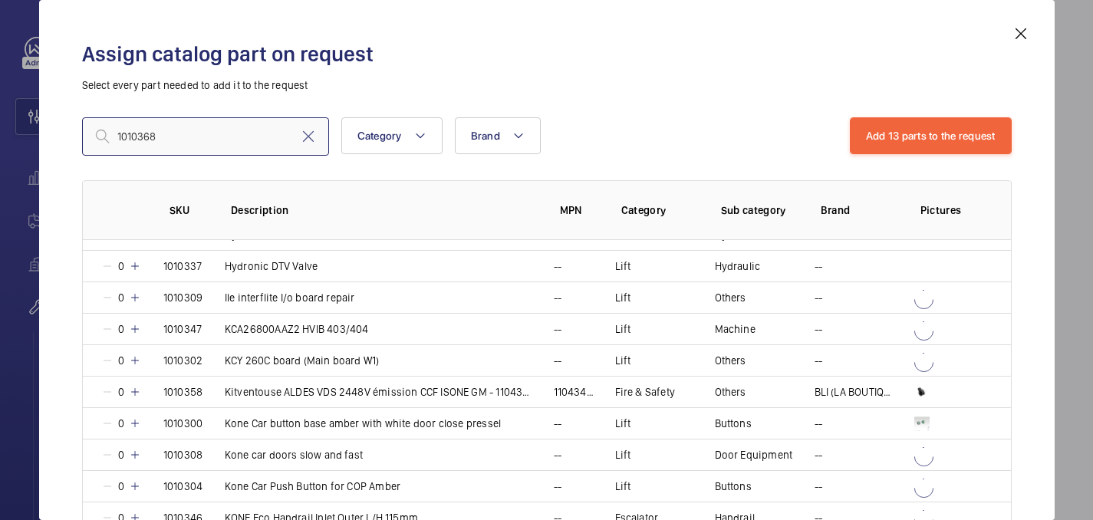
scroll to position [0, 0]
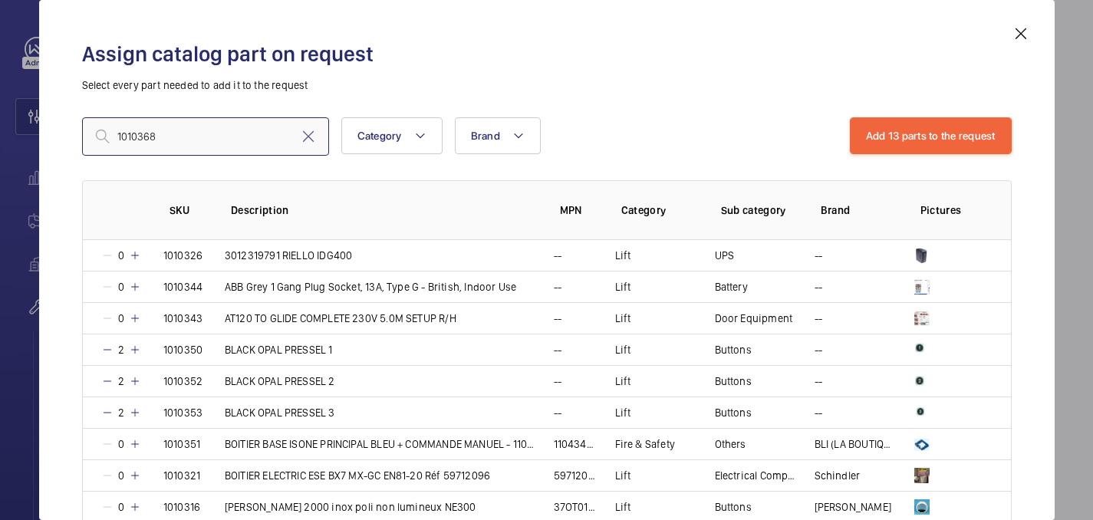
click at [120, 137] on input "1010368" at bounding box center [205, 136] width 247 height 38
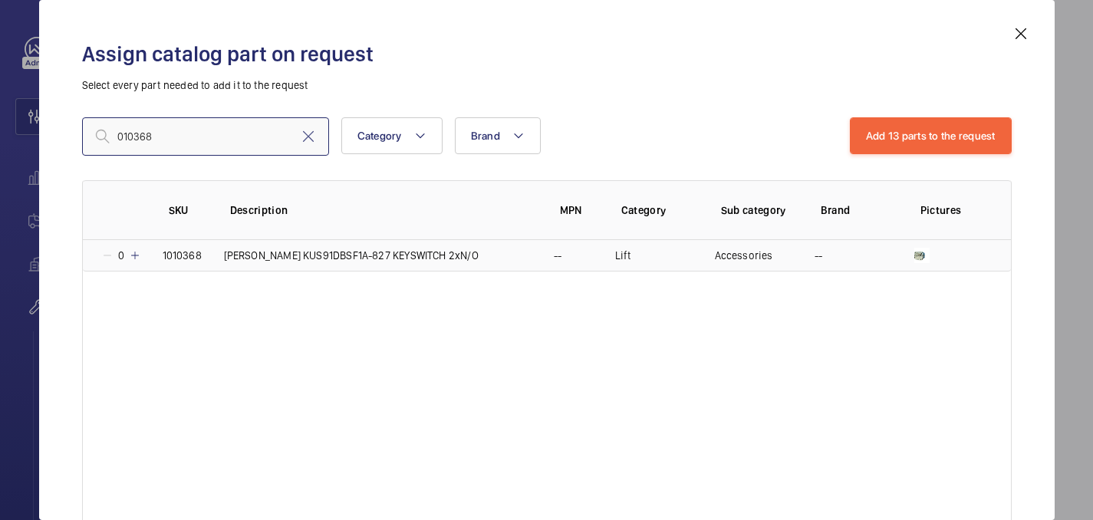
type input "010368"
click at [137, 255] on mat-icon at bounding box center [135, 255] width 12 height 12
click at [137, 255] on mat-icon at bounding box center [133, 255] width 12 height 12
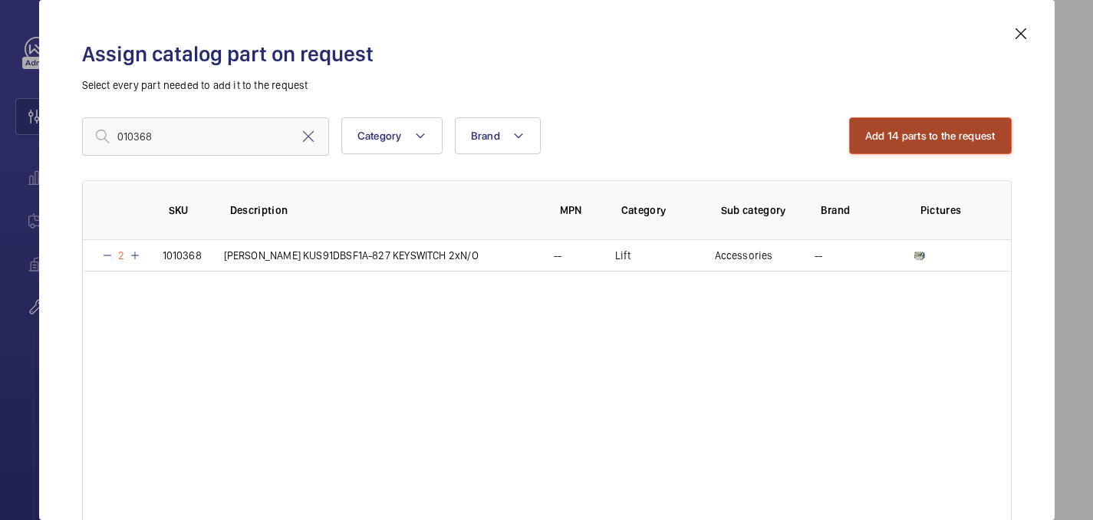
click at [882, 145] on button "Add 14 parts to the request" at bounding box center [930, 135] width 163 height 37
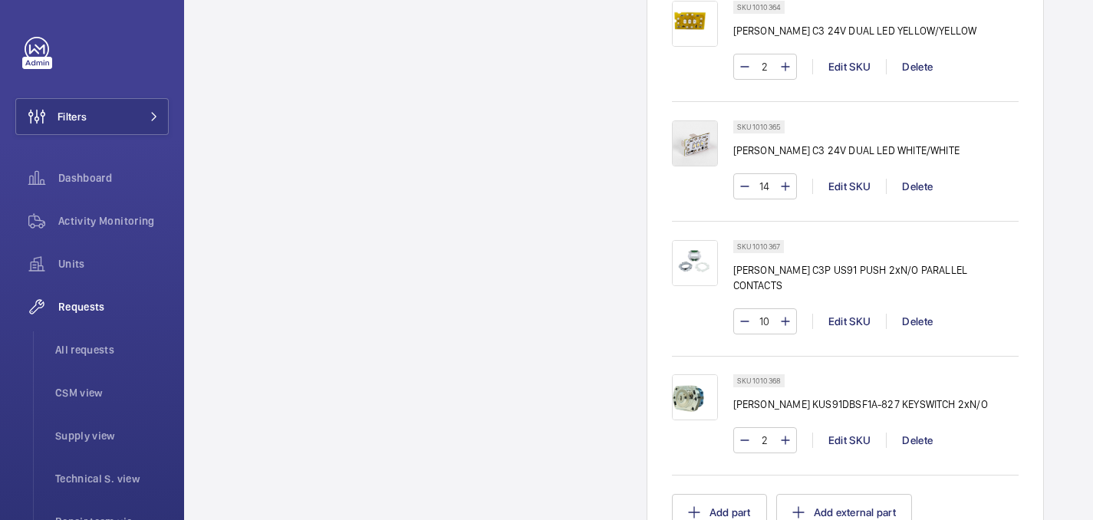
drag, startPoint x: 750, startPoint y: 143, endPoint x: 781, endPoint y: 145, distance: 30.7
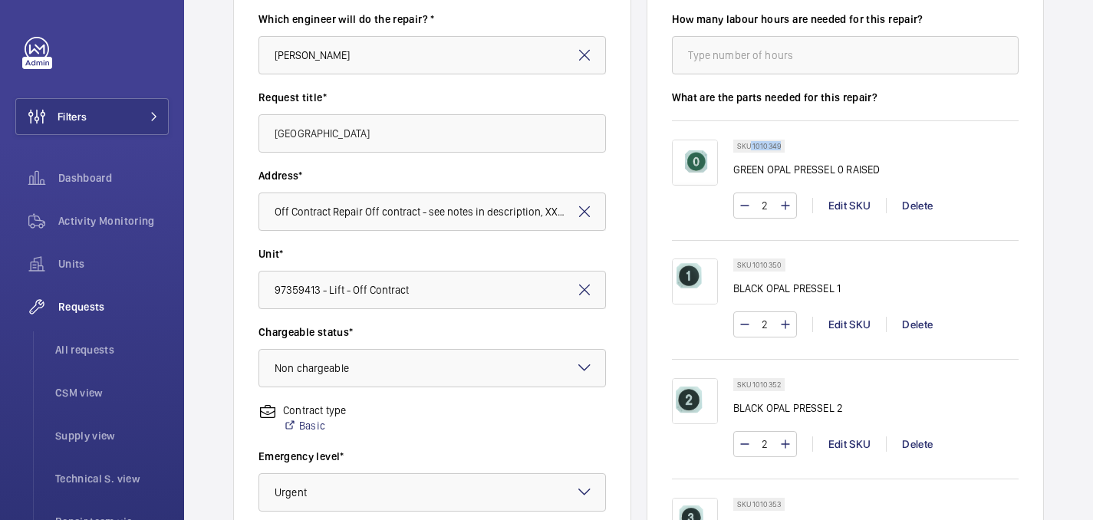
click at [780, 145] on div "SKU 1010349" at bounding box center [758, 146] width 51 height 13
copy p "1010349"
click at [838, 206] on div "Edit SKU" at bounding box center [849, 205] width 74 height 15
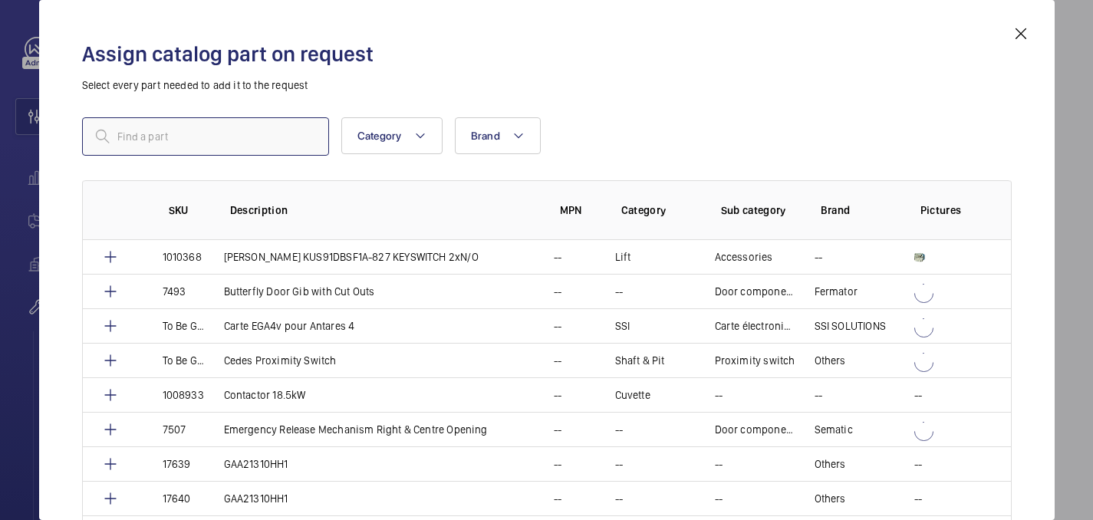
click at [206, 143] on input "text" at bounding box center [205, 136] width 247 height 38
paste input "1010349"
click at [121, 133] on input "1010349" at bounding box center [205, 136] width 247 height 38
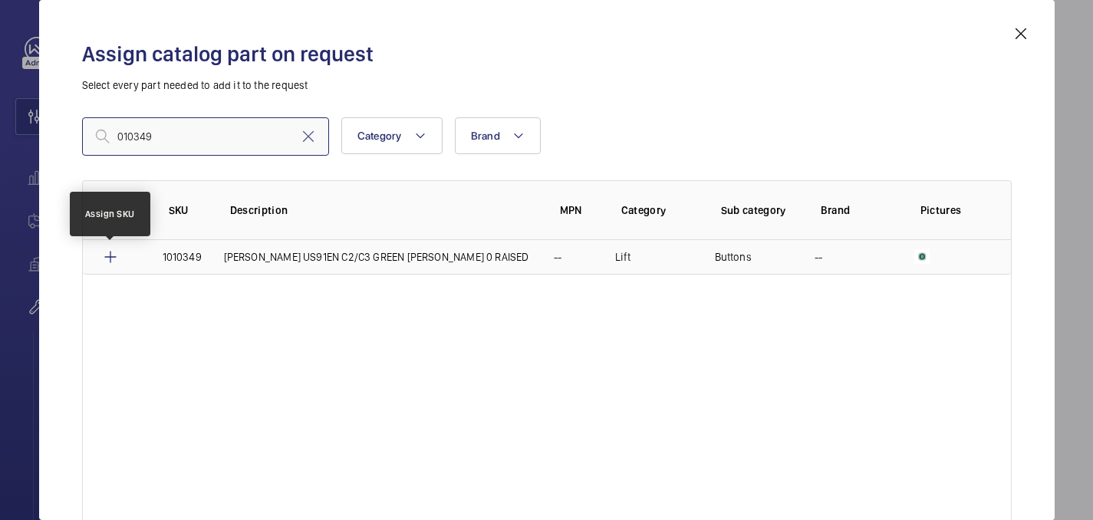
type input "010349"
click at [110, 248] on mat-icon at bounding box center [110, 257] width 18 height 18
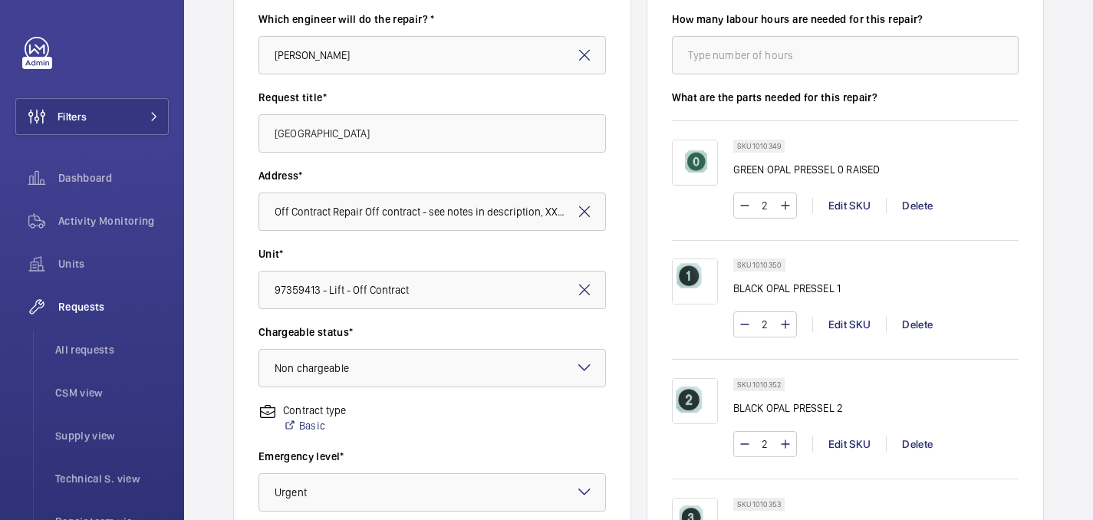
click at [782, 259] on div "SKU 1010350" at bounding box center [759, 265] width 52 height 13
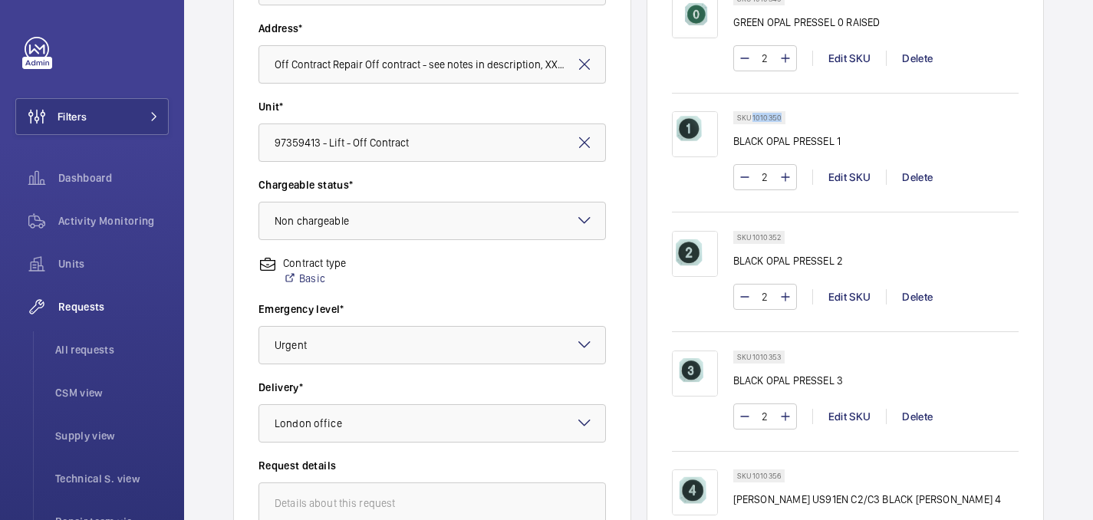
drag, startPoint x: 752, startPoint y: 116, endPoint x: 784, endPoint y: 118, distance: 32.3
click at [784, 118] on div "SKU 1010350" at bounding box center [759, 117] width 52 height 13
copy p "1010350"
click at [833, 174] on div "Edit SKU" at bounding box center [849, 177] width 74 height 15
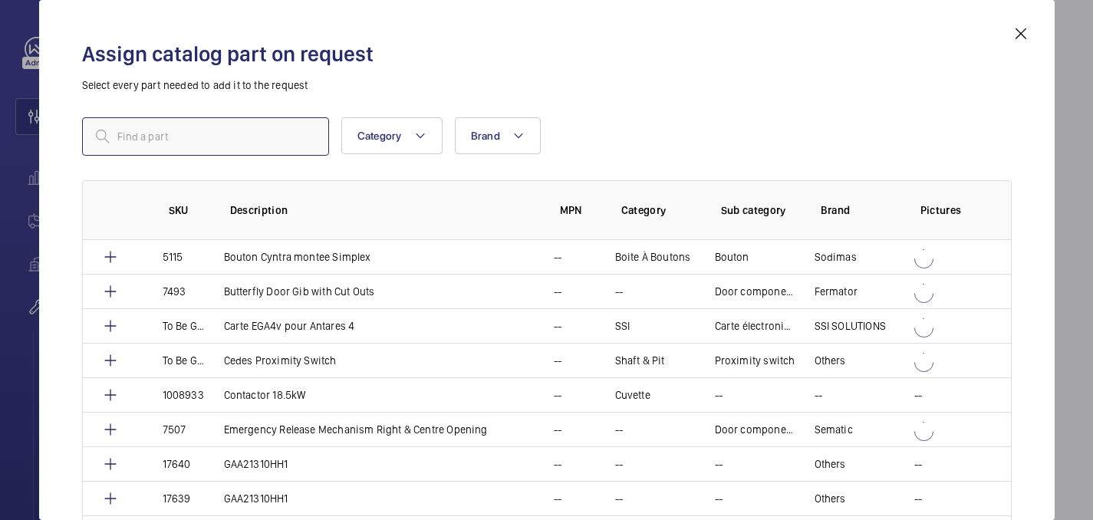
click at [143, 130] on input "text" at bounding box center [205, 136] width 247 height 38
paste input "1010350"
click at [120, 137] on input "1010350" at bounding box center [205, 136] width 247 height 38
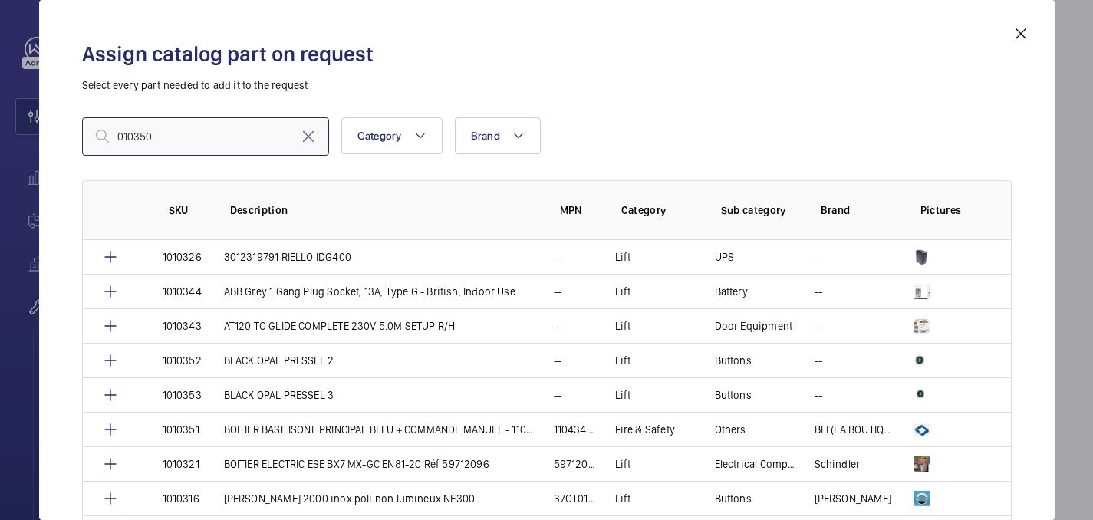
type input "1010350"
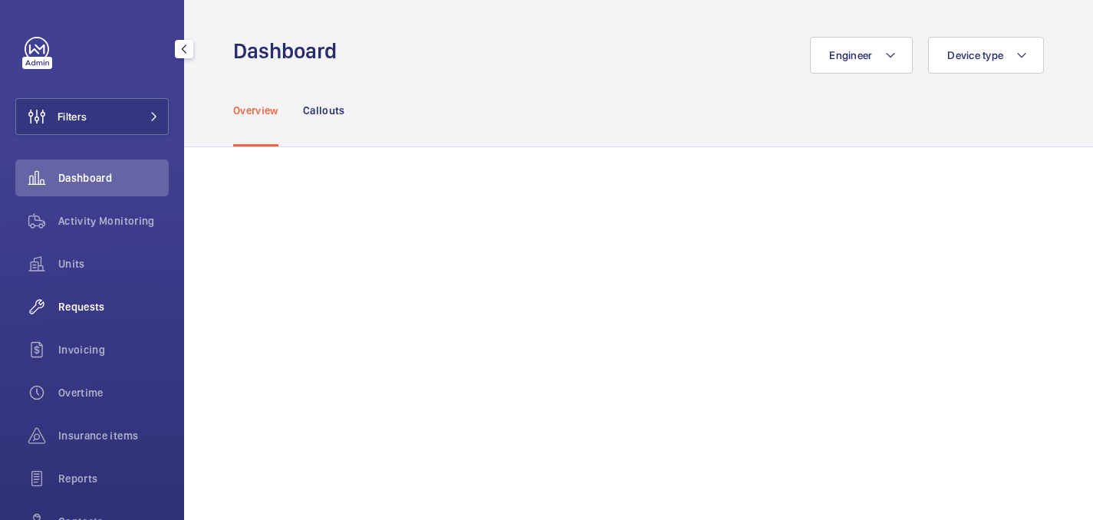
click at [71, 325] on div "Requests" at bounding box center [91, 306] width 153 height 37
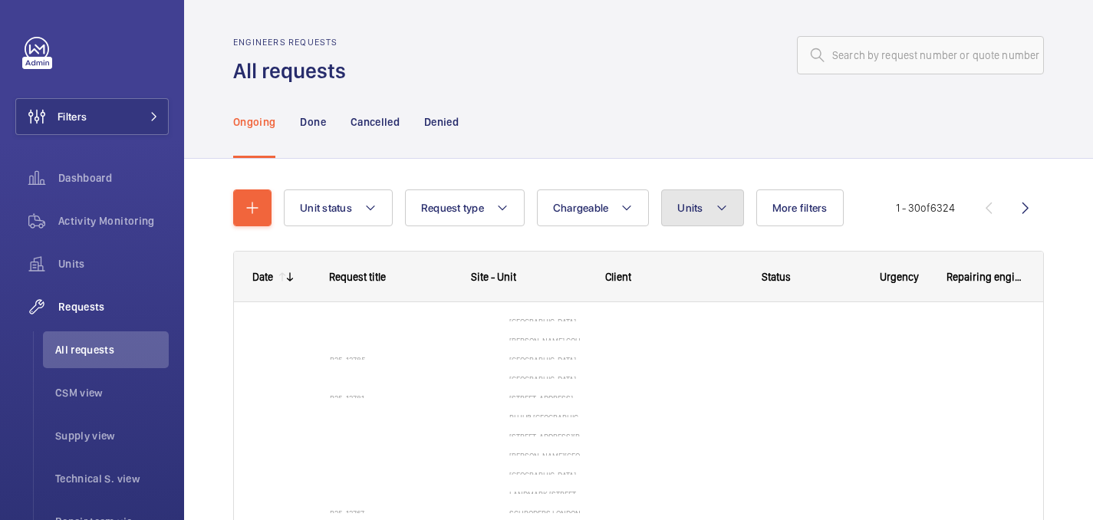
click at [695, 221] on button "Units" at bounding box center [702, 208] width 82 height 37
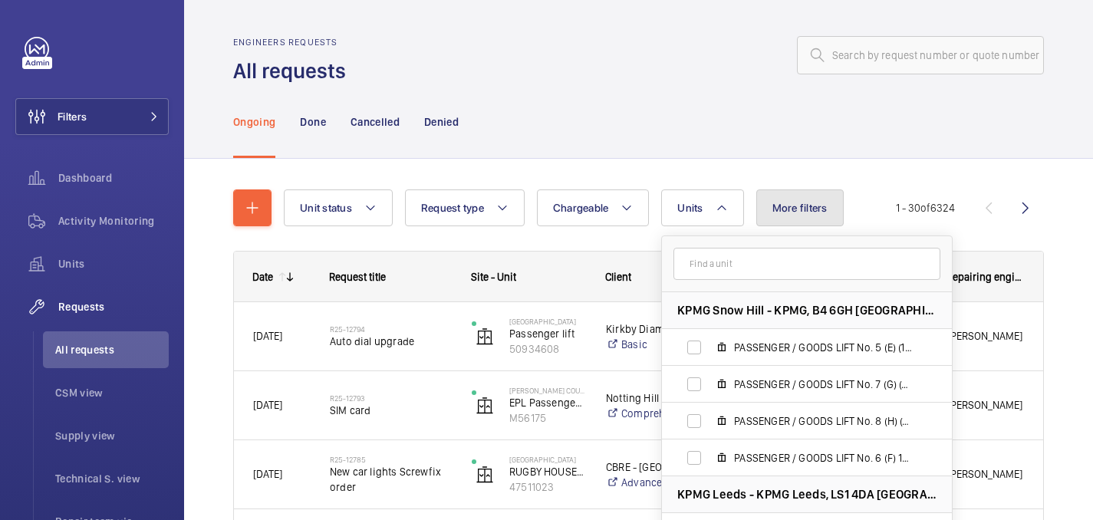
click at [837, 196] on button "More filters" at bounding box center [799, 208] width 87 height 37
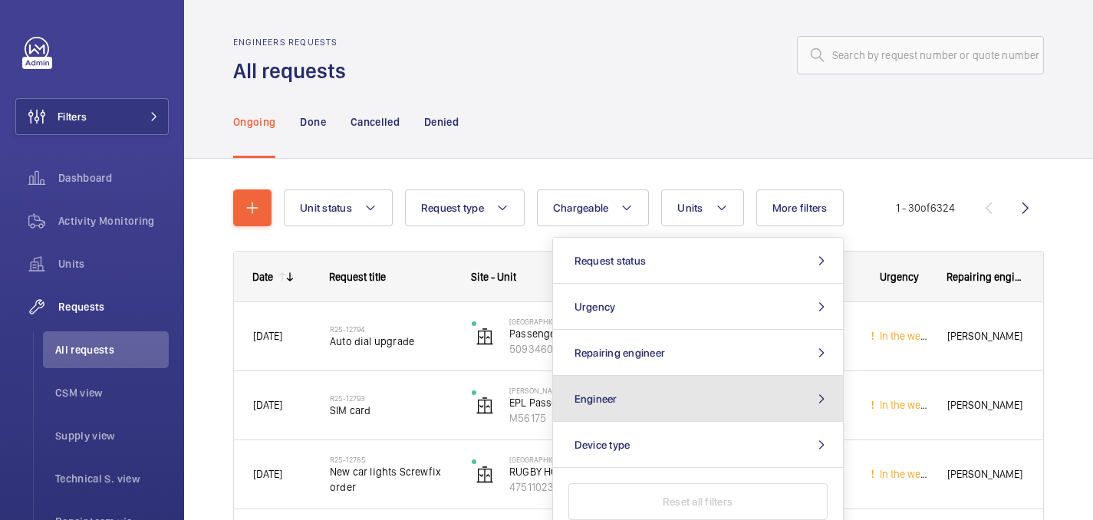
click at [616, 393] on span "Engineer" at bounding box center [596, 399] width 43 height 12
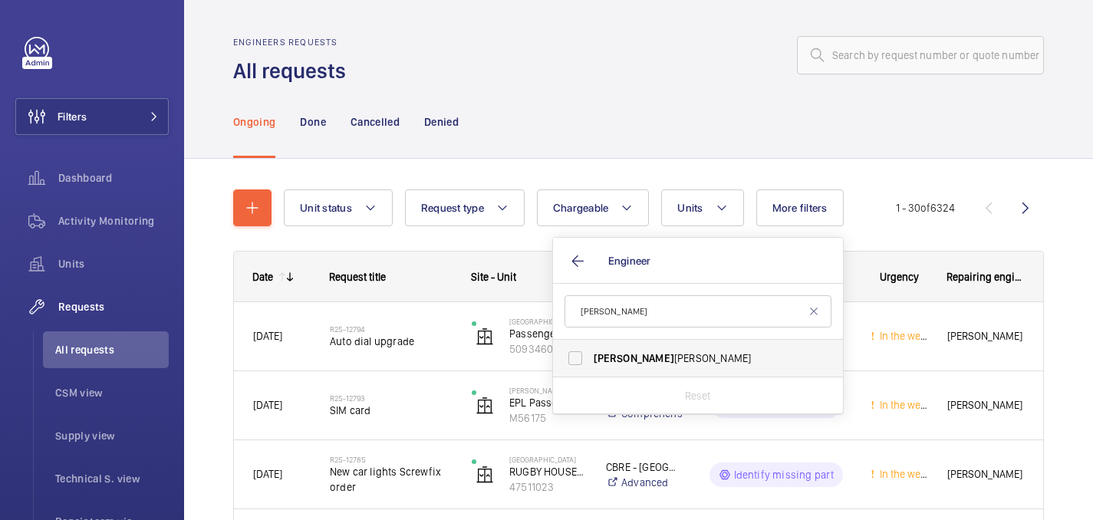
type input "caine"
click at [656, 366] on span "Caine Bennett-Smith" at bounding box center [699, 358] width 211 height 15
click at [591, 366] on input "Caine Bennett-Smith" at bounding box center [575, 358] width 31 height 31
checkbox input "true"
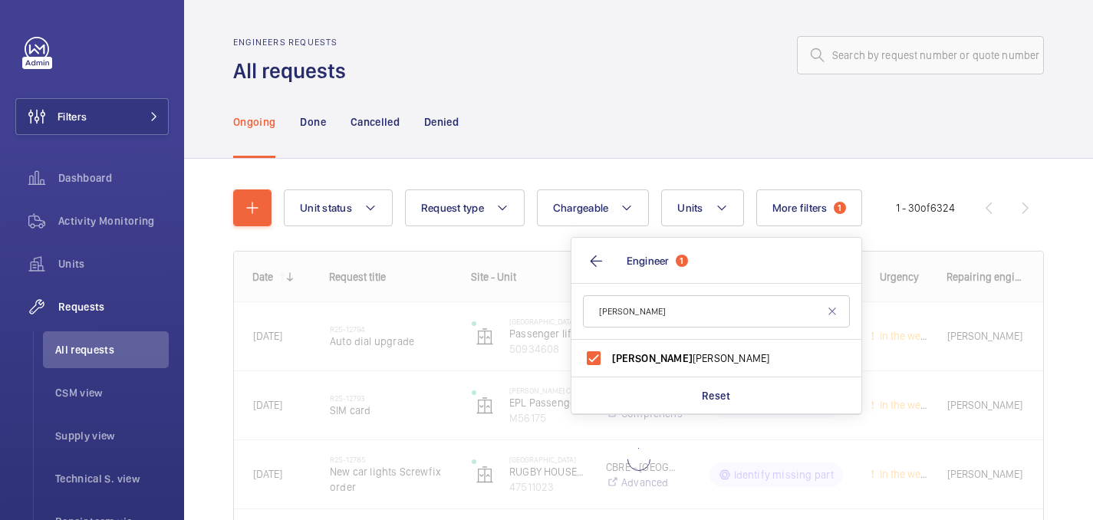
click at [655, 38] on div at bounding box center [699, 55] width 689 height 37
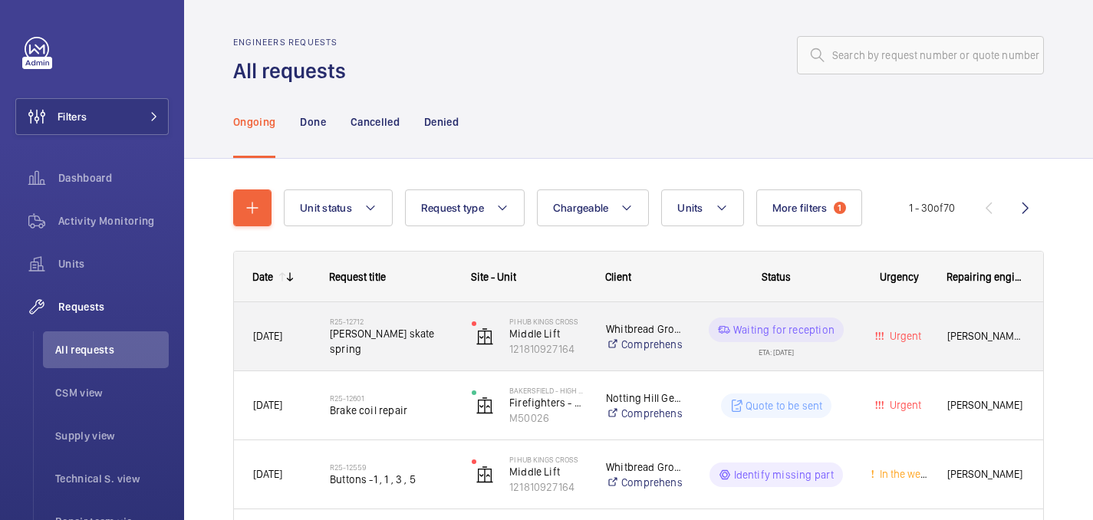
click at [414, 368] on div "R25-12712 Schindler skate spring" at bounding box center [381, 336] width 140 height 69
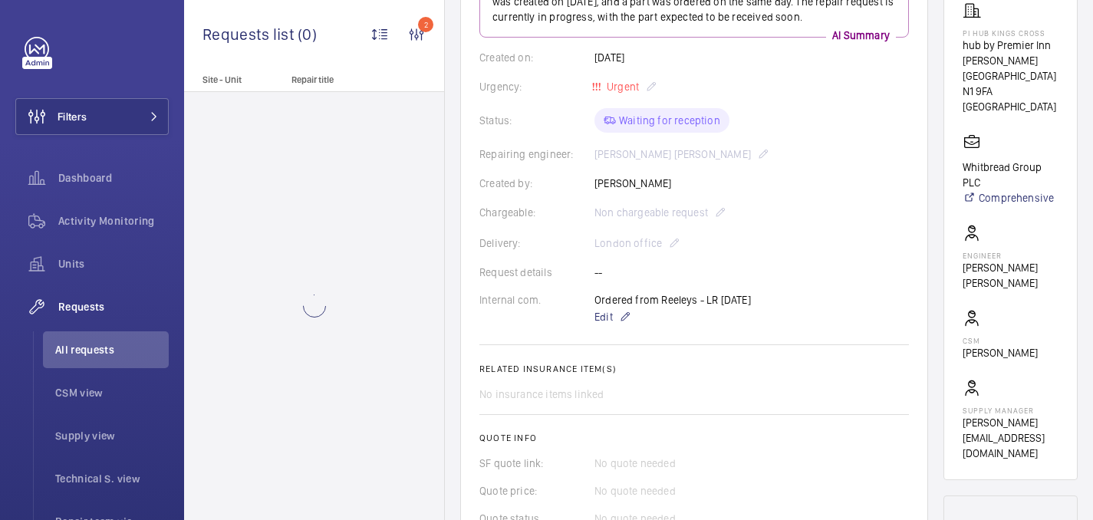
scroll to position [288, 0]
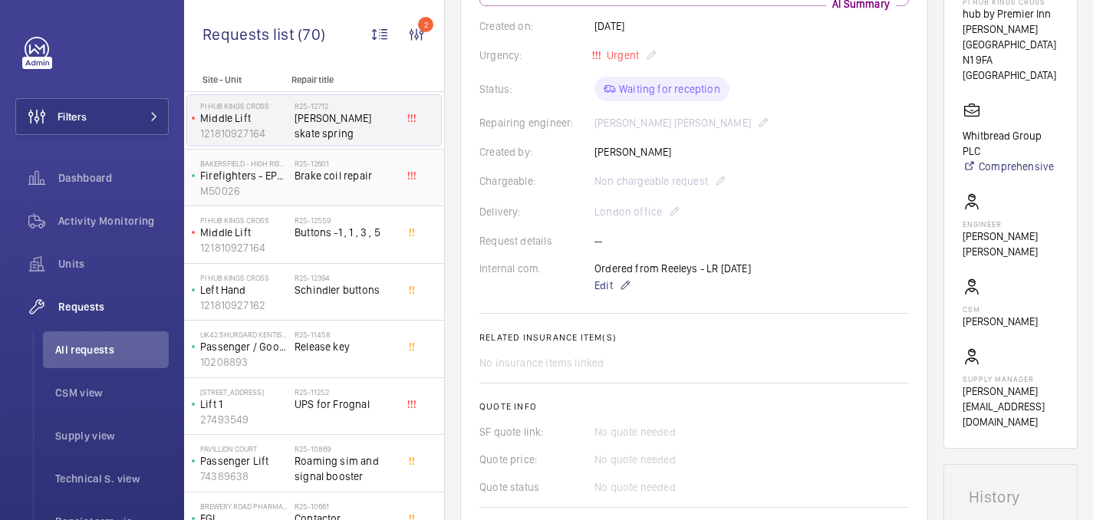
click at [372, 170] on span "Brake coil repair" at bounding box center [345, 175] width 101 height 15
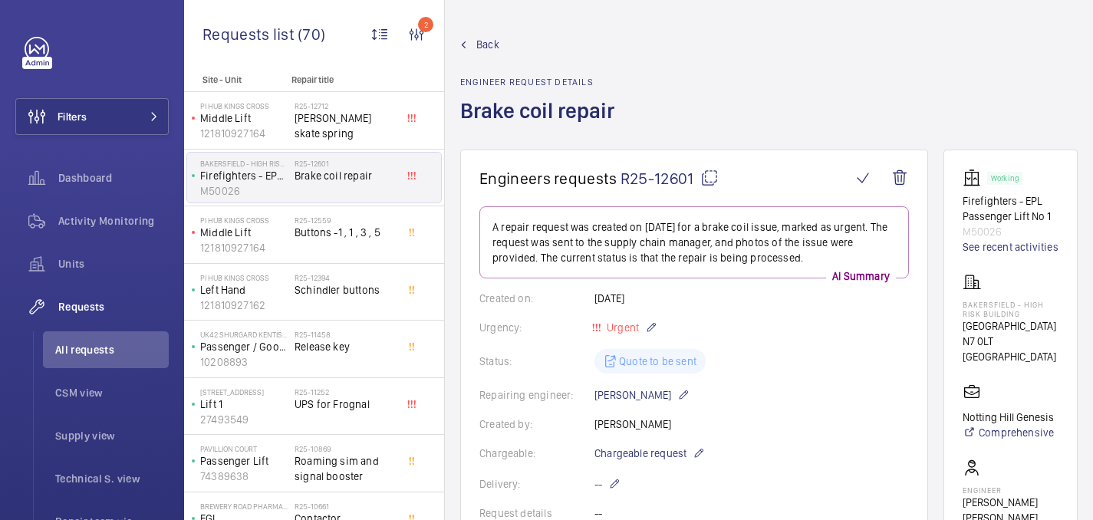
scroll to position [683, 0]
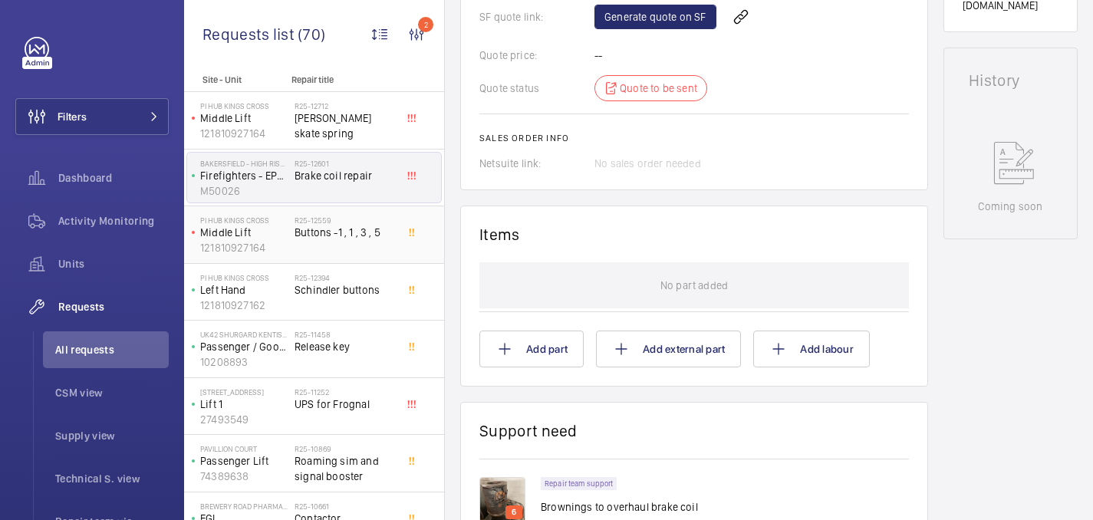
click at [321, 242] on div "R25-12559 Buttons -1 , 1 , 3 , 5" at bounding box center [345, 238] width 101 height 44
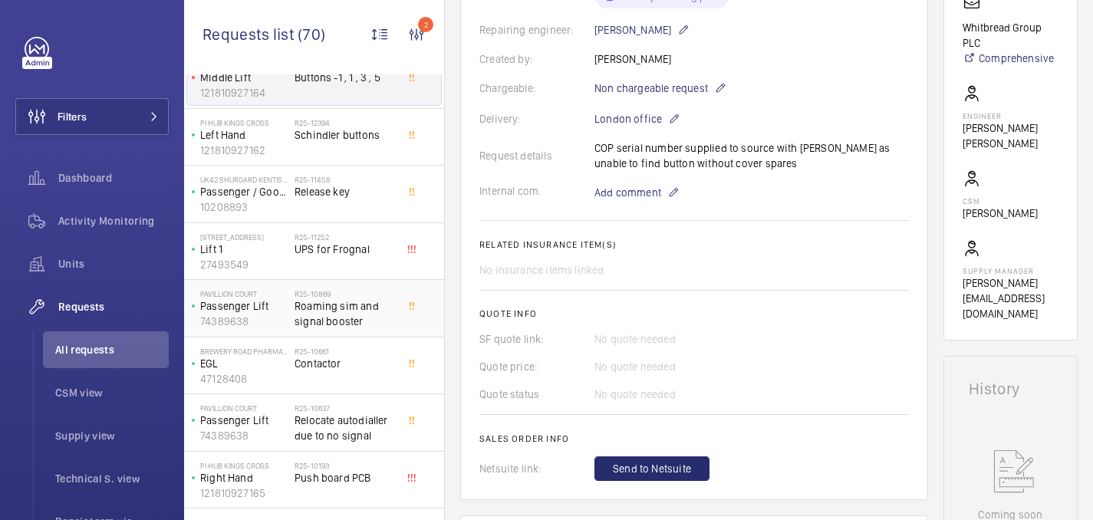
scroll to position [160, 0]
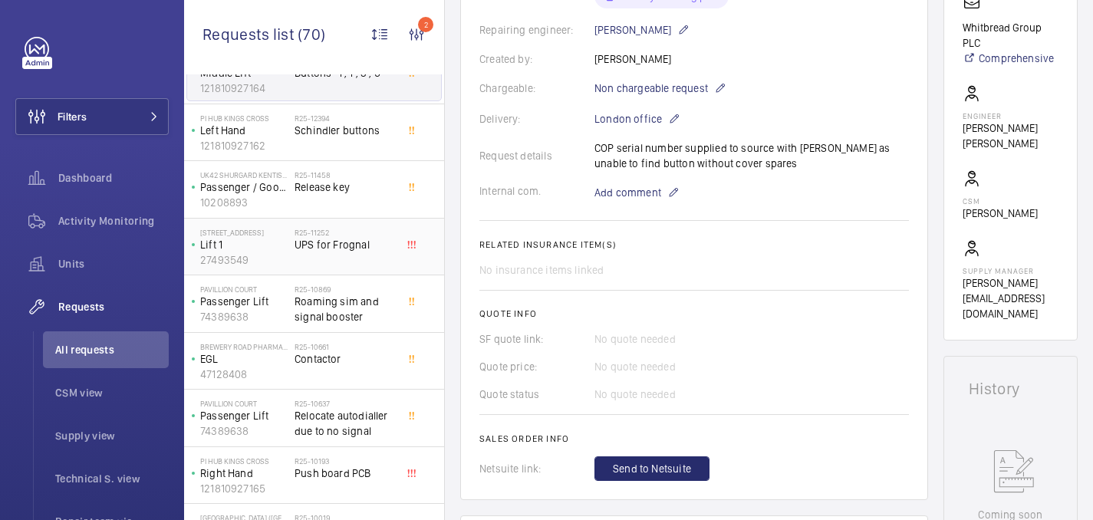
click at [367, 255] on div "R25-11252 UPS for Frognal" at bounding box center [345, 250] width 101 height 44
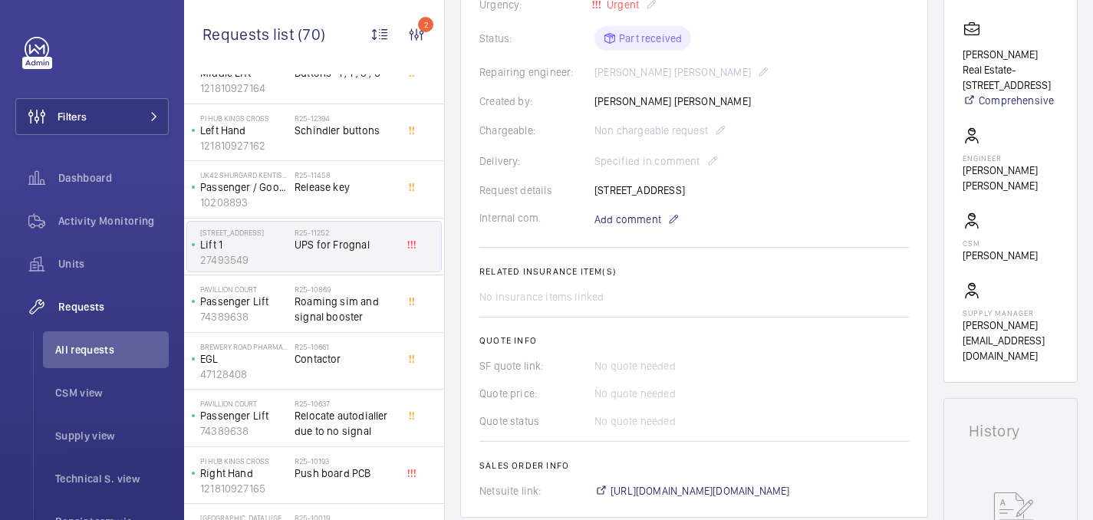
scroll to position [354, 0]
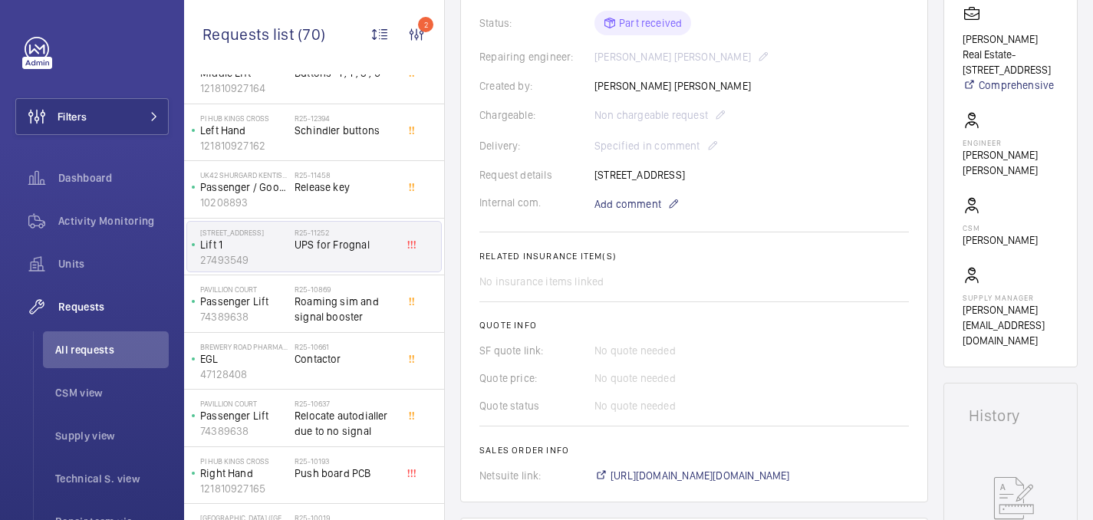
click at [667, 173] on div "Request details 11 Montpelier Grove Kentish Town London NW5 2XD" at bounding box center [695, 174] width 430 height 15
copy p "11 Montpelier Grove Kentish Town London NW5 2XD"
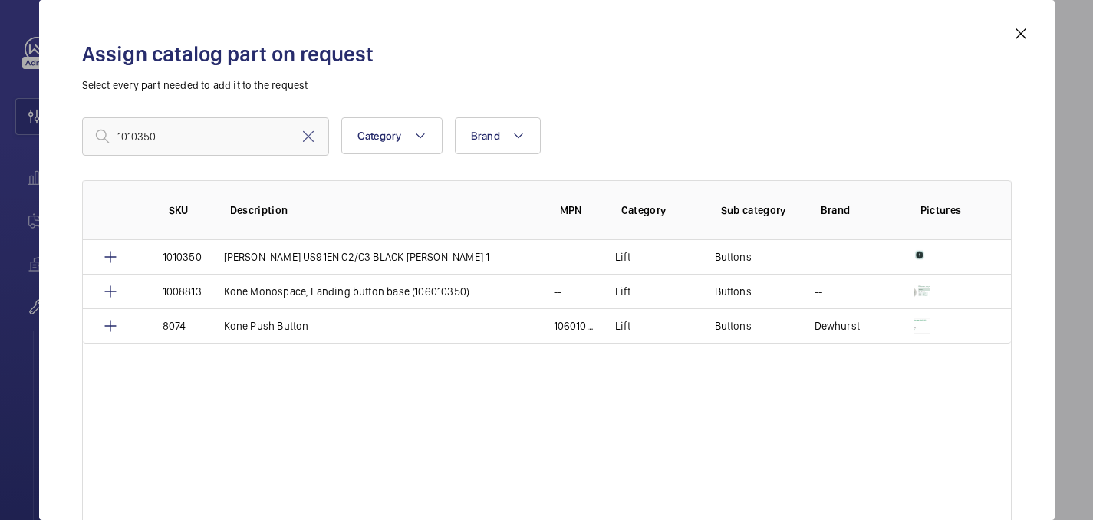
scroll to position [325, 0]
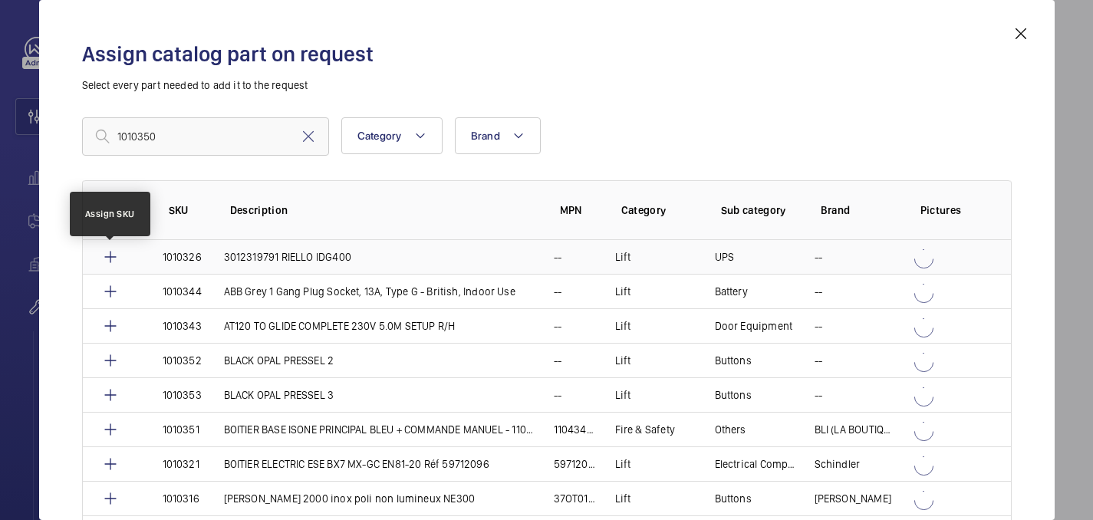
type input "1010350"
click at [110, 259] on mat-icon at bounding box center [110, 257] width 18 height 18
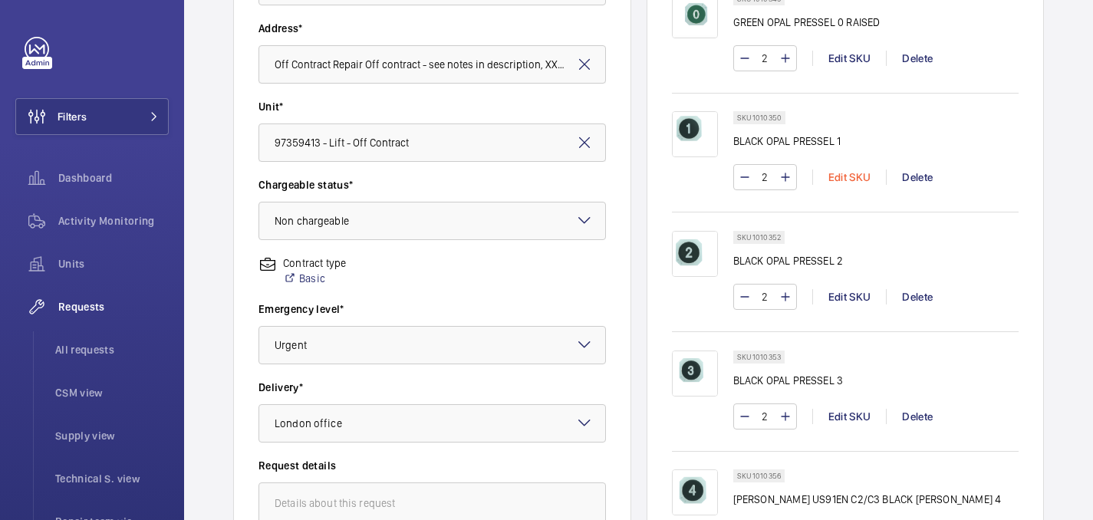
click at [846, 185] on div "Edit SKU" at bounding box center [849, 177] width 74 height 15
click at [853, 192] on div "Category Brand More filters Reset all filters SKU Description MPN Category Sub …" at bounding box center [547, 299] width 744 height 307
click at [842, 186] on div "Category Brand More filters Reset all filters SKU Description MPN Category Sub …" at bounding box center [547, 299] width 744 height 307
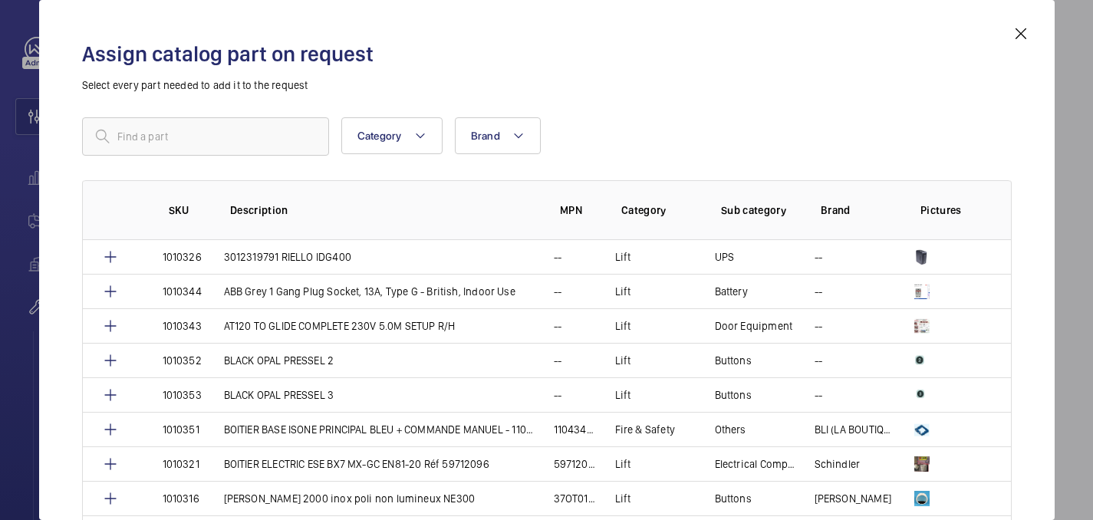
scroll to position [313, 0]
click at [156, 137] on input "text" at bounding box center [205, 136] width 247 height 38
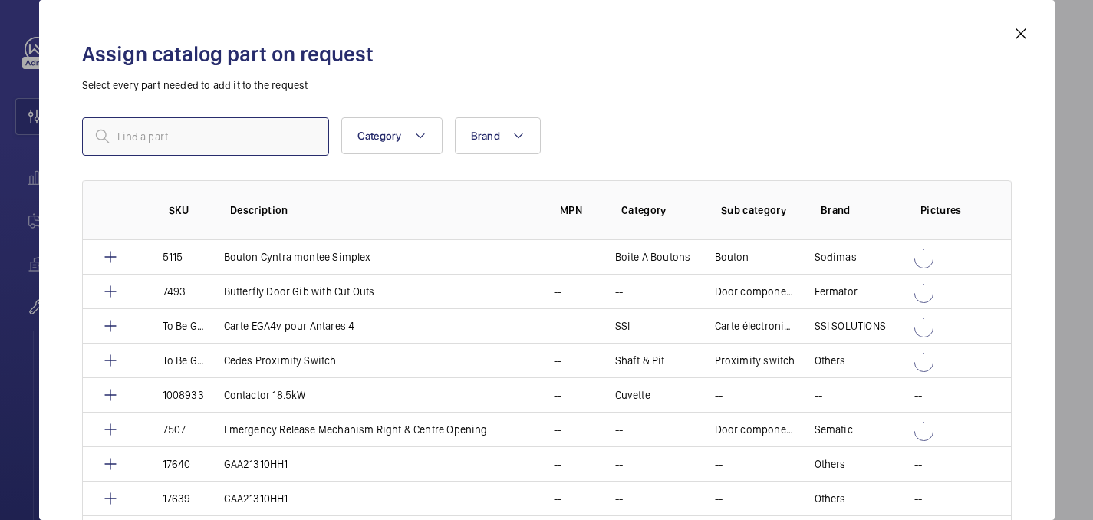
paste input "1010350"
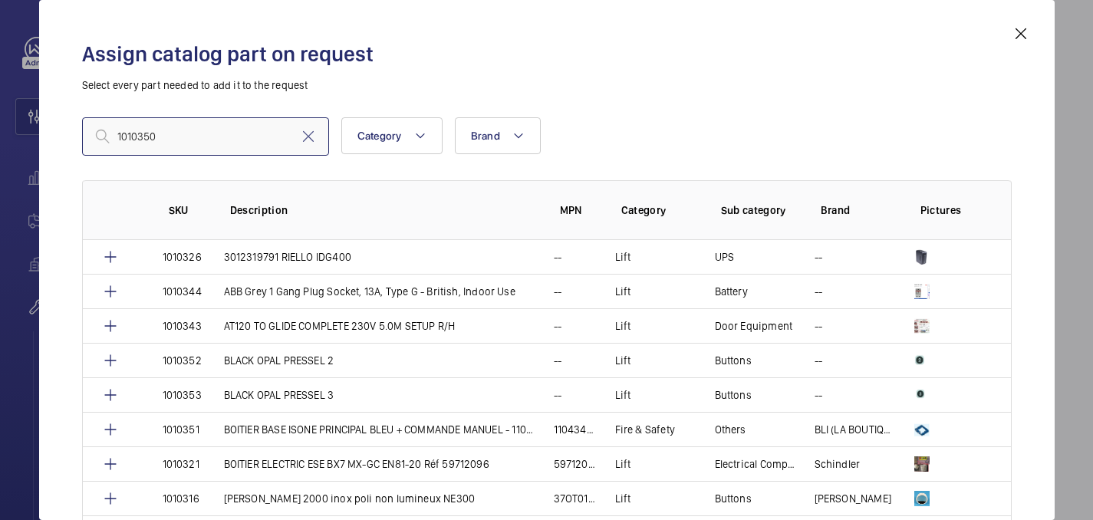
click at [122, 137] on input "1010350" at bounding box center [205, 136] width 247 height 38
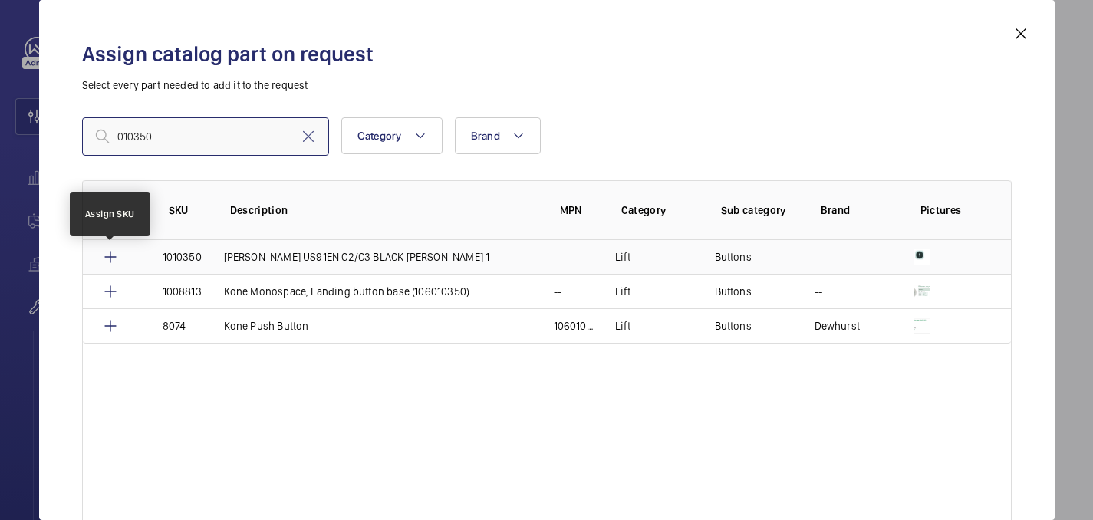
type input "010350"
click at [107, 252] on mat-icon at bounding box center [110, 257] width 18 height 18
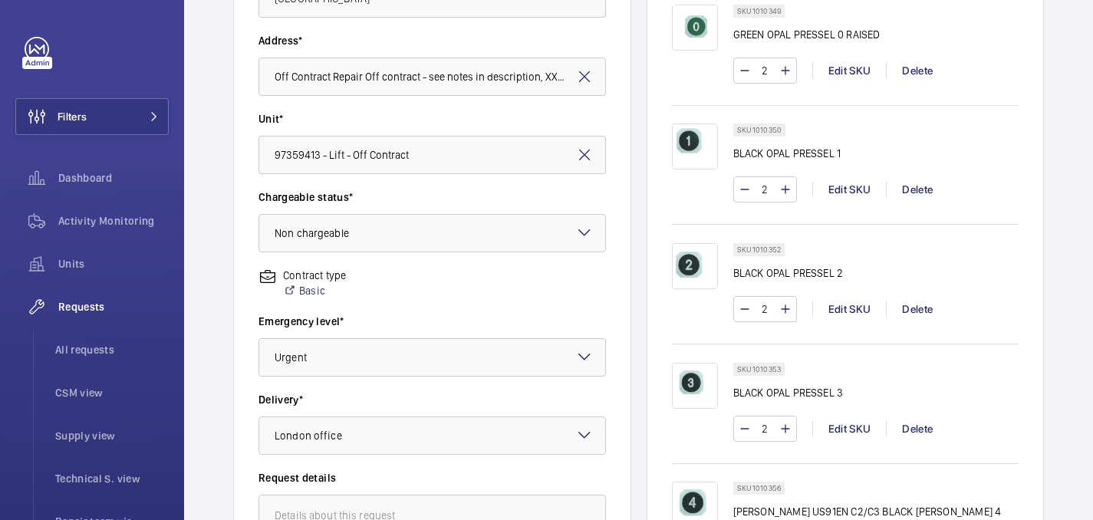
scroll to position [357, 0]
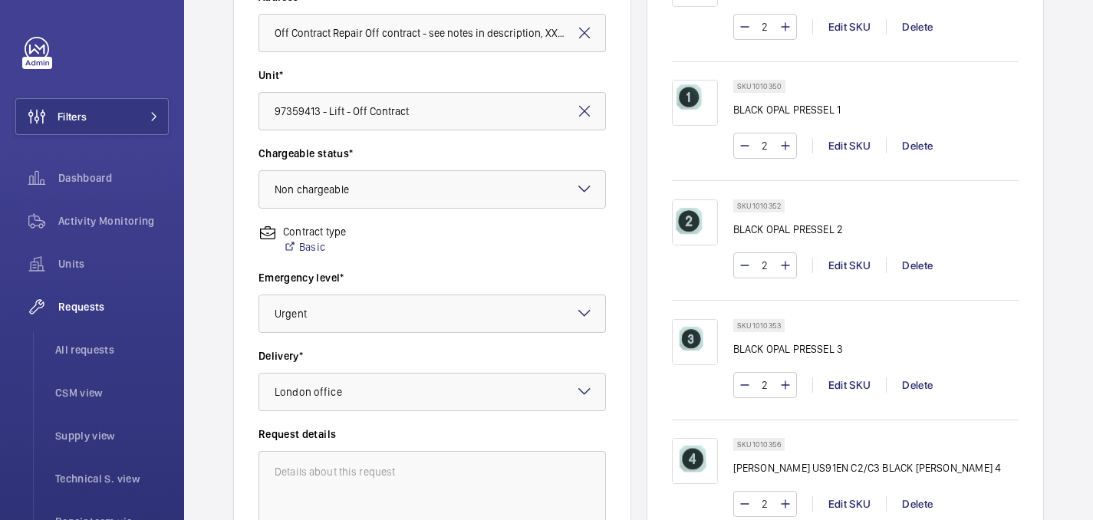
click at [776, 209] on p "SKU 1010352" at bounding box center [759, 205] width 44 height 5
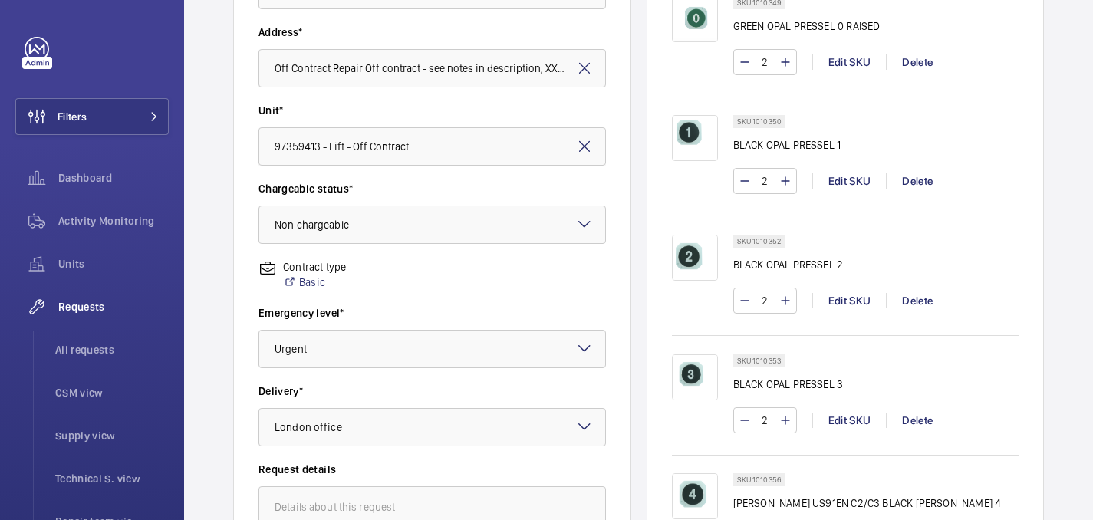
click at [779, 240] on p "SKU 1010352" at bounding box center [759, 241] width 44 height 5
drag, startPoint x: 779, startPoint y: 240, endPoint x: 760, endPoint y: 240, distance: 19.9
click at [760, 240] on p "SKU 1010352" at bounding box center [759, 241] width 44 height 5
copy p "1010352"
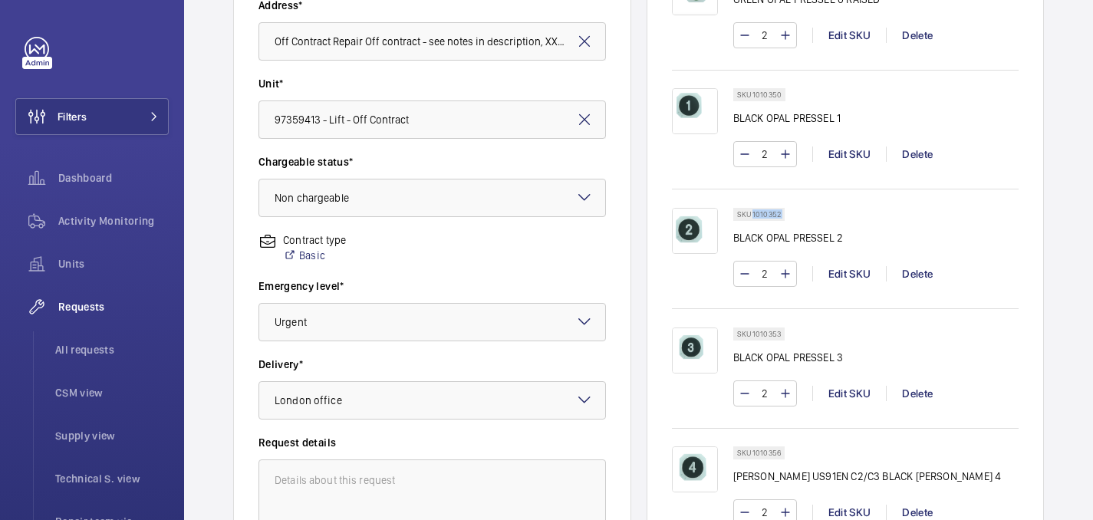
scroll to position [361, 0]
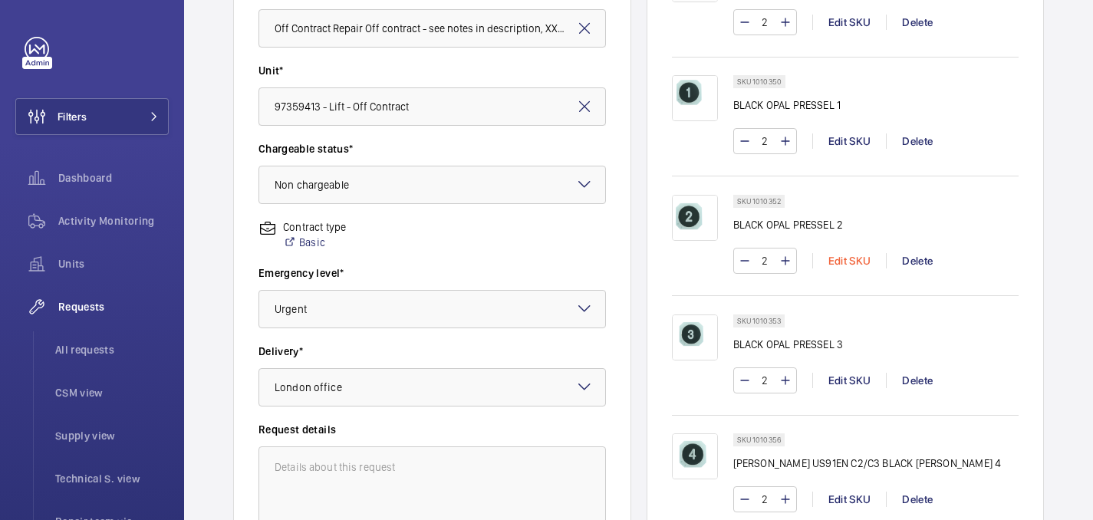
click at [842, 258] on div "Edit SKU" at bounding box center [849, 260] width 74 height 15
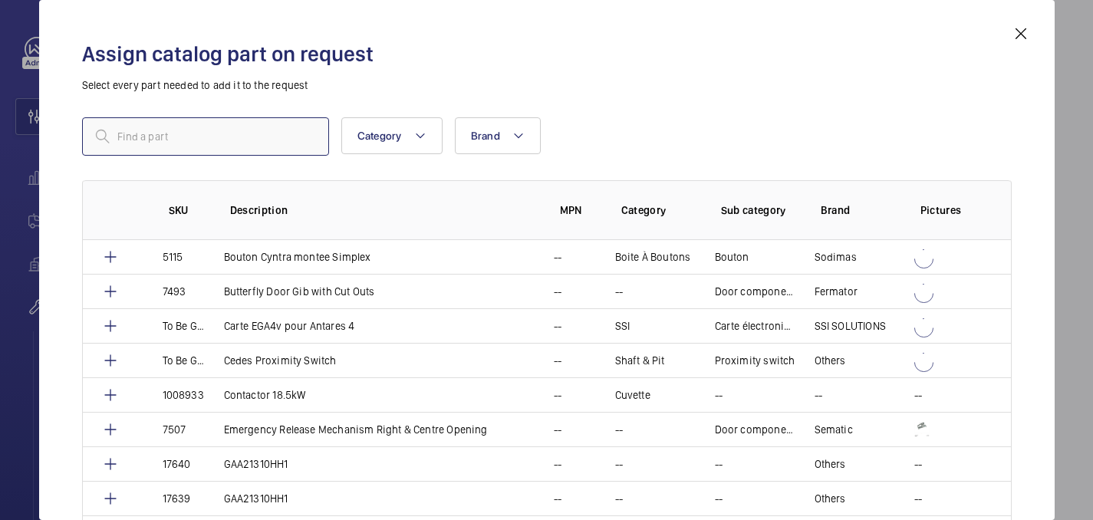
click at [191, 148] on input "text" at bounding box center [205, 136] width 247 height 38
paste input "1010352"
click at [121, 135] on input "1010352" at bounding box center [205, 136] width 247 height 38
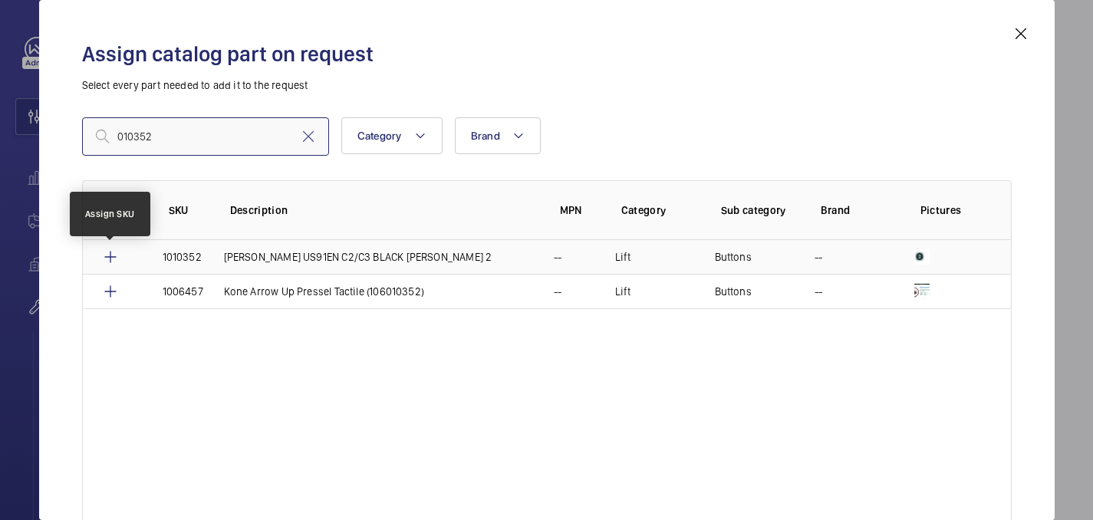
type input "010352"
click at [107, 252] on mat-icon at bounding box center [110, 257] width 18 height 18
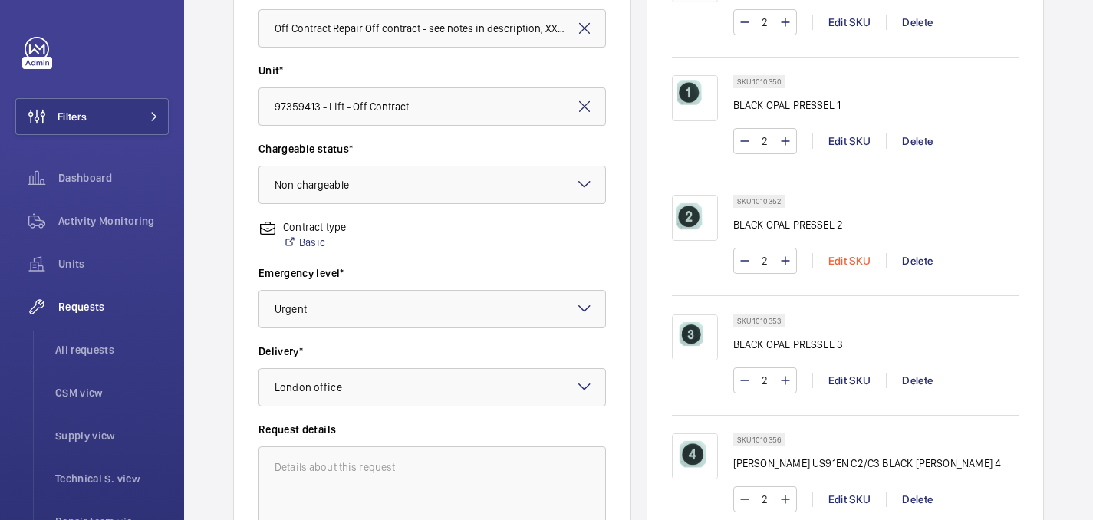
click at [840, 261] on div "Edit SKU" at bounding box center [849, 260] width 74 height 15
click at [853, 259] on div "Edit SKU" at bounding box center [849, 260] width 74 height 15
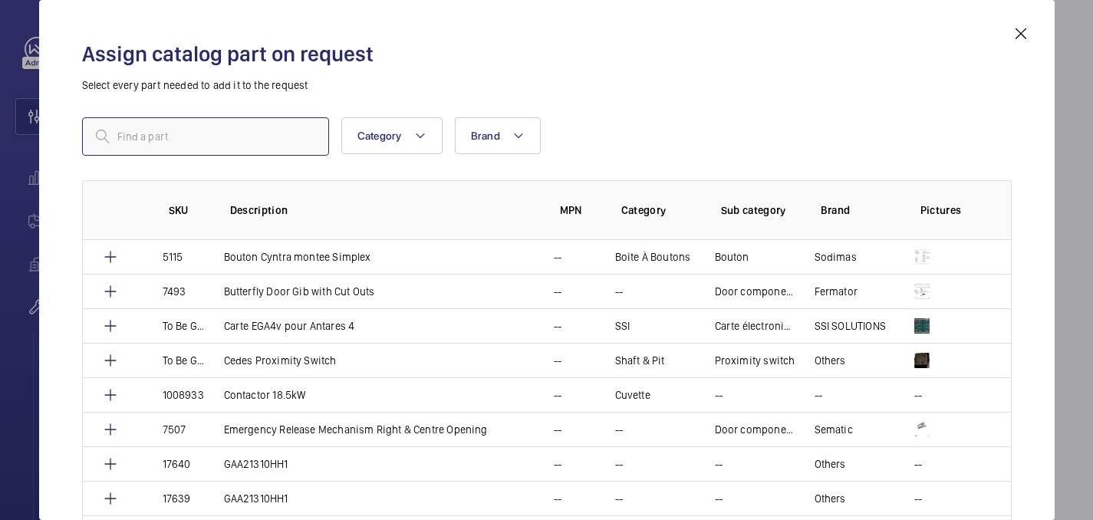
click at [185, 130] on input "text" at bounding box center [205, 136] width 247 height 38
paste input "1010352"
click at [120, 135] on input "1010352" at bounding box center [205, 136] width 247 height 38
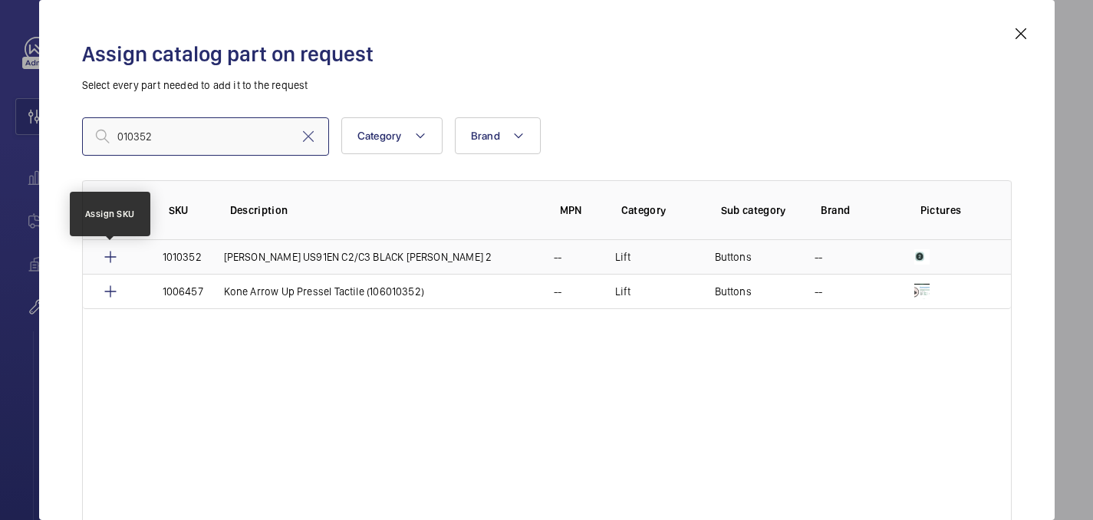
type input "010352"
click at [107, 257] on mat-icon at bounding box center [110, 257] width 18 height 18
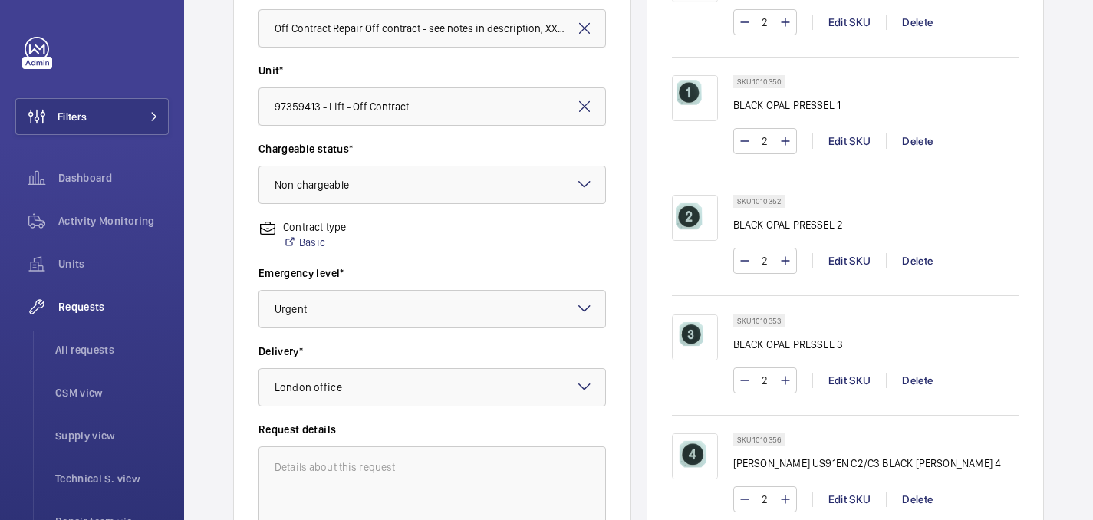
click at [786, 321] on wm-front-pills "SKU 1010353" at bounding box center [763, 321] width 61 height 13
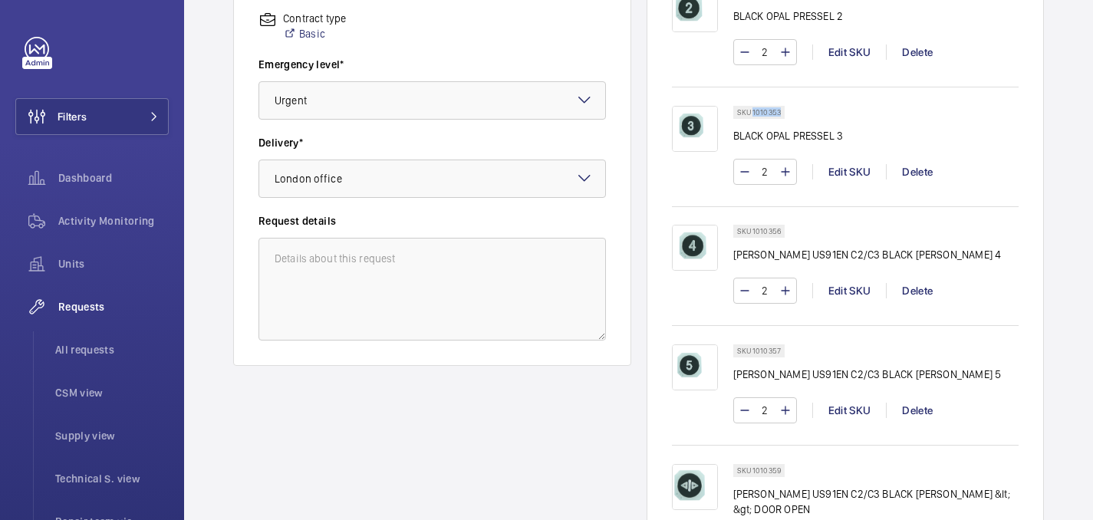
drag, startPoint x: 752, startPoint y: 113, endPoint x: 780, endPoint y: 115, distance: 28.5
click at [782, 115] on div "SKU 1010353" at bounding box center [758, 112] width 51 height 13
copy p "1010353"
click at [837, 171] on div "Edit SKU" at bounding box center [849, 171] width 74 height 15
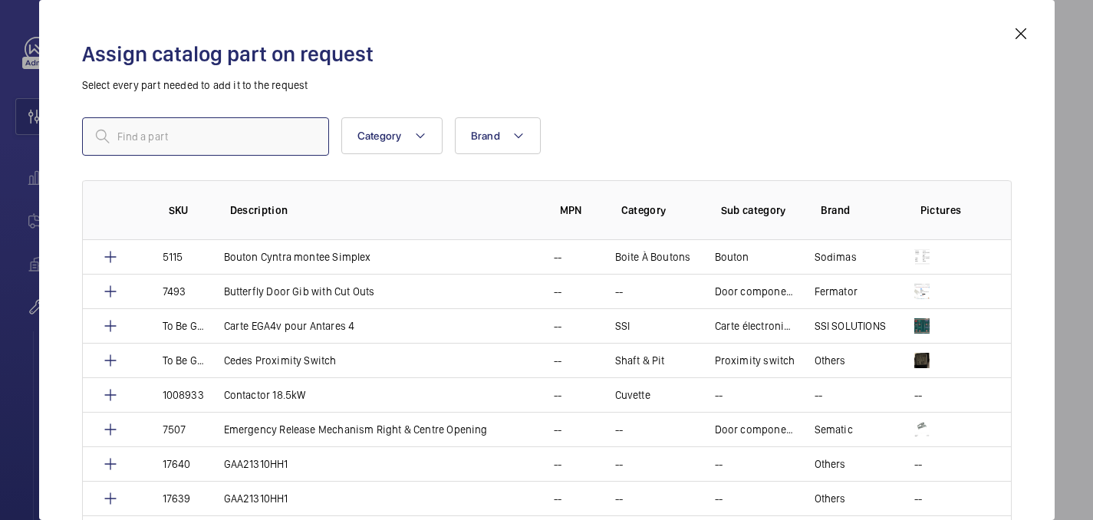
click at [203, 144] on input "text" at bounding box center [205, 136] width 247 height 38
paste input "1010353"
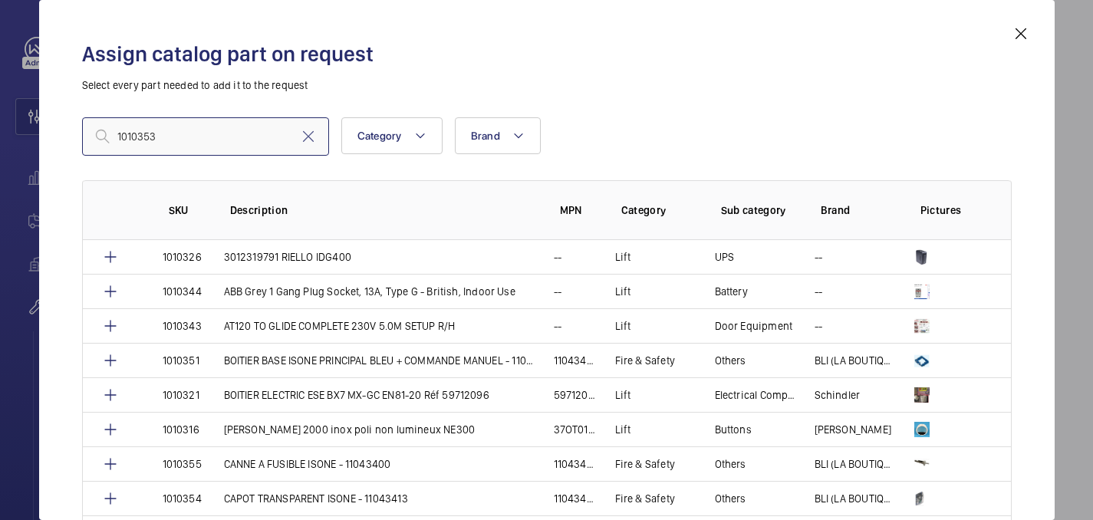
click at [120, 138] on input "1010353" at bounding box center [205, 136] width 247 height 38
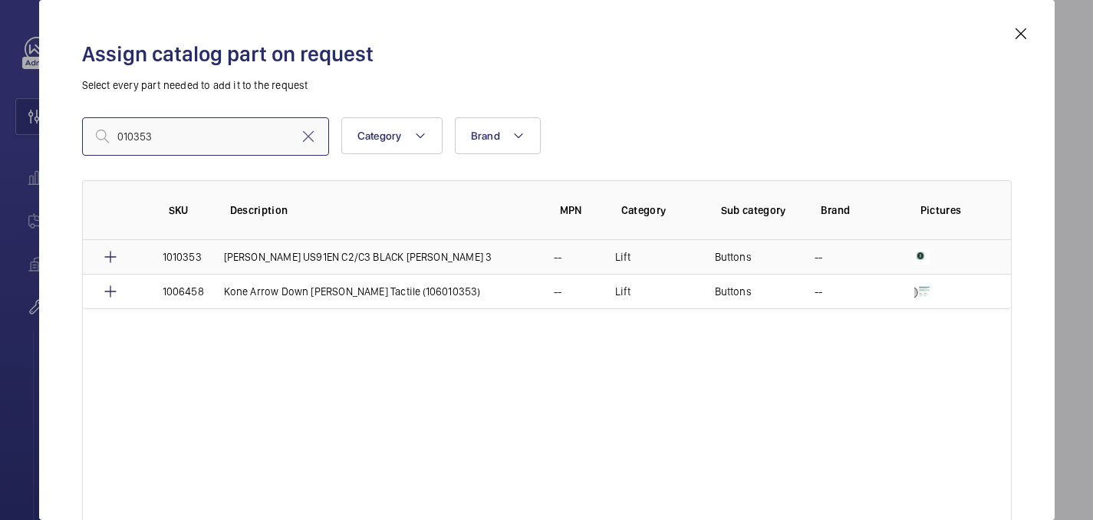
type input "010353"
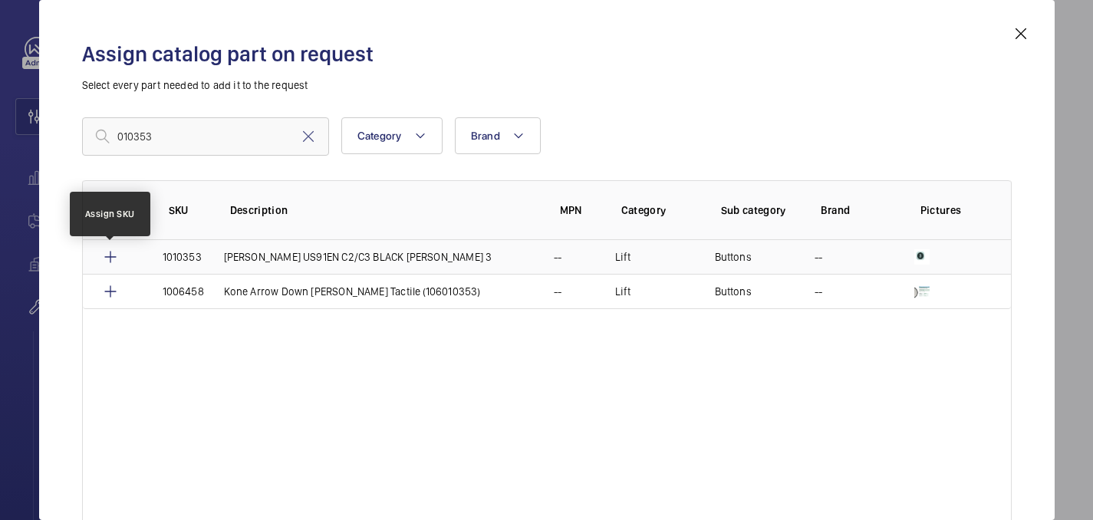
click at [107, 255] on mat-icon at bounding box center [110, 257] width 18 height 18
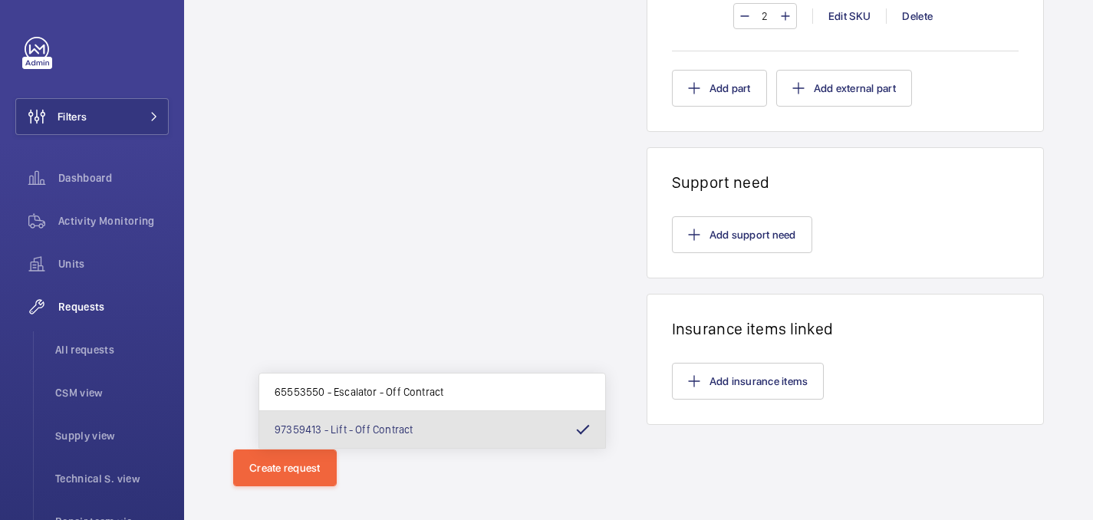
click at [409, 432] on span "97359413 - Lift - Off Contract" at bounding box center [344, 429] width 138 height 15
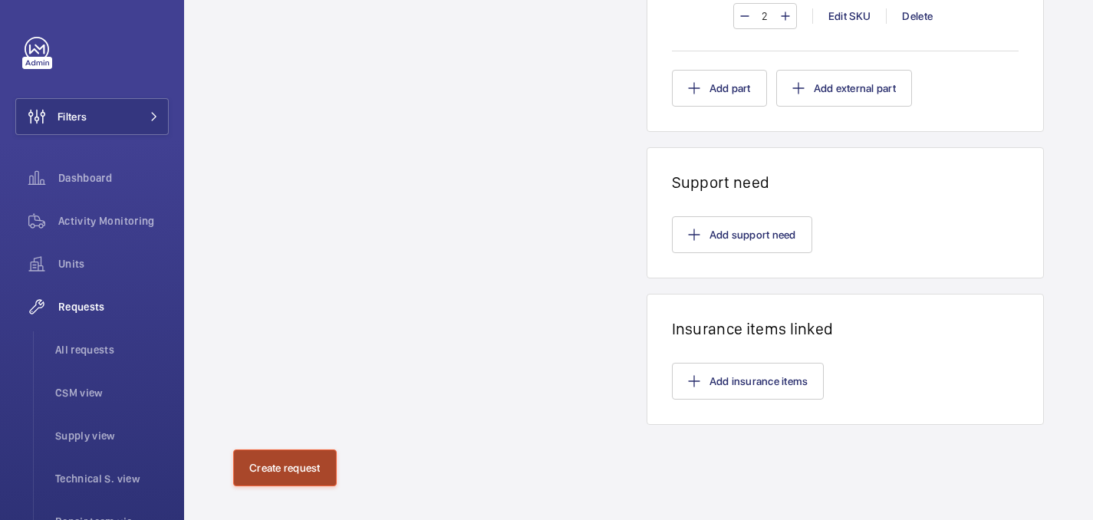
click at [283, 450] on button "Create request" at bounding box center [285, 468] width 104 height 37
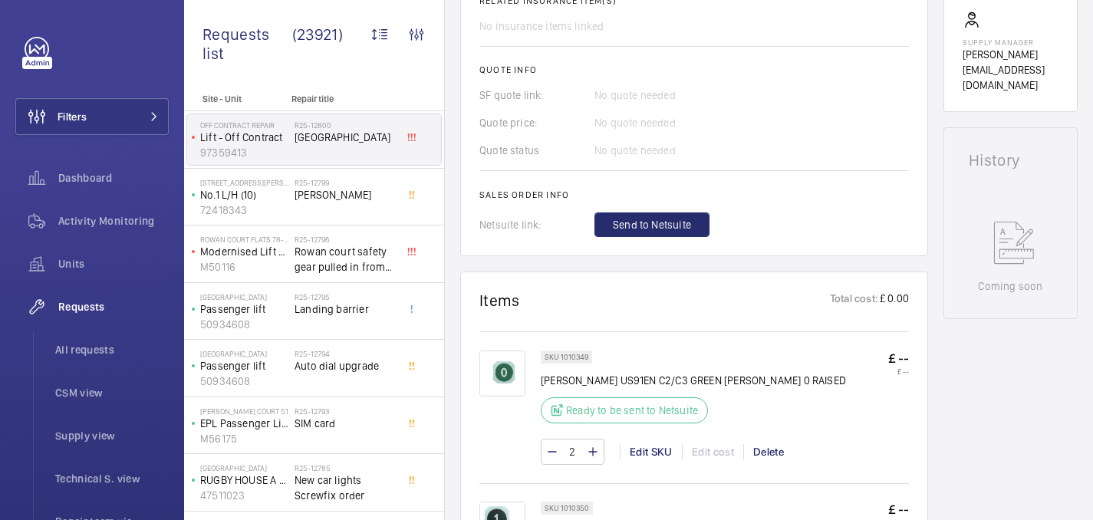
scroll to position [595, 0]
click at [660, 226] on span "Send to Netsuite" at bounding box center [652, 223] width 78 height 15
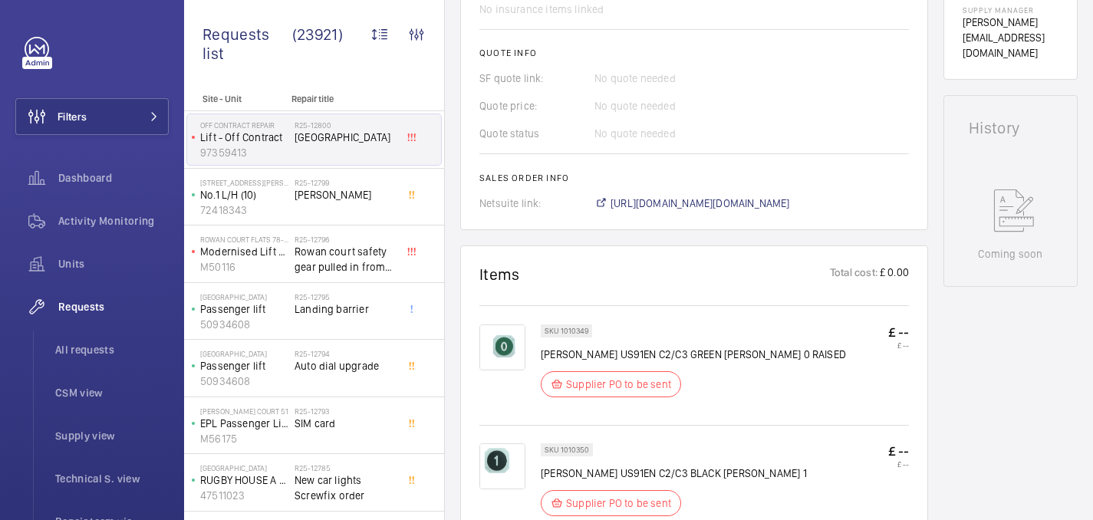
scroll to position [641, 0]
click at [713, 196] on span "[URL][DOMAIN_NAME][DOMAIN_NAME]" at bounding box center [701, 203] width 180 height 15
